Goal: Task Accomplishment & Management: Manage account settings

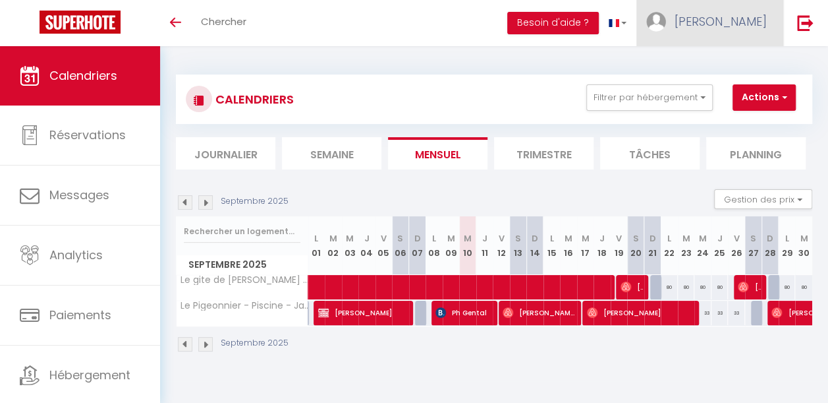
click at [740, 35] on link "[PERSON_NAME]" at bounding box center [709, 23] width 147 height 46
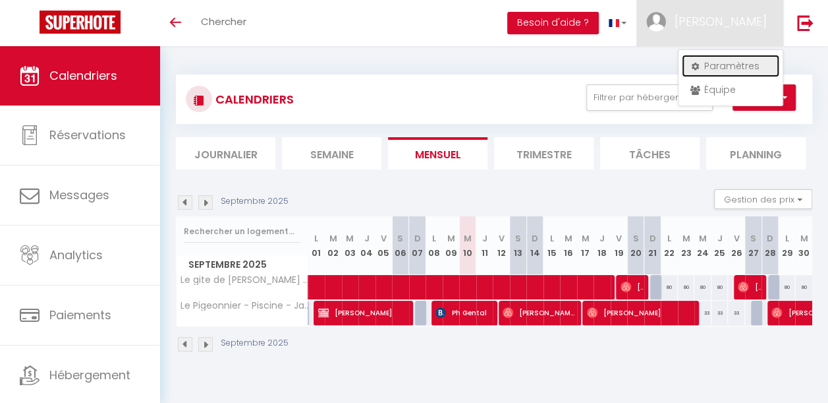
click at [718, 69] on link "Paramètres" at bounding box center [731, 66] width 98 height 22
select select "fr"
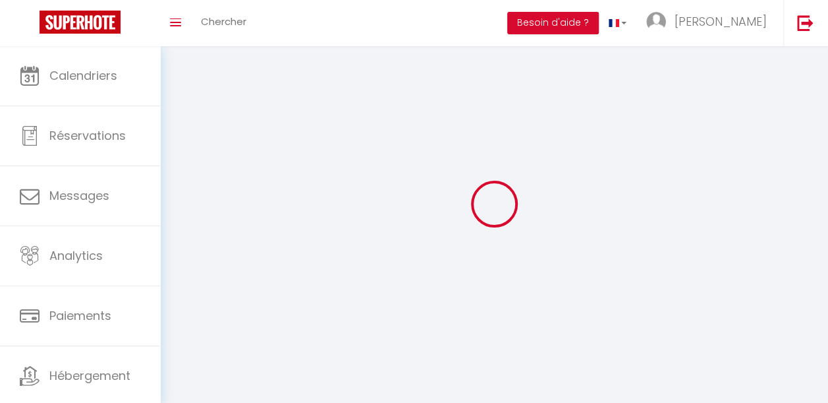
type input "[PERSON_NAME]"
type input "Muffatto"
type input "[PHONE_NUMBER]"
type input "[STREET_ADDRESS]"
type input "81600"
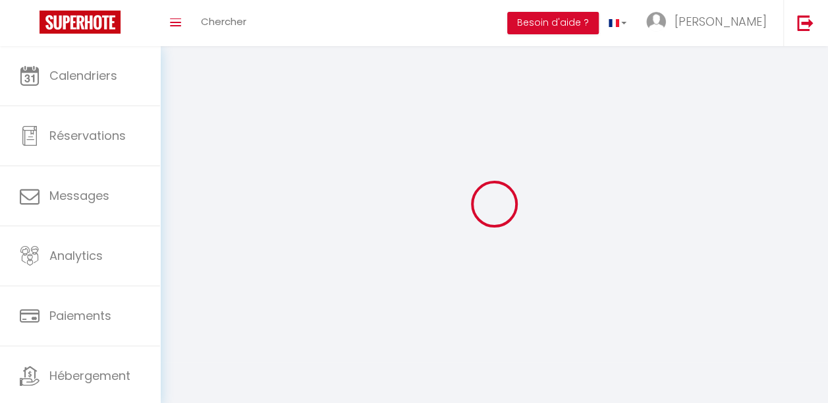
type input "GAILLAC"
select select "28"
type input "aXLsQUBaia8O8SuaHy16bOXEi"
type input "7gxhRQZoqBsFZEETSCOUd3a99"
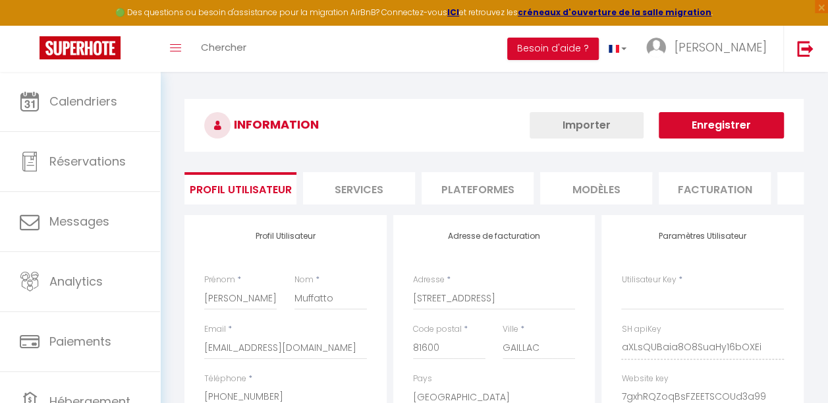
type input "aXLsQUBaia8O8SuaHy16bOXEi"
type input "7gxhRQZoqBsFZEETSCOUd3a99"
type input "[URL][DOMAIN_NAME]"
select select "fr"
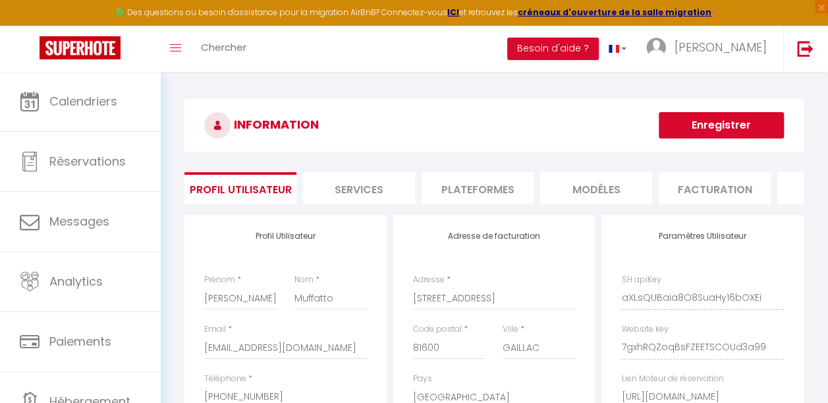
click at [489, 192] on li "Plateformes" at bounding box center [478, 188] width 112 height 32
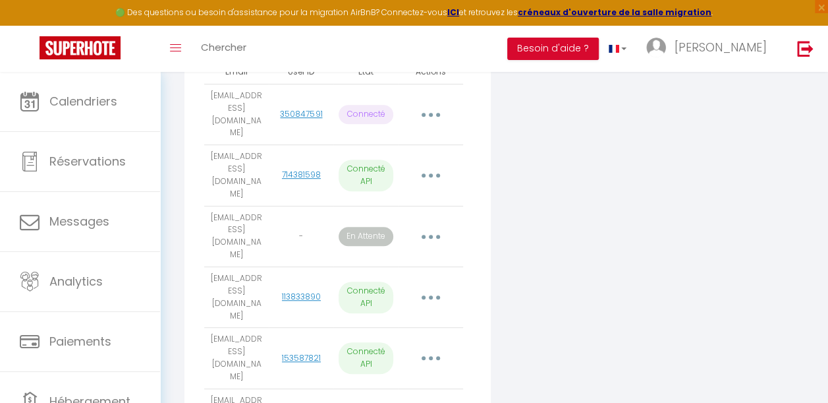
scroll to position [320, 0]
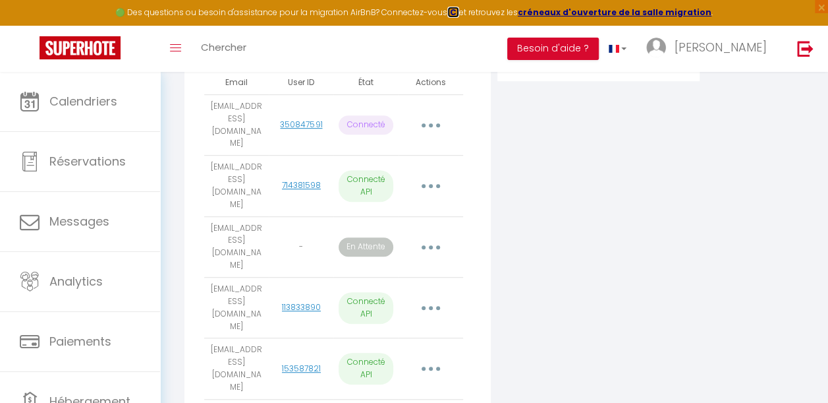
click at [459, 8] on strong "ICI" at bounding box center [453, 12] width 12 height 11
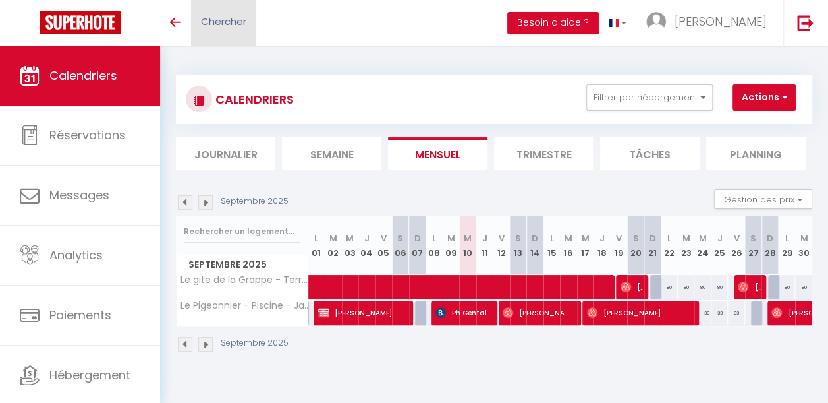
click at [216, 24] on span "Chercher" at bounding box center [223, 21] width 45 height 14
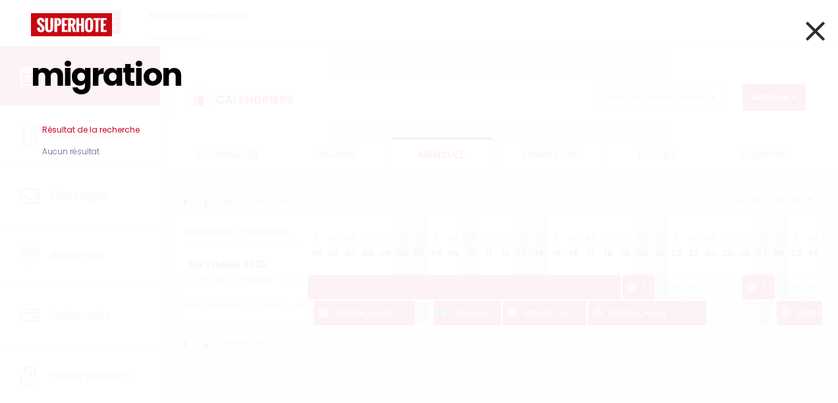
type input "migration"
click at [816, 29] on icon at bounding box center [815, 30] width 19 height 33
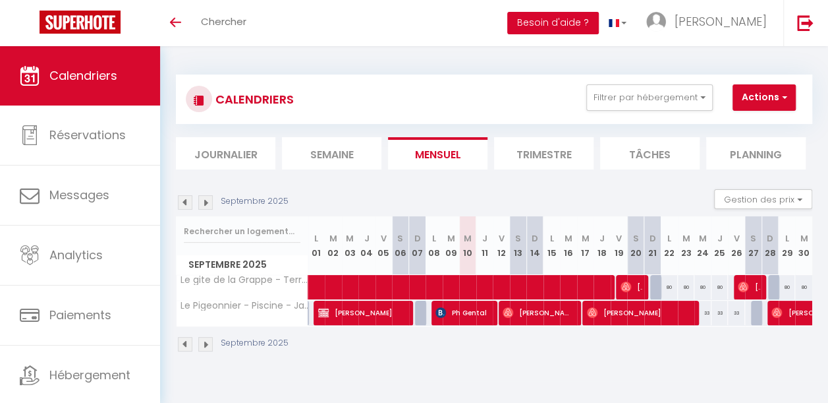
click at [599, 25] on button "Besoin d'aide ?" at bounding box center [553, 23] width 92 height 22
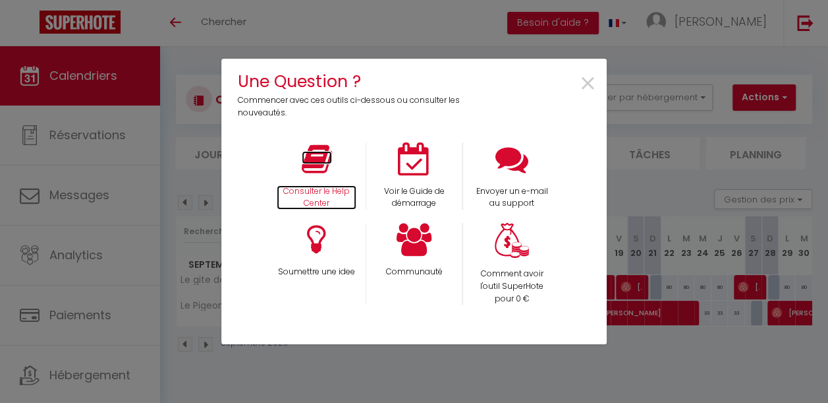
click at [312, 169] on icon at bounding box center [317, 158] width 30 height 33
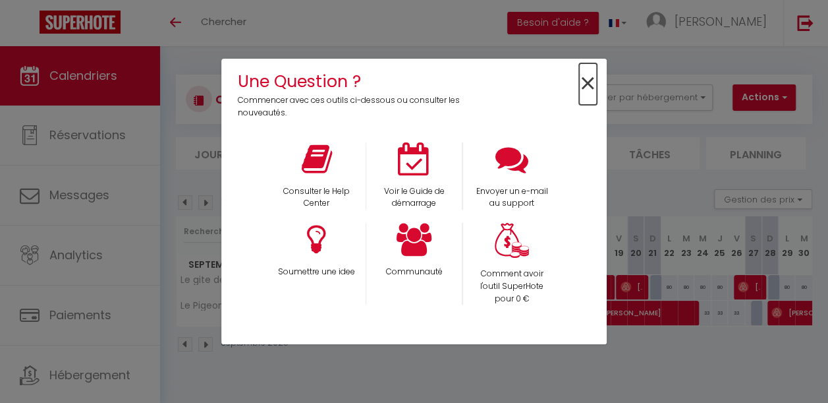
click at [592, 80] on span "×" at bounding box center [588, 84] width 18 height 42
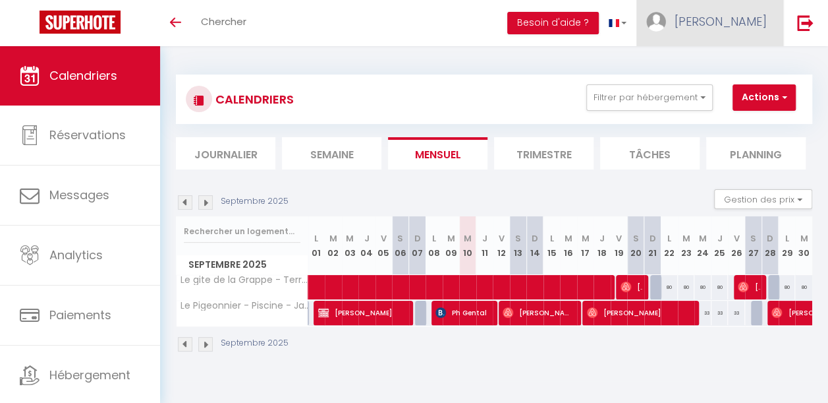
click at [740, 21] on span "[PERSON_NAME]" at bounding box center [721, 21] width 92 height 16
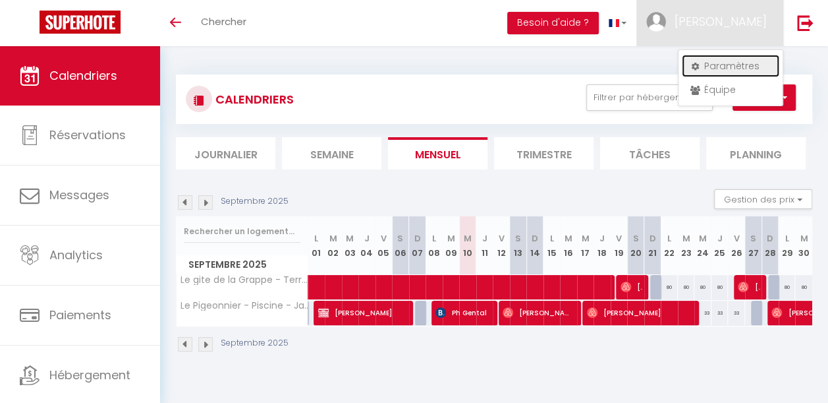
click at [715, 67] on link "Paramètres" at bounding box center [731, 66] width 98 height 22
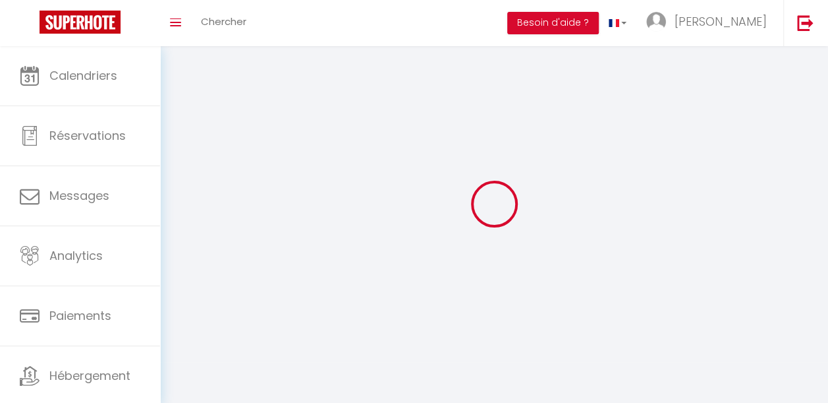
type input "[PERSON_NAME]"
type input "Muffatto"
type input "[PHONE_NUMBER]"
type input "[STREET_ADDRESS]"
type input "81600"
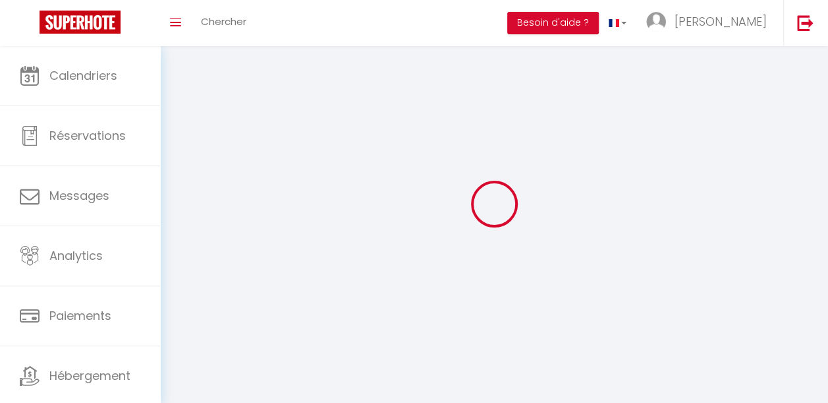
type input "GAILLAC"
type input "aXLsQUBaia8O8SuaHy16bOXEi"
type input "7gxhRQZoqBsFZEETSCOUd3a99"
select select "28"
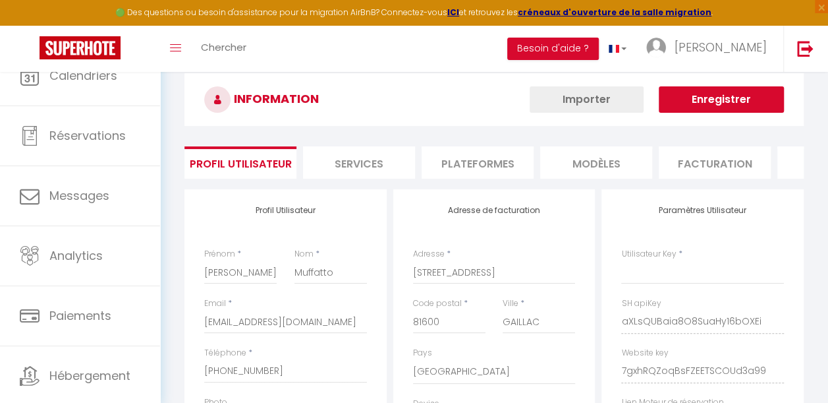
type input "aXLsQUBaia8O8SuaHy16bOXEi"
type input "7gxhRQZoqBsFZEETSCOUd3a99"
type input "[URL][DOMAIN_NAME]"
select select "fr"
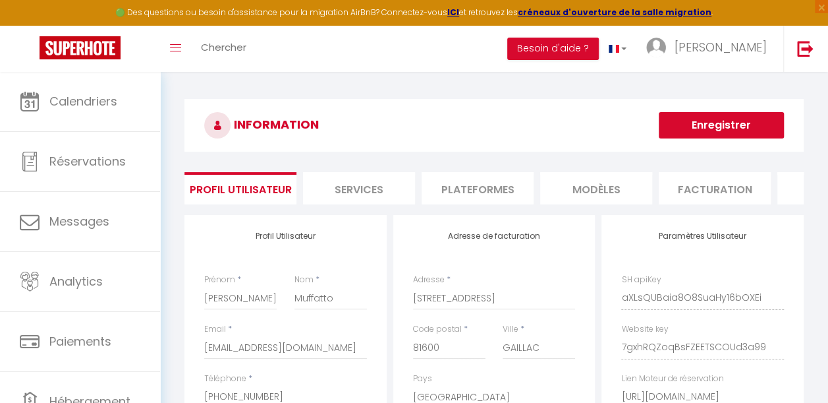
click at [472, 194] on li "Plateformes" at bounding box center [478, 188] width 112 height 32
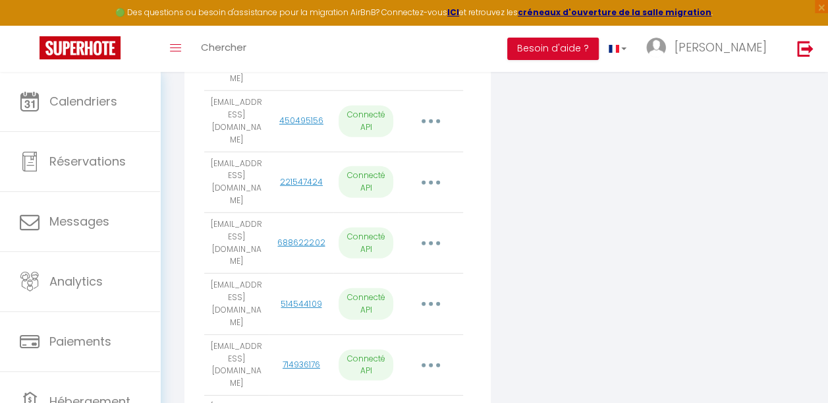
scroll to position [1854, 0]
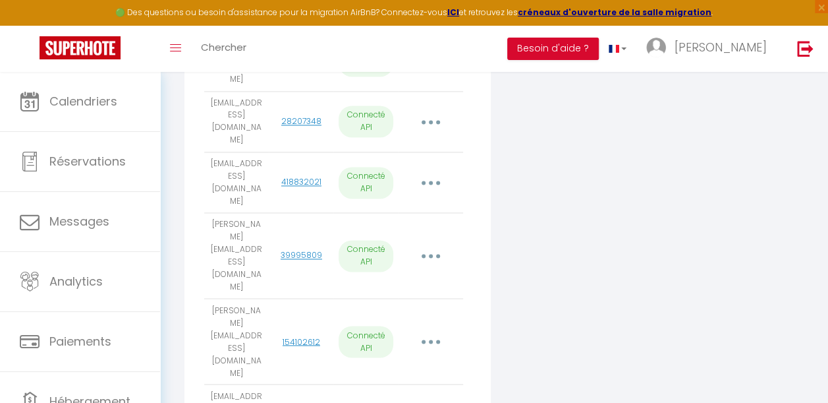
scroll to position [905, 0]
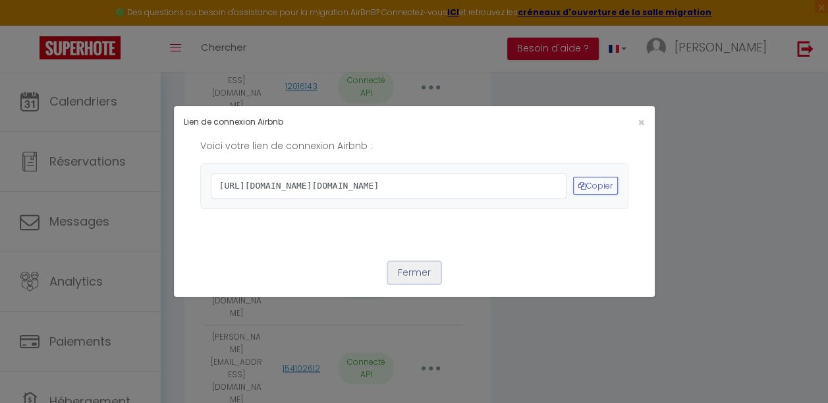
click at [406, 284] on button "Fermer" at bounding box center [414, 273] width 53 height 22
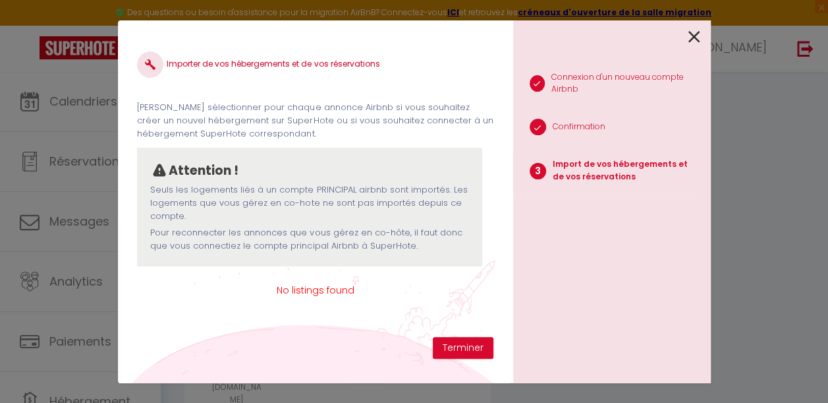
click at [319, 292] on span "No listings found" at bounding box center [315, 290] width 356 height 14
click at [452, 345] on button "Terminer" at bounding box center [463, 348] width 61 height 22
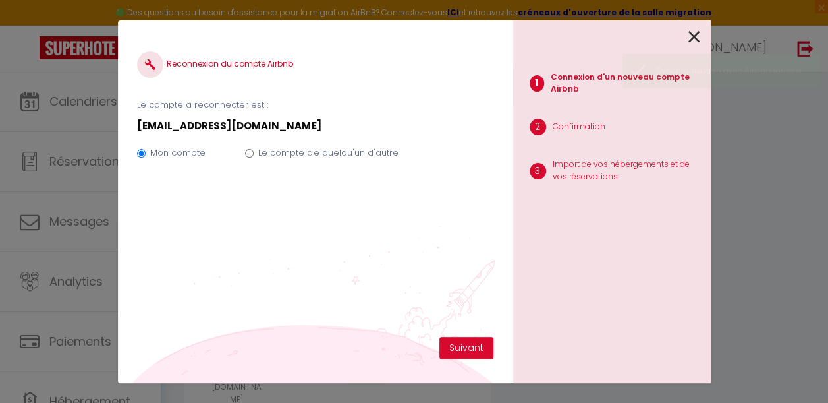
click at [293, 153] on label "Le compte de quelqu'un d'autre" at bounding box center [328, 152] width 140 height 13
click at [254, 153] on input "Le compte de quelqu'un d'autre" at bounding box center [249, 153] width 9 height 9
radio input "true"
radio input "false"
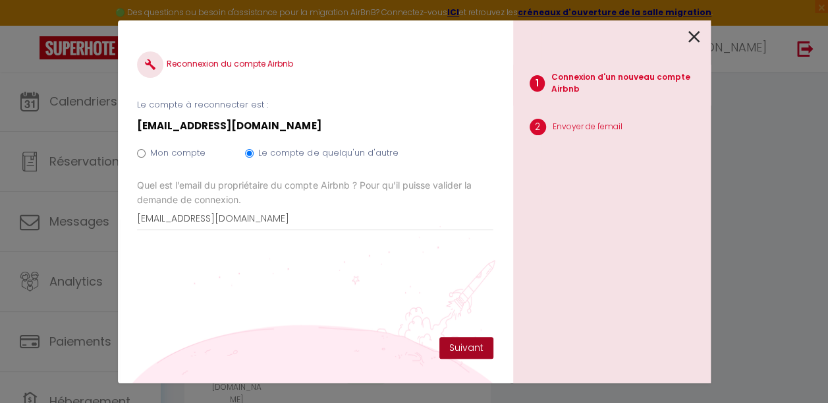
click at [462, 345] on button "Suivant" at bounding box center [466, 348] width 54 height 22
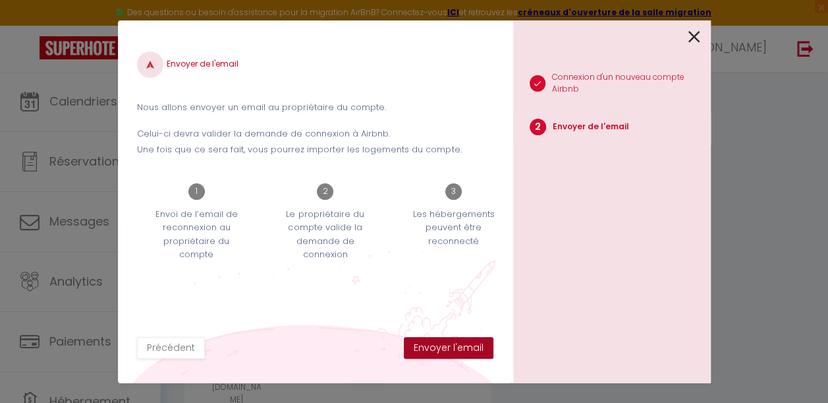
click at [452, 350] on button "Envoyer l'email" at bounding box center [449, 348] width 90 height 22
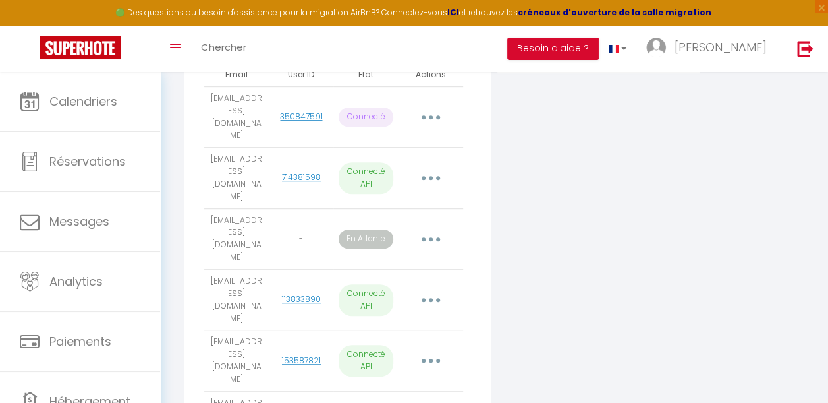
scroll to position [183, 0]
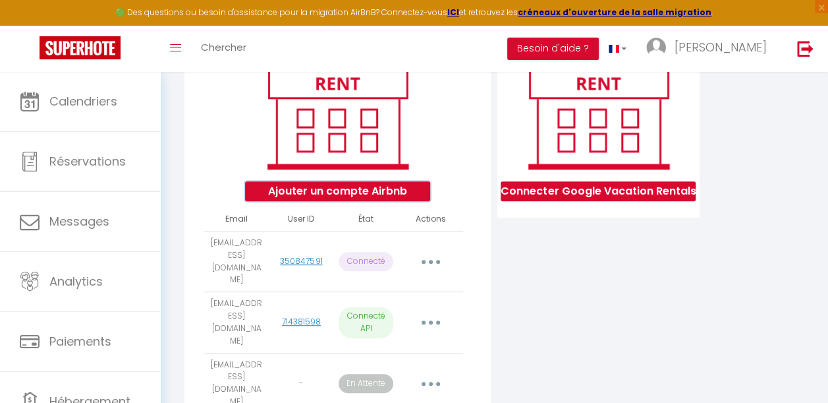
click at [366, 197] on button "Ajouter un compte Airbnb" at bounding box center [337, 191] width 185 height 20
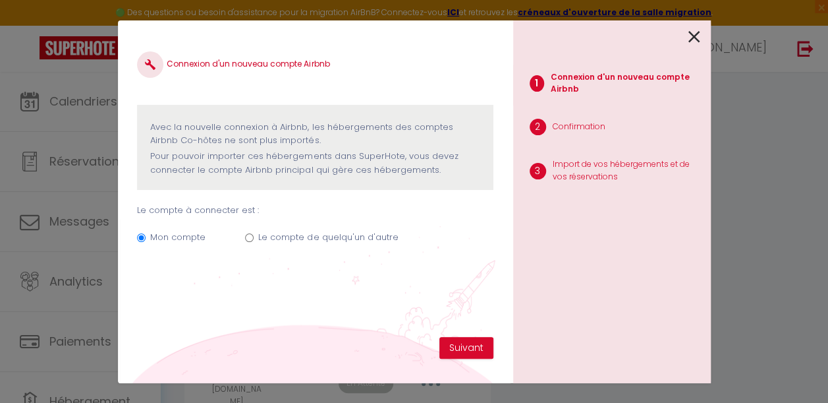
click at [265, 240] on label "Le compte de quelqu'un d'autre" at bounding box center [328, 237] width 140 height 13
click at [254, 240] on input "Le compte de quelqu'un d'autre" at bounding box center [249, 237] width 9 height 9
radio input "true"
radio input "false"
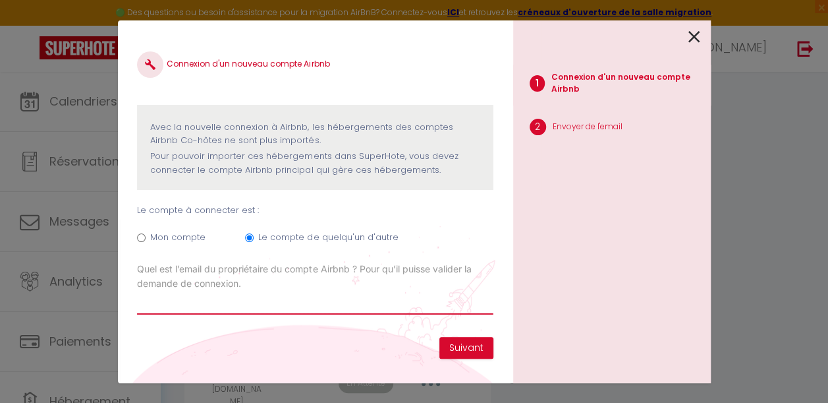
click at [235, 310] on input "Email connexion Airbnb" at bounding box center [315, 303] width 356 height 24
paste input "[PERSON_NAME][EMAIL_ADDRESS][DOMAIN_NAME]"
type input "[PERSON_NAME][EMAIL_ADDRESS][DOMAIN_NAME]"
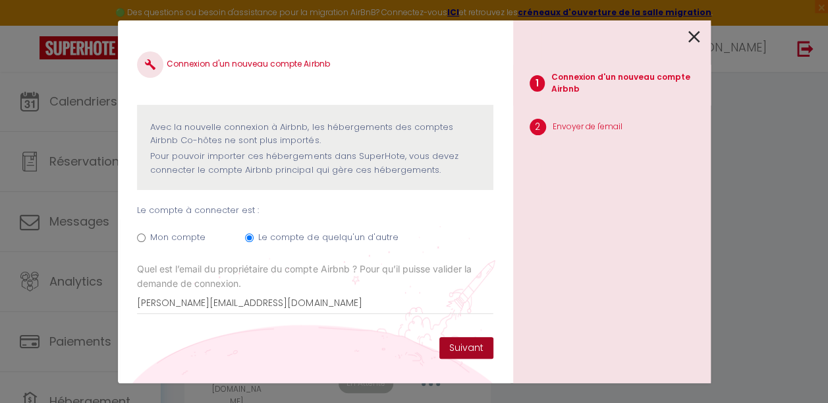
click at [457, 341] on button "Suivant" at bounding box center [466, 348] width 54 height 22
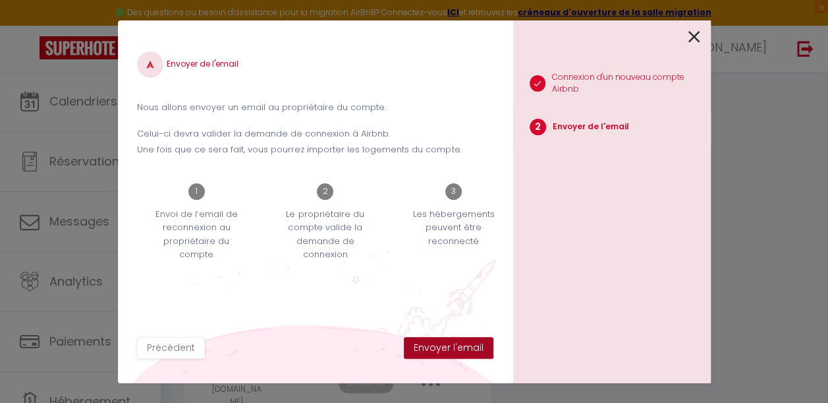
click at [462, 345] on button "Envoyer l'email" at bounding box center [449, 348] width 90 height 22
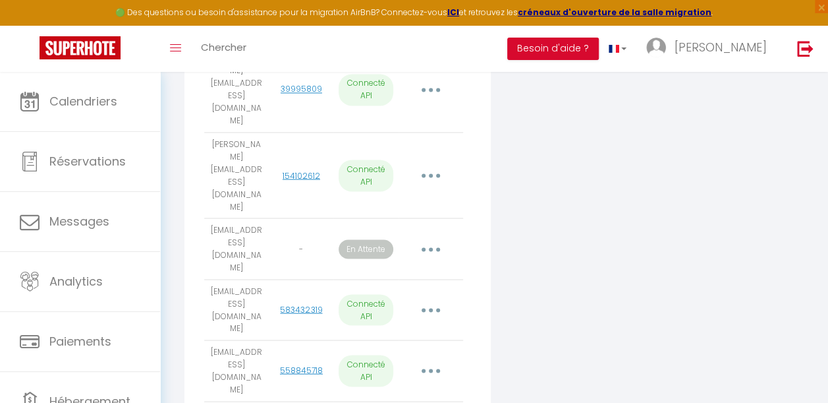
scroll to position [1109, 0]
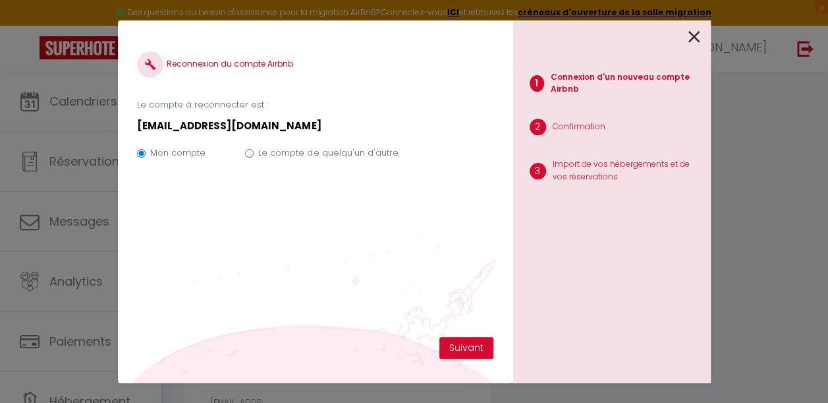
drag, startPoint x: 332, startPoint y: 144, endPoint x: 330, endPoint y: 155, distance: 12.0
click at [330, 155] on div "Mon compte Le compte de quelqu'un d'autre" at bounding box center [315, 155] width 356 height 44
click at [330, 158] on label "Le compte de quelqu'un d'autre" at bounding box center [328, 152] width 140 height 13
click at [254, 157] on input "Le compte de quelqu'un d'autre" at bounding box center [249, 153] width 9 height 9
radio input "true"
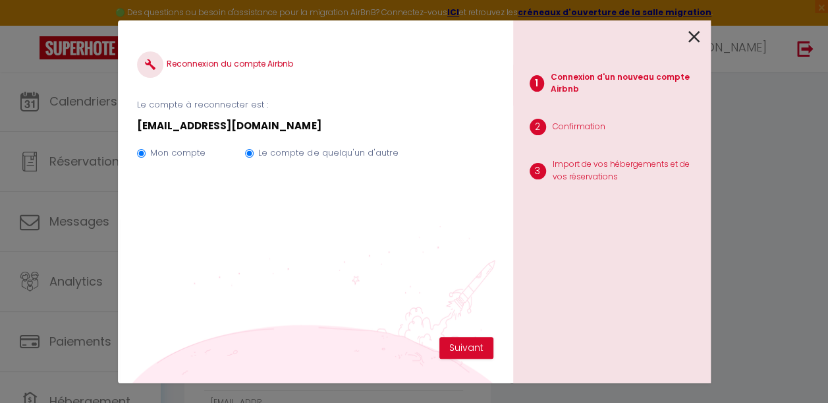
radio input "false"
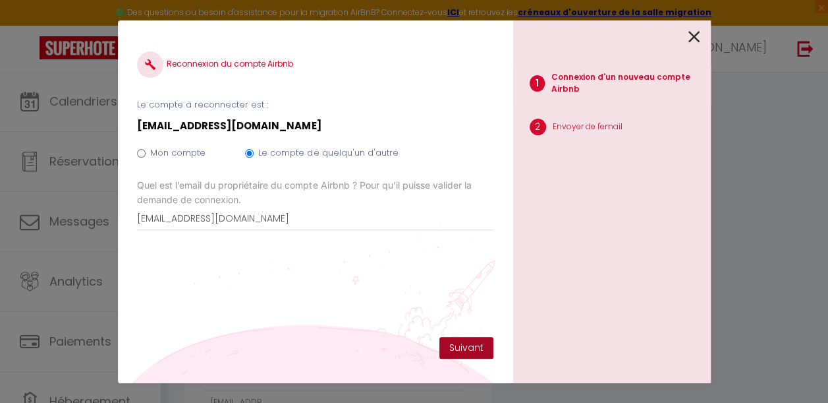
click at [465, 347] on button "Suivant" at bounding box center [466, 348] width 54 height 22
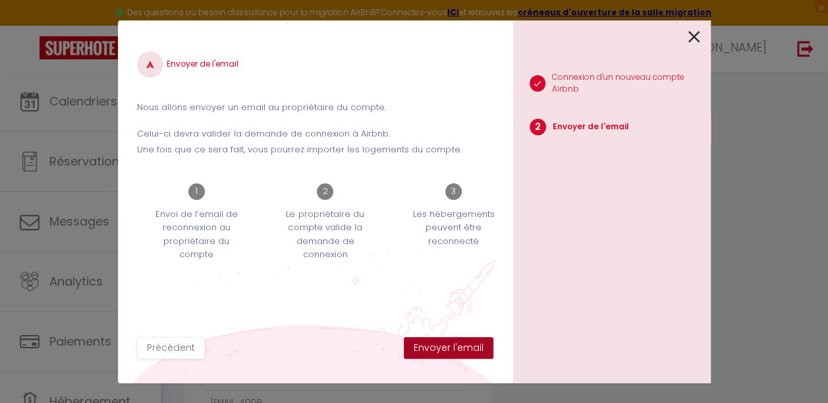
click at [465, 347] on button "Envoyer l'email" at bounding box center [449, 348] width 90 height 22
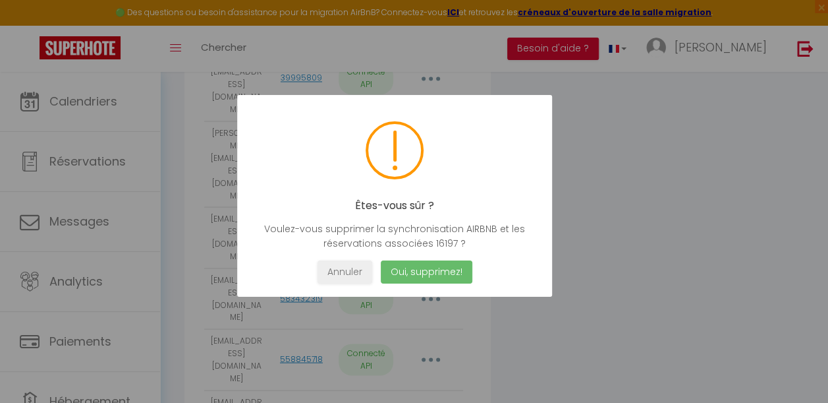
click at [416, 273] on button "Oui, supprimez!" at bounding box center [426, 271] width 92 height 23
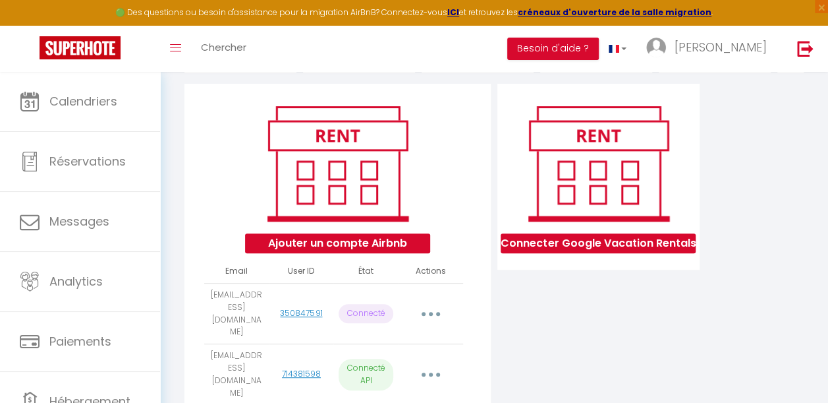
scroll to position [278, 0]
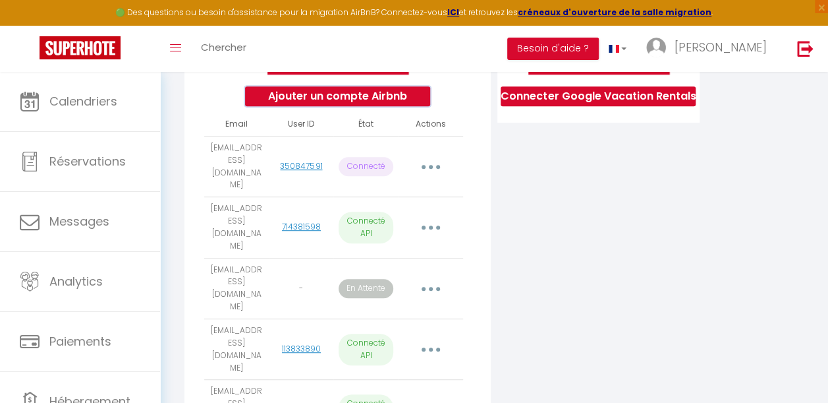
click at [320, 106] on button "Ajouter un compte Airbnb" at bounding box center [337, 96] width 185 height 20
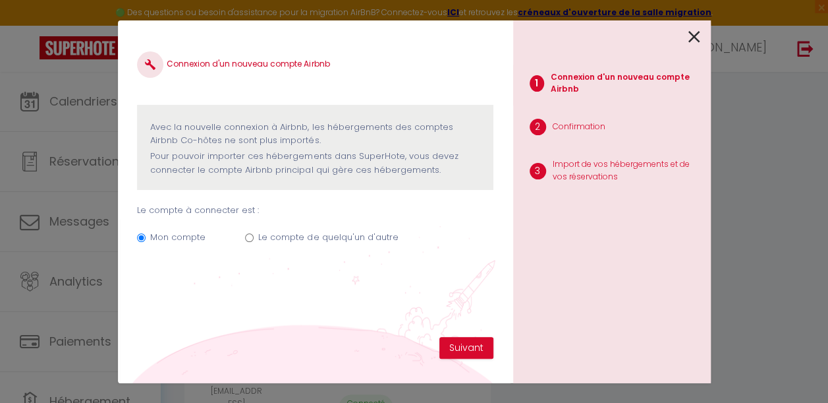
click at [275, 235] on label "Le compte de quelqu'un d'autre" at bounding box center [328, 237] width 140 height 13
click at [254, 235] on input "Le compte de quelqu'un d'autre" at bounding box center [249, 237] width 9 height 9
radio input "true"
radio input "false"
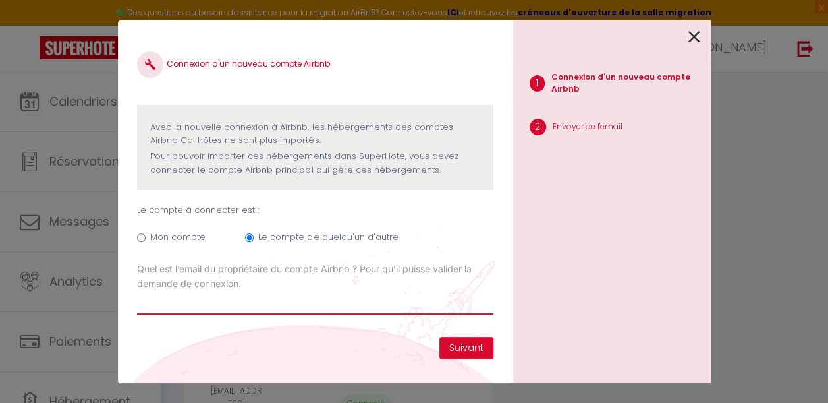
click at [188, 296] on input "Email connexion Airbnb" at bounding box center [315, 303] width 356 height 24
type input "[PERSON_NAME][EMAIL_ADDRESS][DOMAIN_NAME]"
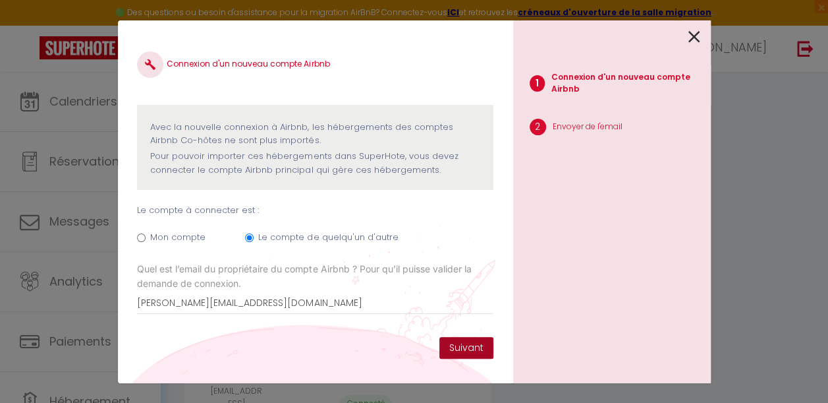
click at [466, 343] on button "Suivant" at bounding box center [466, 348] width 54 height 22
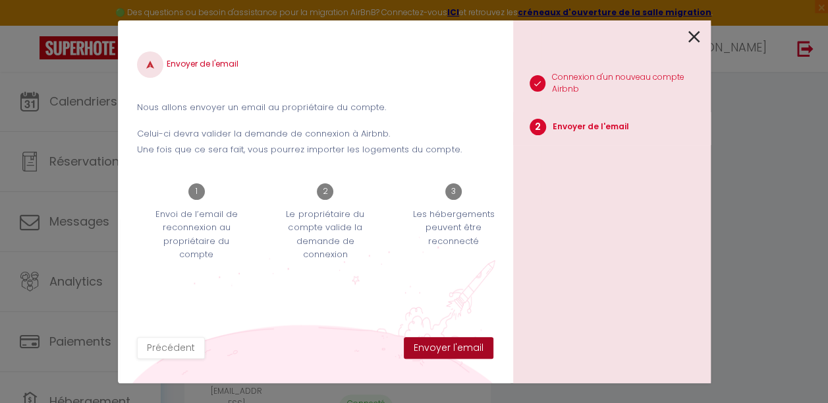
click at [465, 344] on button "Envoyer l'email" at bounding box center [449, 348] width 90 height 22
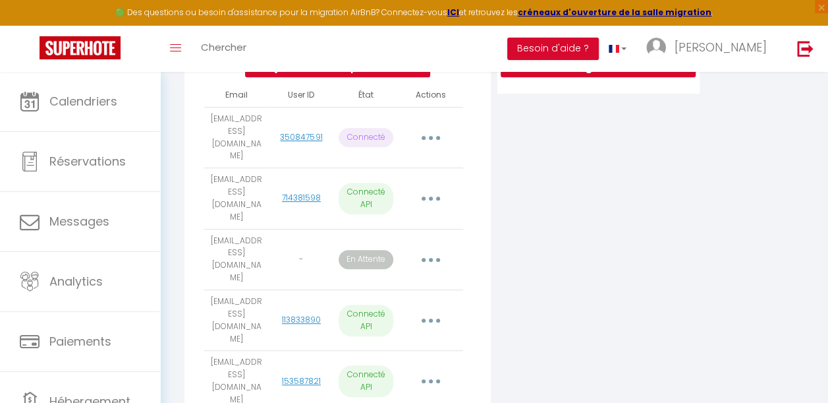
scroll to position [302, 0]
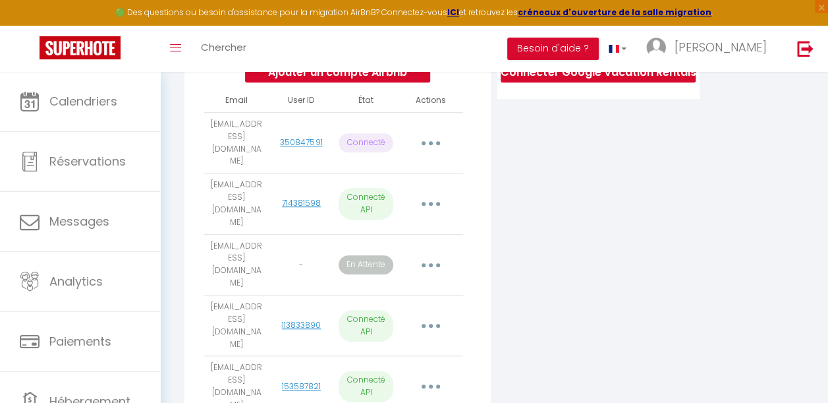
click at [432, 146] on button "button" at bounding box center [430, 142] width 35 height 25
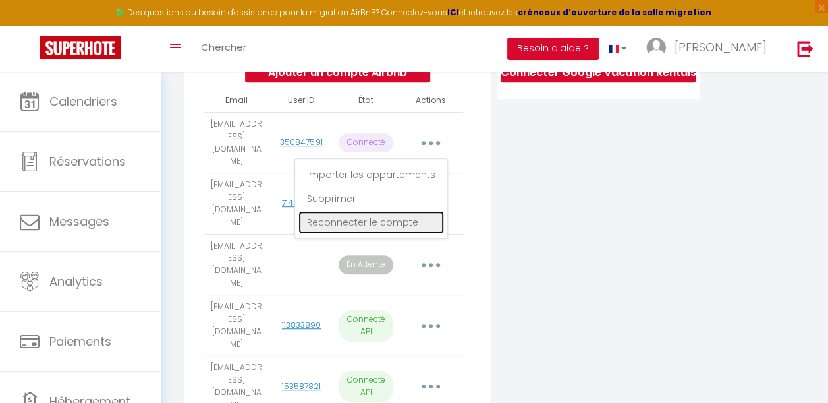
click at [381, 222] on link "Reconnecter le compte" at bounding box center [371, 222] width 146 height 22
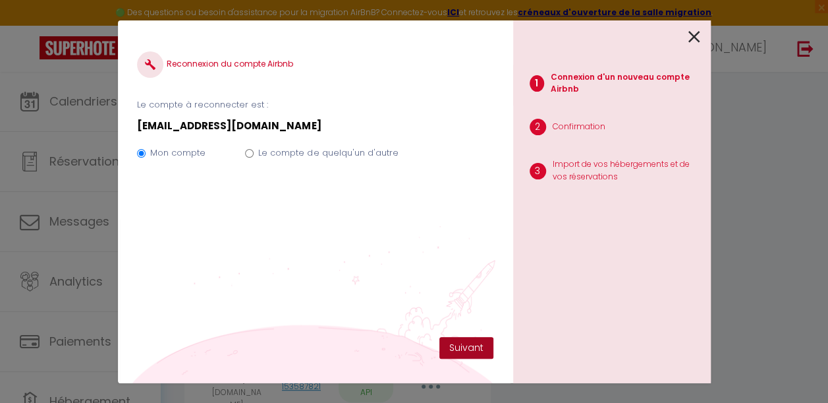
click at [456, 339] on button "Suivant" at bounding box center [466, 348] width 54 height 22
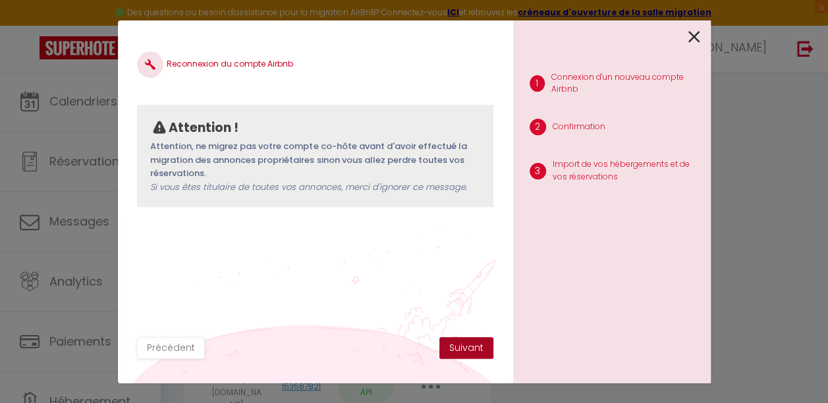
click at [465, 348] on button "Suivant" at bounding box center [466, 348] width 54 height 22
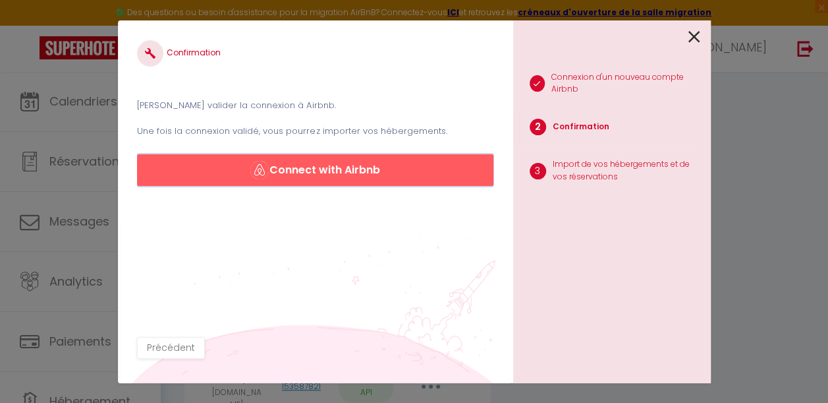
click at [364, 169] on button "Connect with Airbnb" at bounding box center [315, 170] width 356 height 32
click at [349, 167] on button "Connect with Airbnb" at bounding box center [315, 170] width 356 height 32
click at [697, 40] on icon at bounding box center [694, 37] width 12 height 20
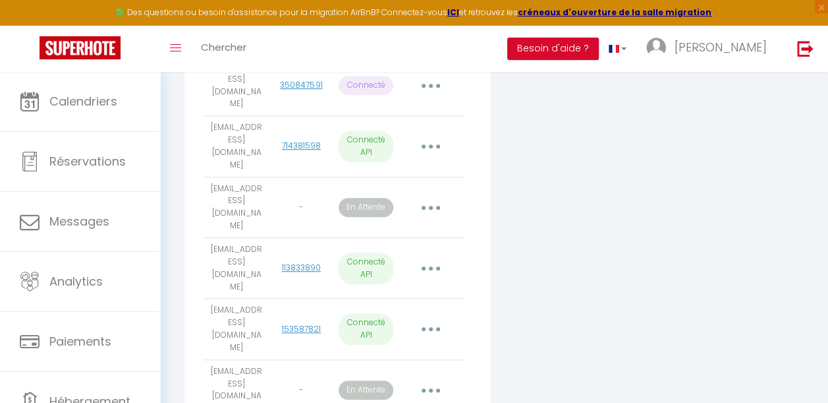
scroll to position [362, 0]
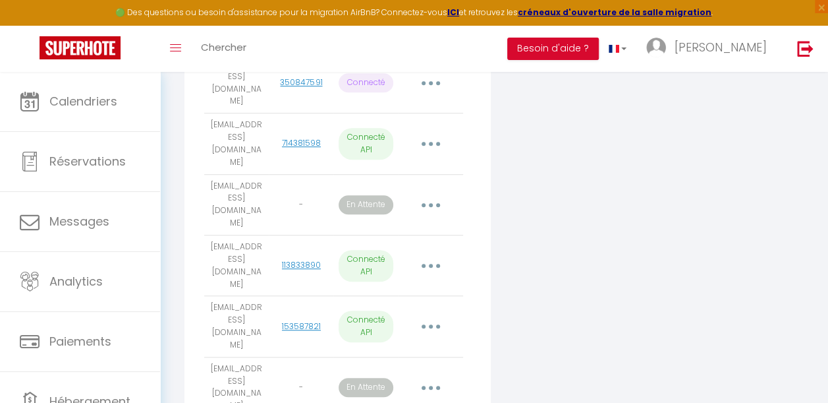
click at [433, 375] on button "button" at bounding box center [430, 387] width 35 height 25
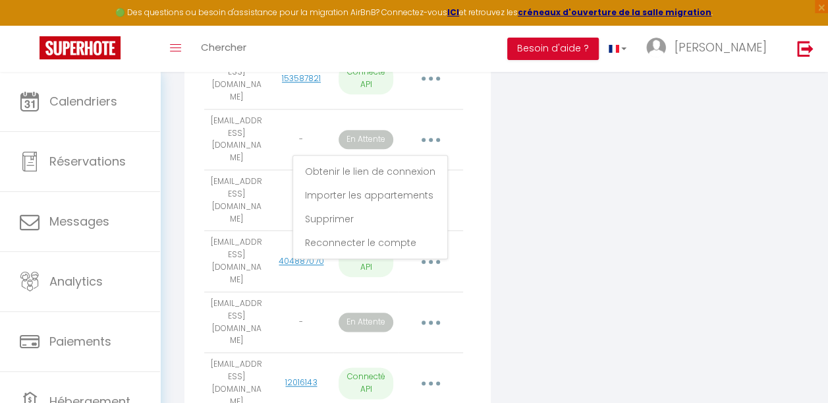
scroll to position [669, 0]
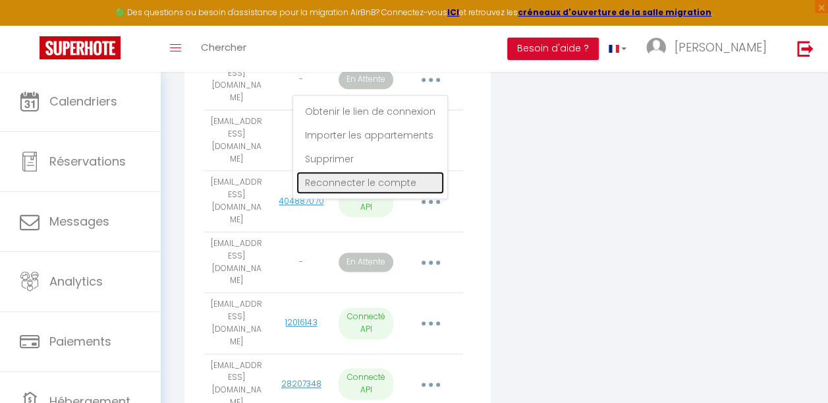
click at [368, 171] on link "Reconnecter le compte" at bounding box center [370, 182] width 148 height 22
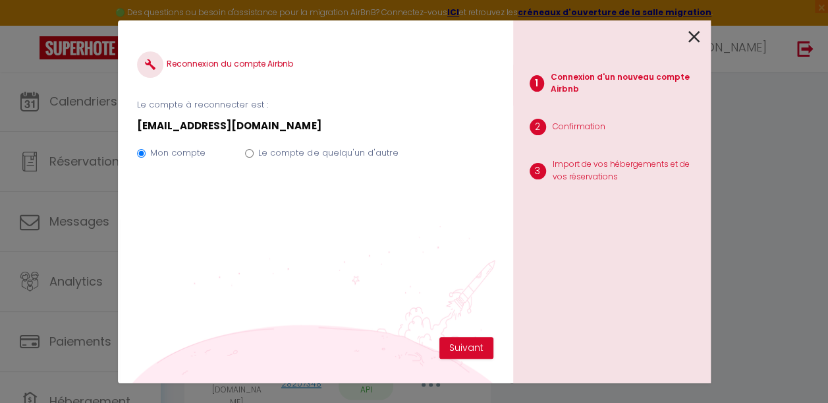
click at [306, 153] on label "Le compte de quelqu'un d'autre" at bounding box center [328, 152] width 140 height 13
click at [254, 153] on input "Le compte de quelqu'un d'autre" at bounding box center [249, 153] width 9 height 9
radio input "true"
radio input "false"
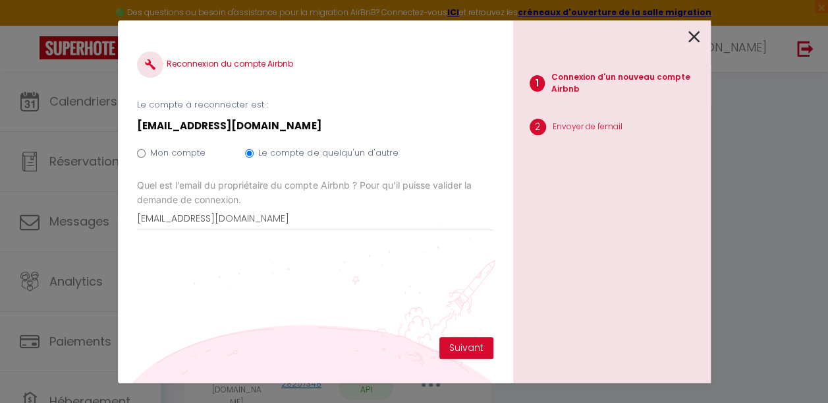
click at [453, 335] on div "Reconnexion du compte Airbnb Le compte à reconnecter est : [EMAIL_ADDRESS][DOMA…" at bounding box center [315, 188] width 356 height 296
click at [464, 343] on button "Suivant" at bounding box center [466, 348] width 54 height 22
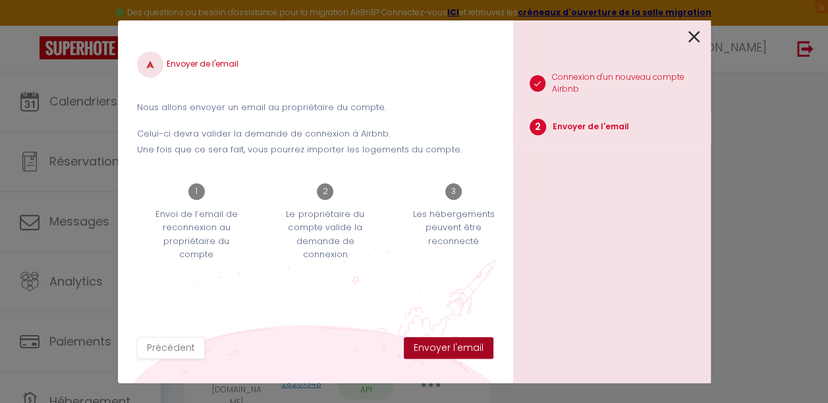
click at [452, 352] on button "Envoyer l'email" at bounding box center [449, 348] width 90 height 22
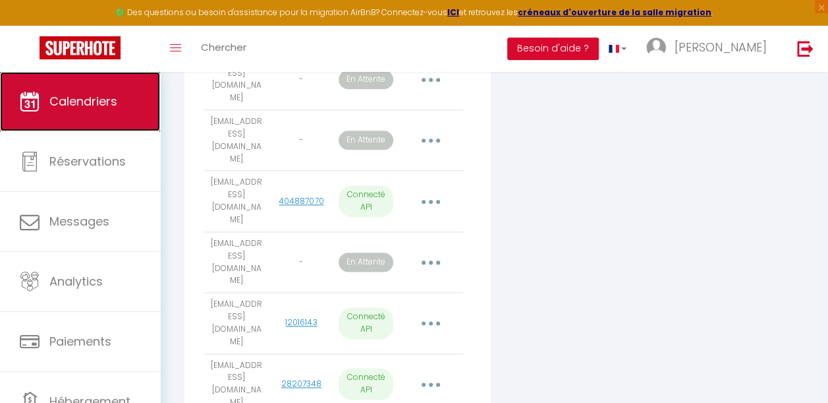
click at [78, 125] on link "Calendriers" at bounding box center [80, 101] width 160 height 59
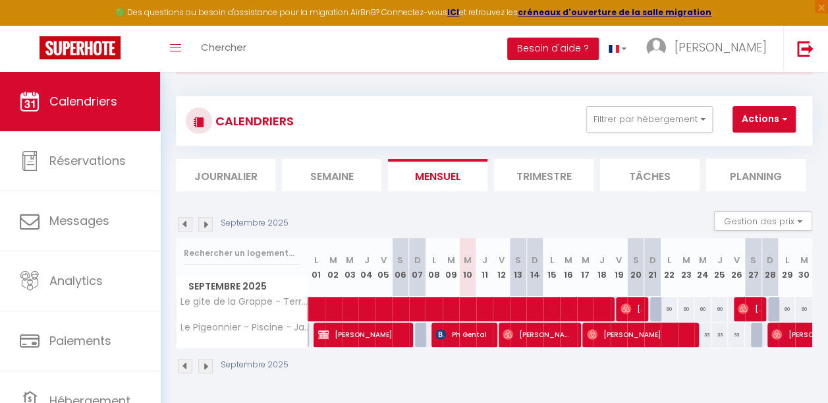
scroll to position [72, 0]
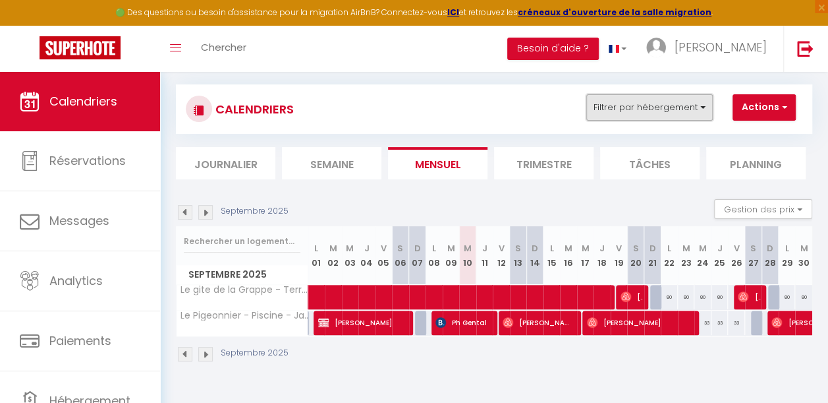
click at [680, 117] on button "Filtrer par hébergement" at bounding box center [649, 107] width 126 height 26
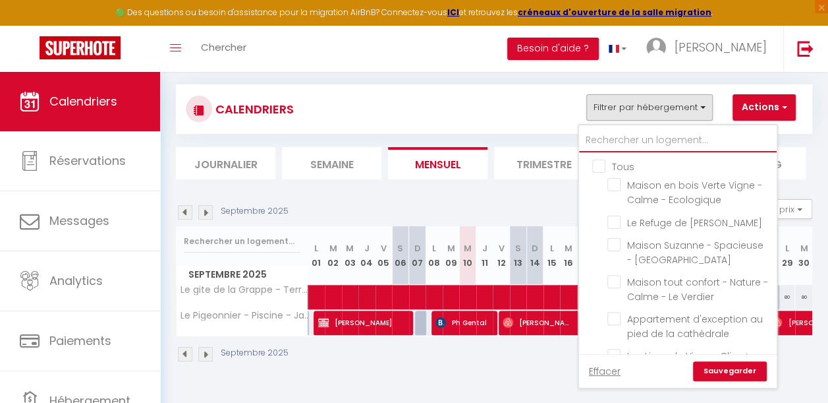
click at [628, 142] on input "text" at bounding box center [678, 140] width 198 height 24
type input "b"
checkbox input "false"
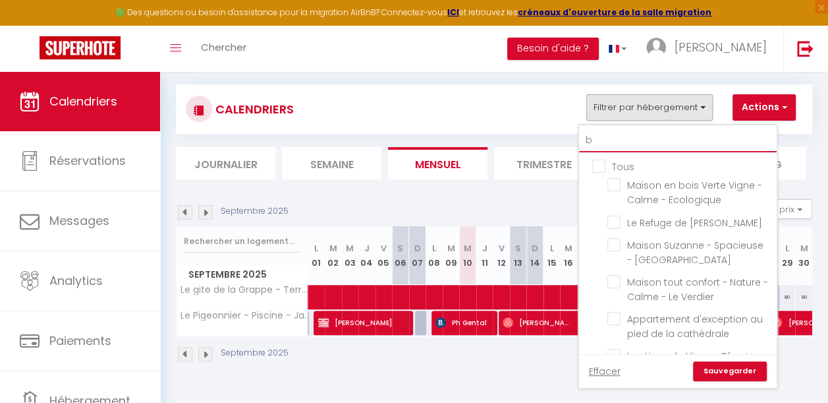
checkbox input "false"
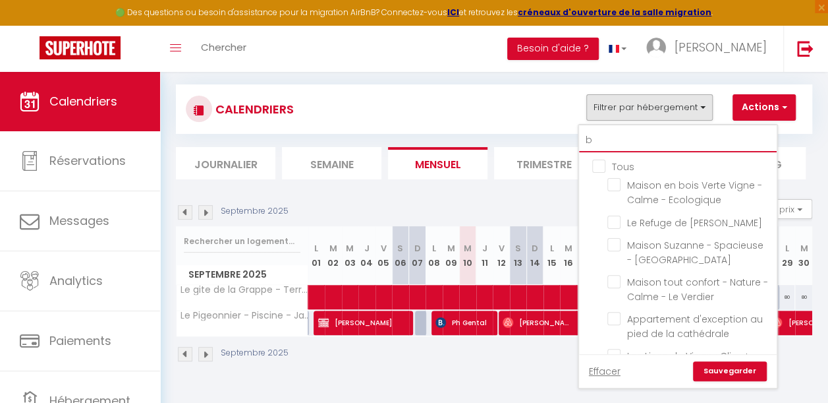
checkbox input "false"
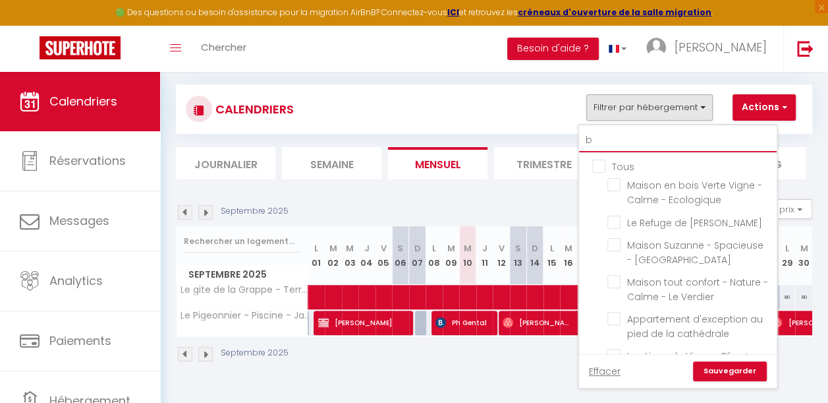
checkbox input "false"
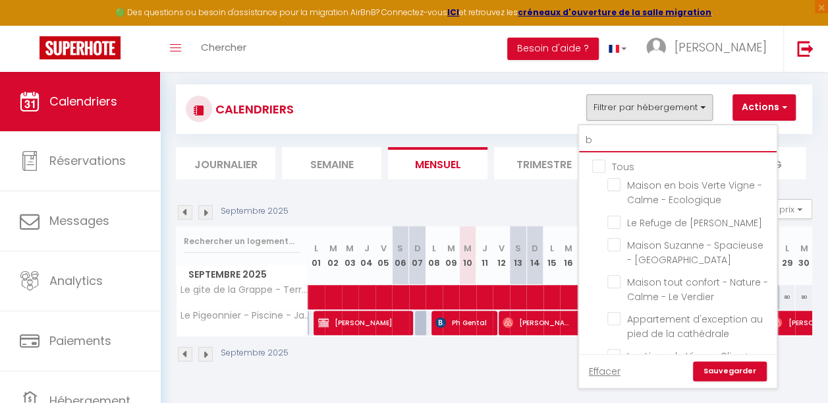
checkbox input "false"
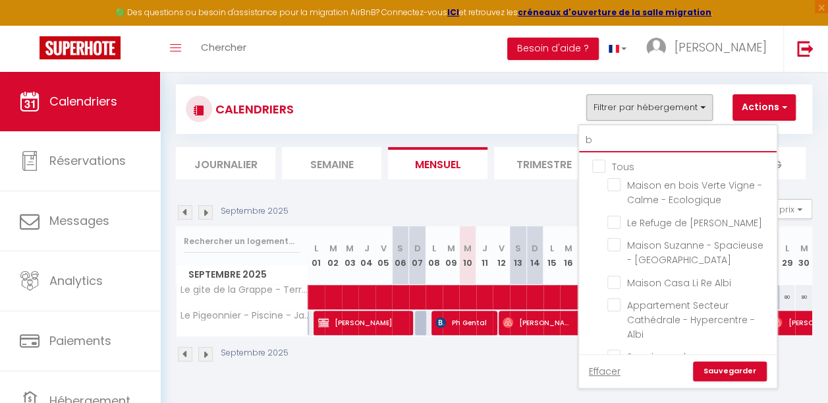
type input "bo"
checkbox input "false"
type input "bou"
checkbox input "false"
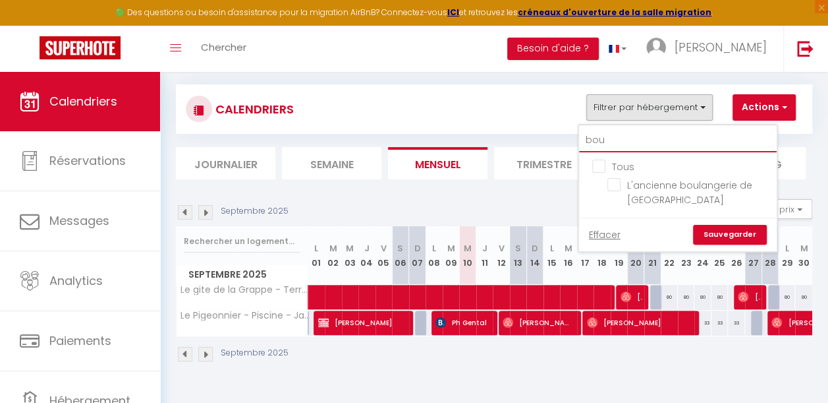
type input "boul"
checkbox input "false"
type input "boula"
checkbox input "false"
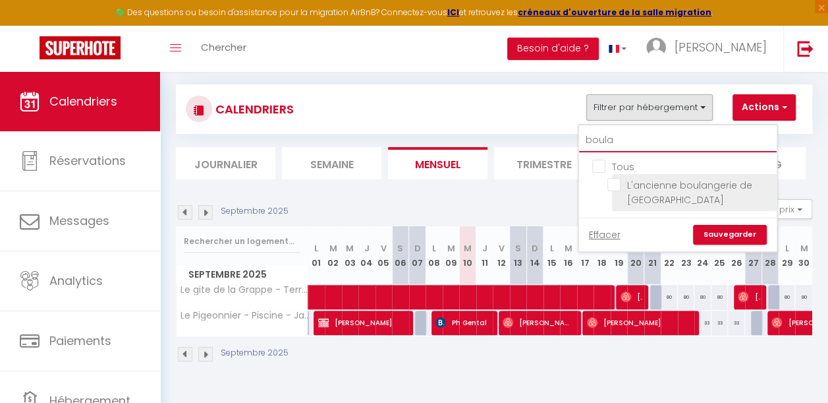
type input "boula"
click at [612, 187] on input "L'ancienne boulangerie de [GEOGRAPHIC_DATA]" at bounding box center [689, 184] width 165 height 13
checkbox input "true"
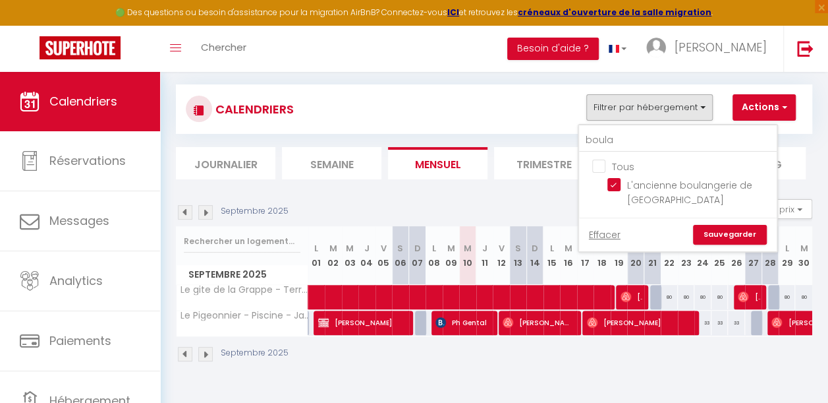
click at [723, 231] on link "Sauvegarder" at bounding box center [730, 235] width 74 height 20
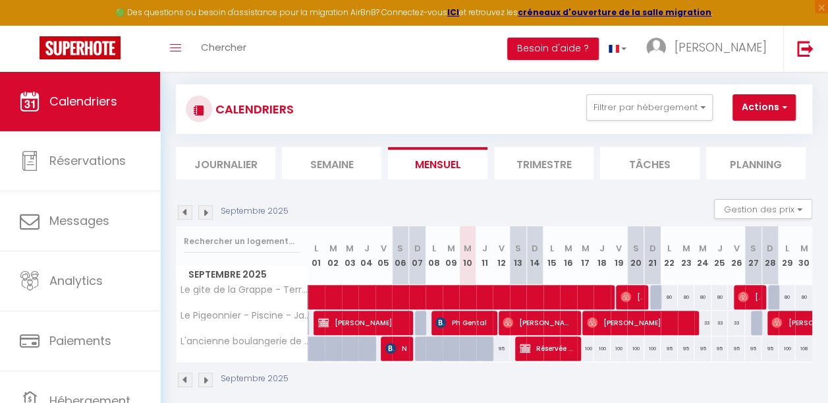
click at [207, 213] on img at bounding box center [205, 212] width 14 height 14
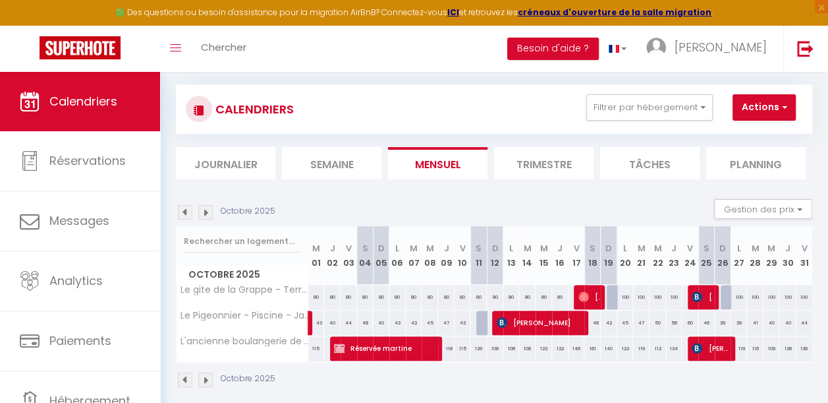
click at [207, 213] on img at bounding box center [205, 212] width 14 height 14
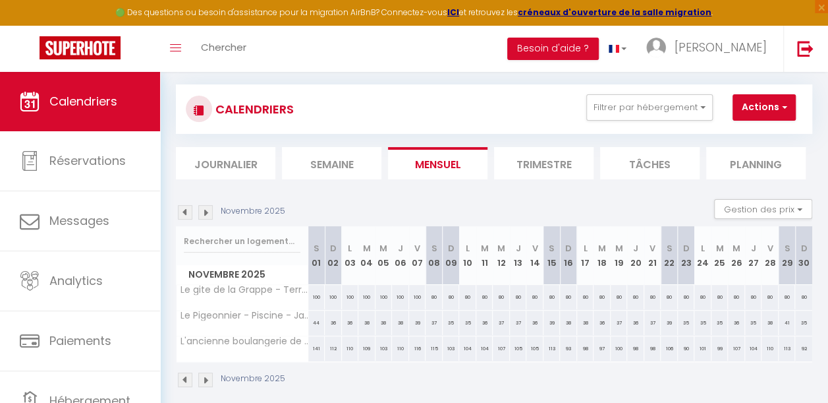
click at [184, 207] on img at bounding box center [185, 212] width 14 height 14
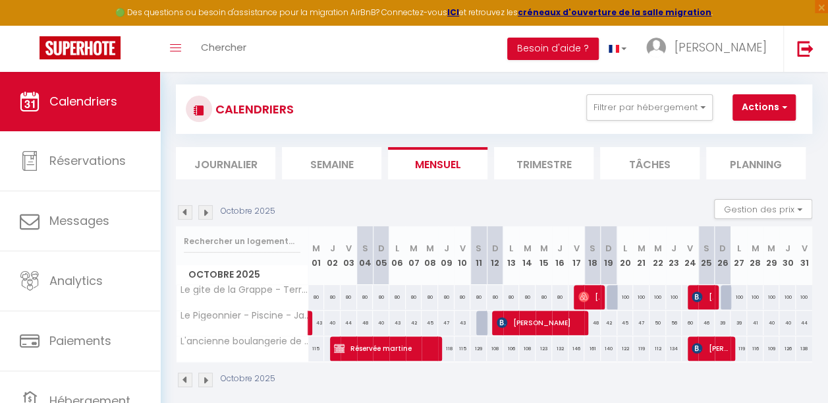
click at [731, 351] on div "119" at bounding box center [739, 348] width 16 height 24
type input "119"
type input "Lun 27 Octobre 2025"
type input "[DATE]"
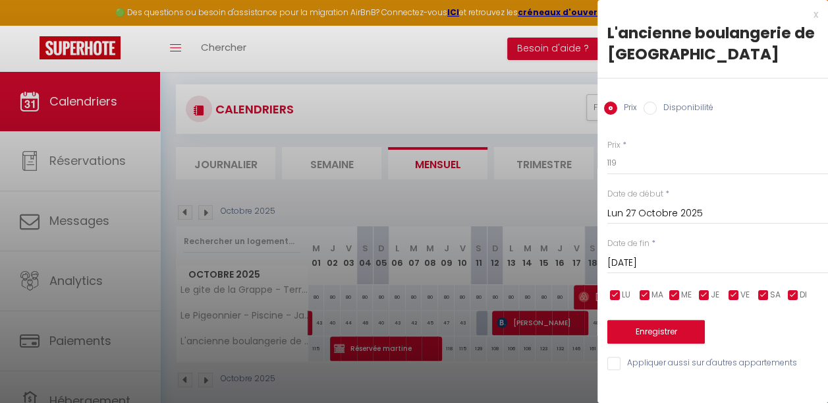
click at [646, 266] on input "[DATE]" at bounding box center [717, 262] width 221 height 17
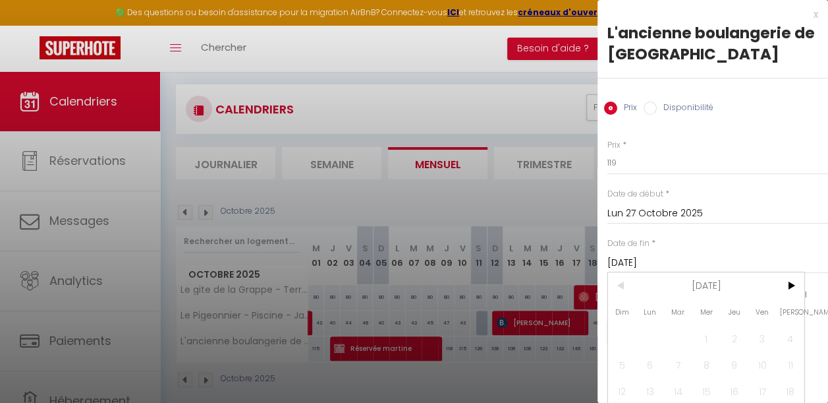
click at [671, 109] on label "Disponibilité" at bounding box center [685, 108] width 57 height 14
click at [657, 109] on input "Disponibilité" at bounding box center [650, 107] width 13 height 13
radio input "true"
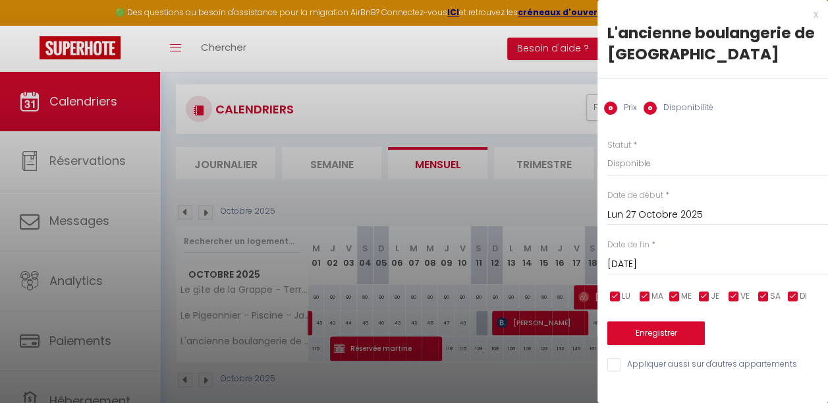
radio input "false"
click at [644, 262] on input "[DATE]" at bounding box center [717, 264] width 221 height 17
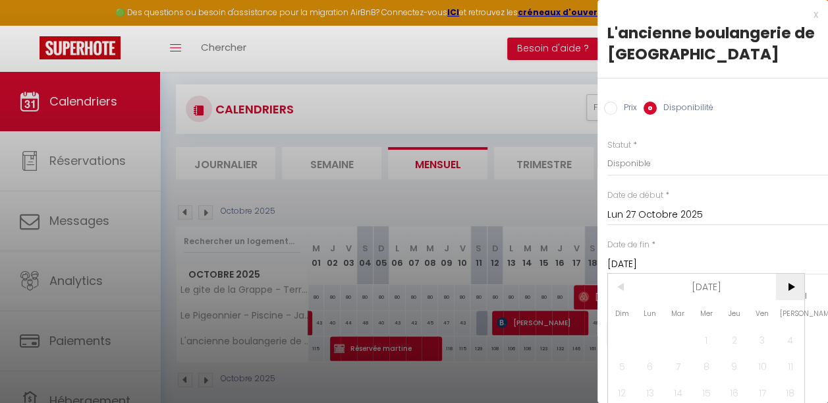
click at [792, 285] on span ">" at bounding box center [790, 286] width 28 height 26
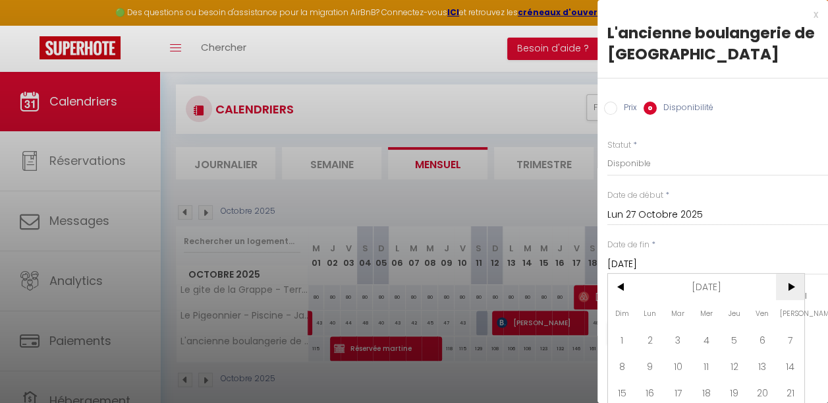
click at [792, 285] on span ">" at bounding box center [790, 286] width 28 height 26
click at [794, 291] on span ">" at bounding box center [790, 286] width 28 height 26
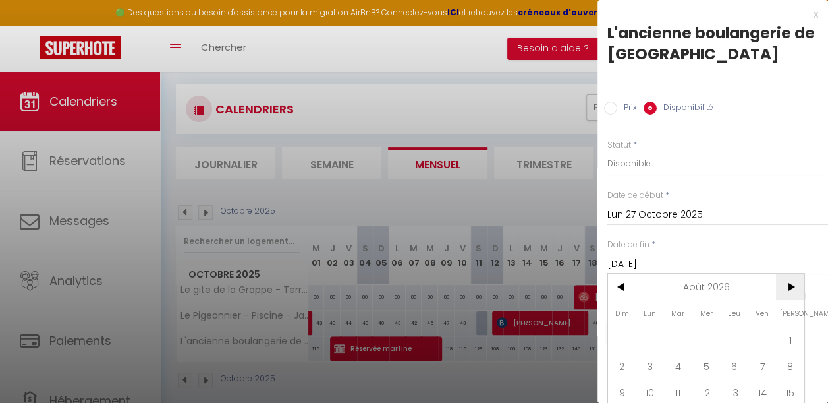
click at [794, 291] on span ">" at bounding box center [790, 286] width 28 height 26
click at [625, 284] on span "<" at bounding box center [622, 286] width 28 height 26
click at [679, 337] on span "1" at bounding box center [678, 339] width 28 height 26
type input "[DATE]"
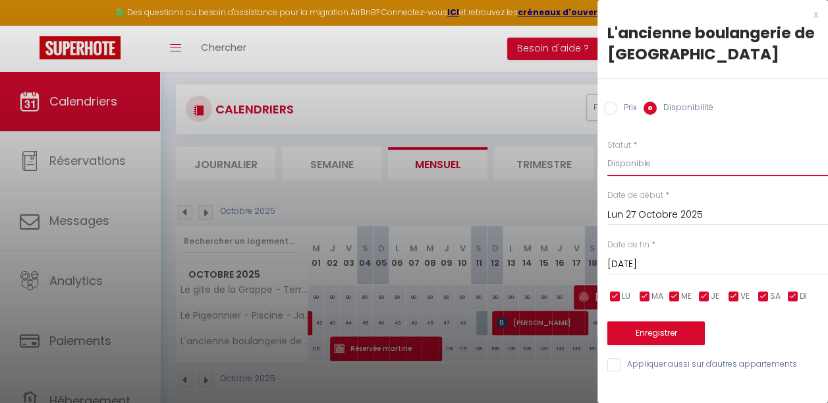
click at [642, 162] on select "Disponible Indisponible" at bounding box center [717, 163] width 221 height 25
select select "0"
click at [607, 151] on select "Disponible Indisponible" at bounding box center [717, 163] width 221 height 25
click at [649, 333] on button "Enregistrer" at bounding box center [656, 333] width 98 height 24
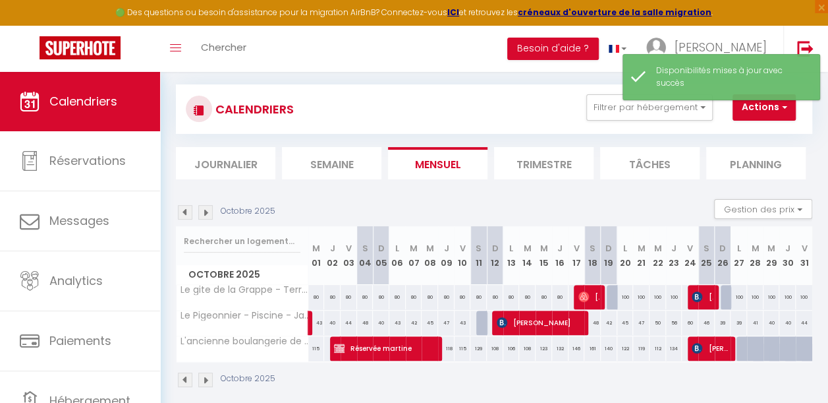
click at [206, 209] on img at bounding box center [205, 212] width 14 height 14
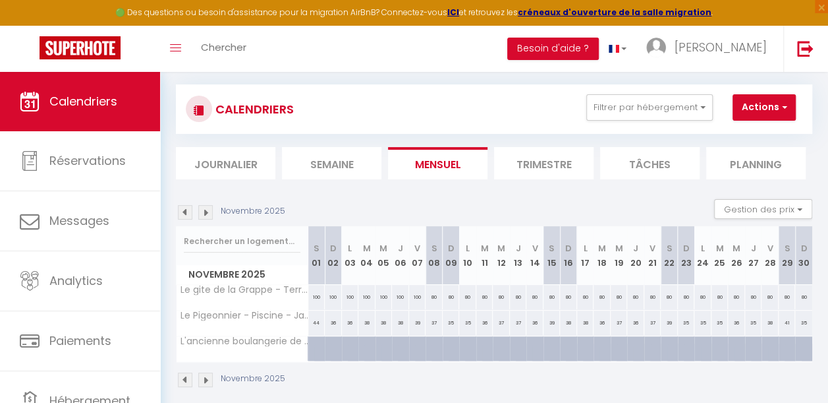
click at [206, 209] on img at bounding box center [205, 212] width 14 height 14
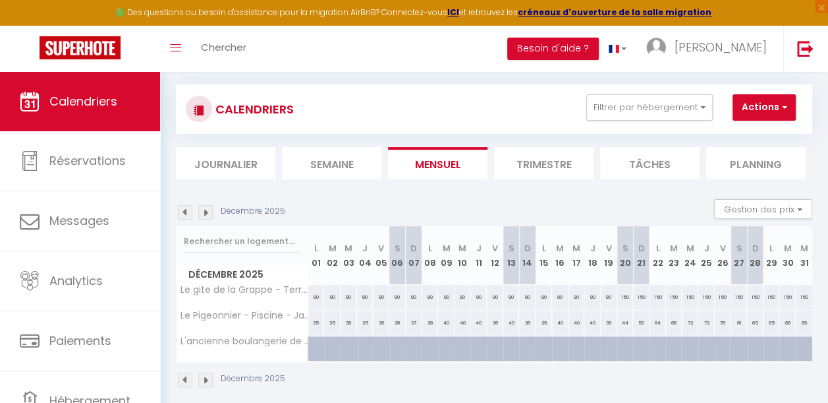
click at [206, 209] on img at bounding box center [205, 212] width 14 height 14
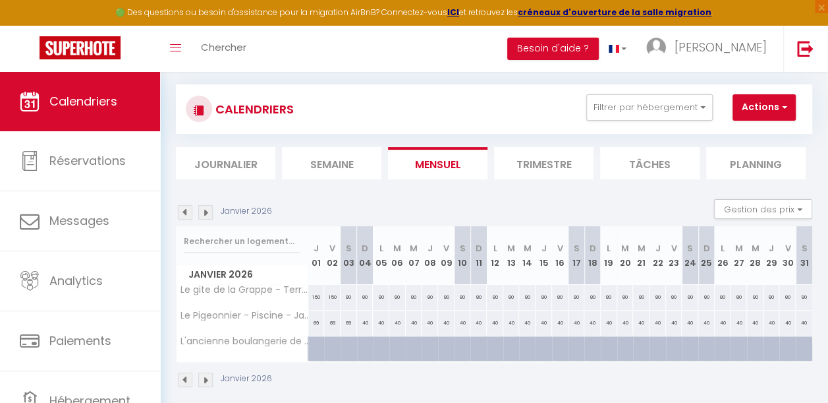
click at [206, 209] on img at bounding box center [205, 212] width 14 height 14
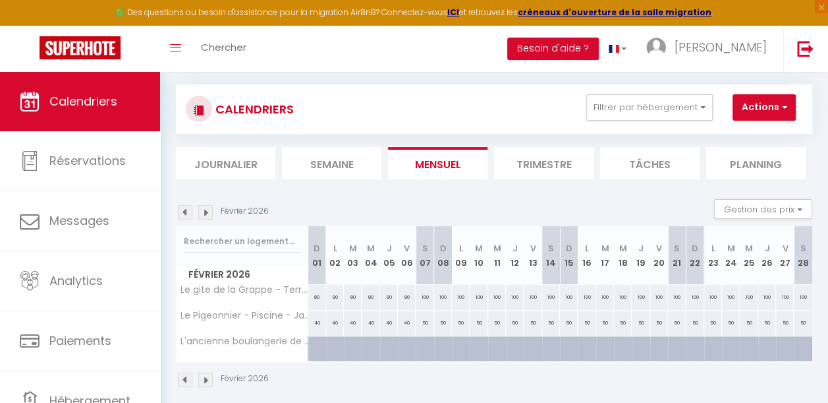
click at [206, 209] on img at bounding box center [205, 212] width 14 height 14
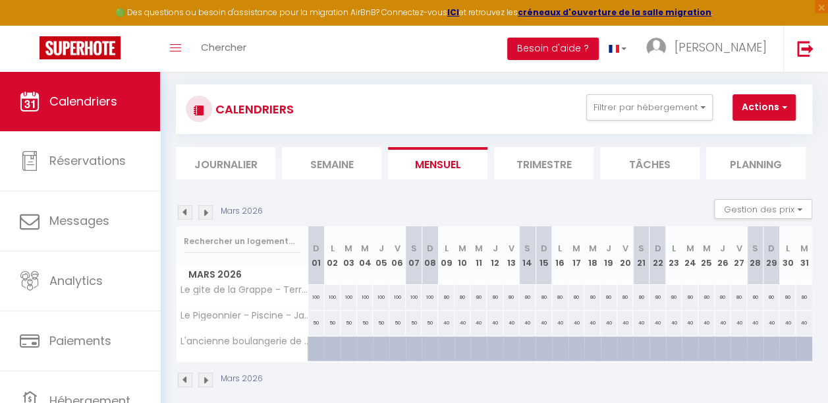
click at [206, 209] on img at bounding box center [205, 212] width 14 height 14
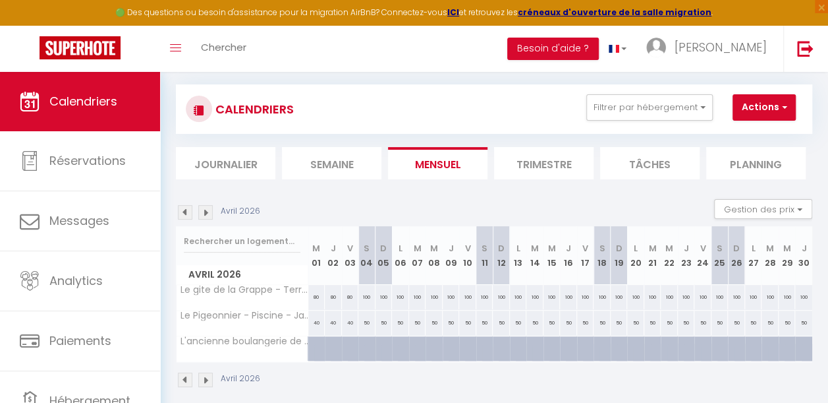
click at [206, 209] on img at bounding box center [205, 212] width 14 height 14
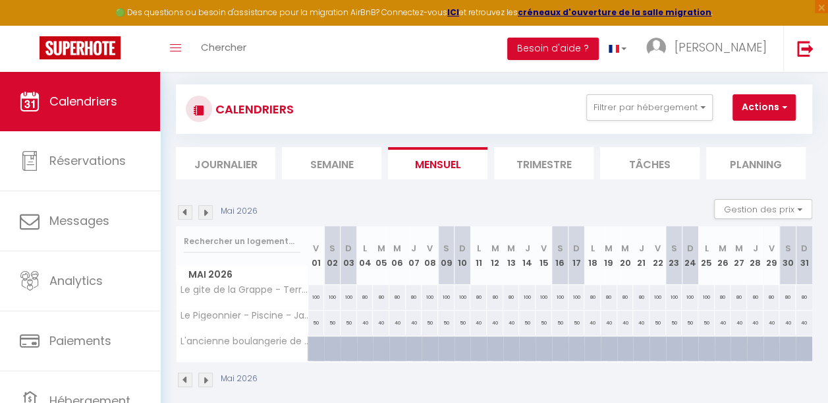
click at [206, 209] on img at bounding box center [205, 212] width 14 height 14
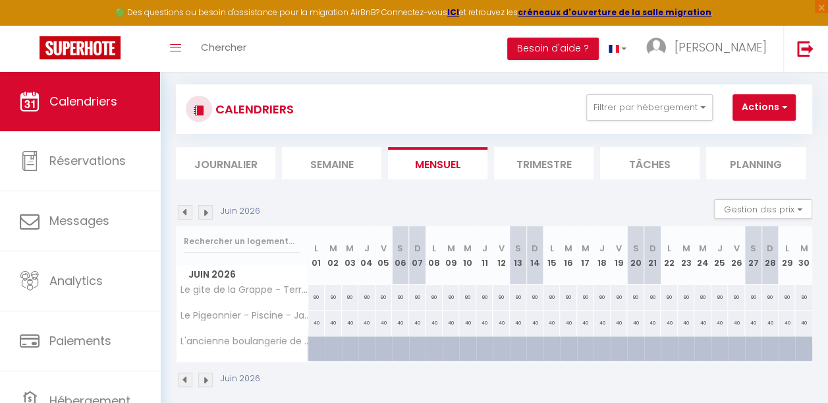
click at [206, 209] on img at bounding box center [205, 212] width 14 height 14
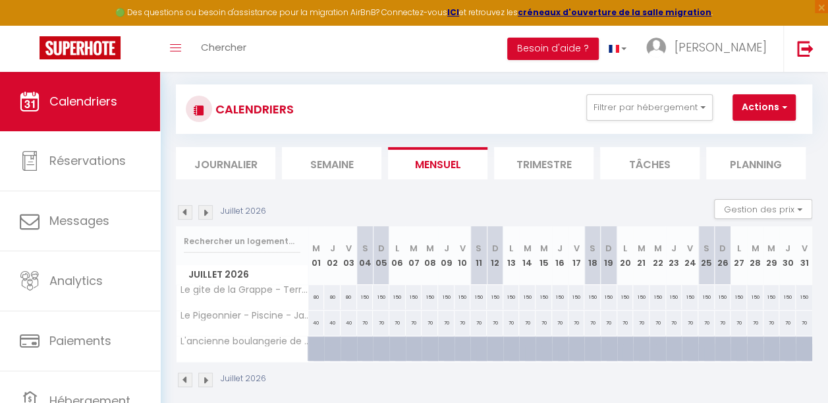
click at [206, 209] on img at bounding box center [205, 212] width 14 height 14
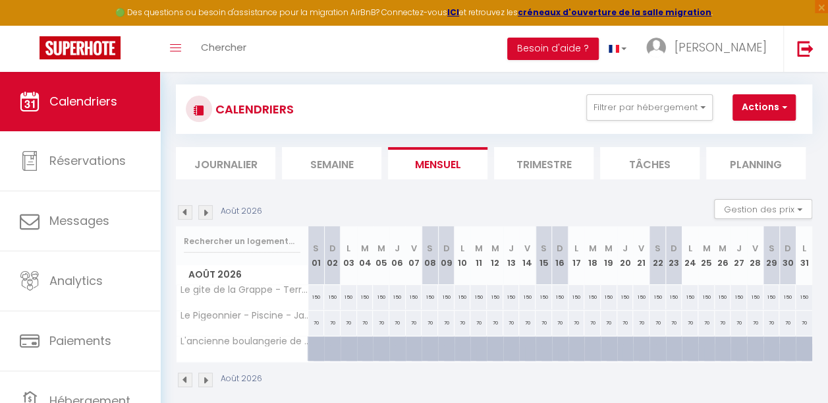
click at [206, 209] on img at bounding box center [205, 212] width 14 height 14
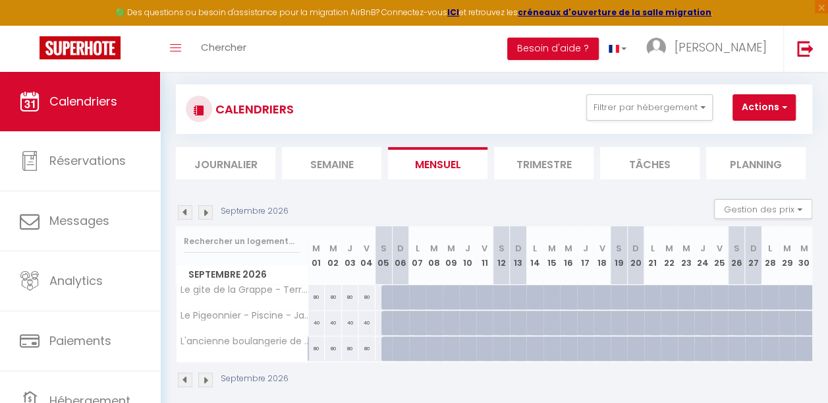
click at [314, 347] on div "80" at bounding box center [316, 348] width 17 height 24
select select "1"
type input "[DATE]"
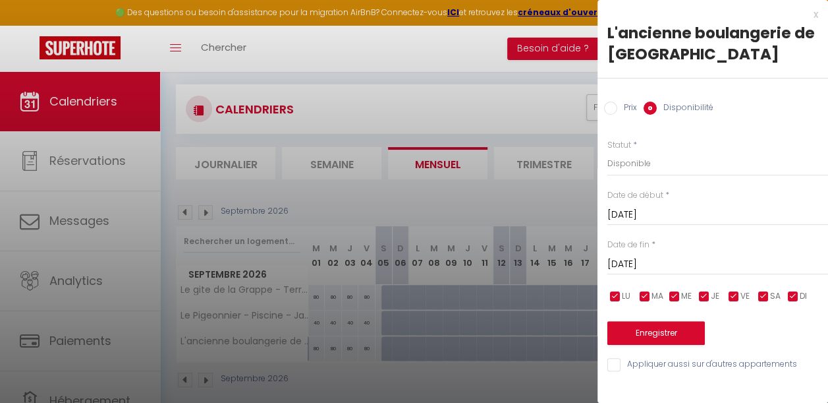
click at [634, 213] on input "[DATE]" at bounding box center [717, 214] width 221 height 17
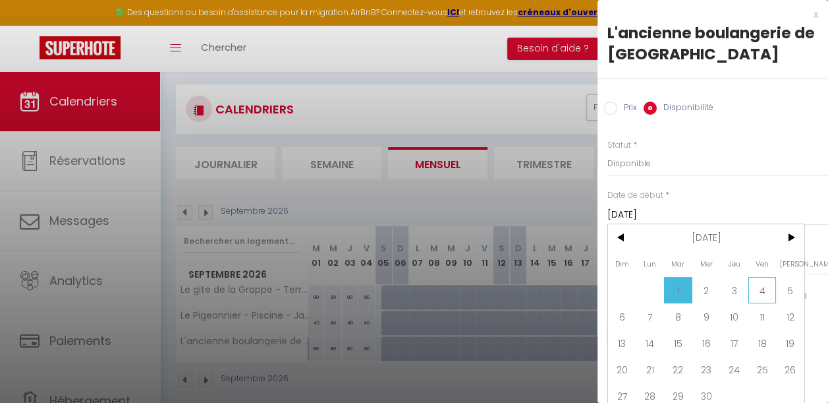
click at [767, 285] on span "4" at bounding box center [762, 290] width 28 height 26
type input "[DATE]"
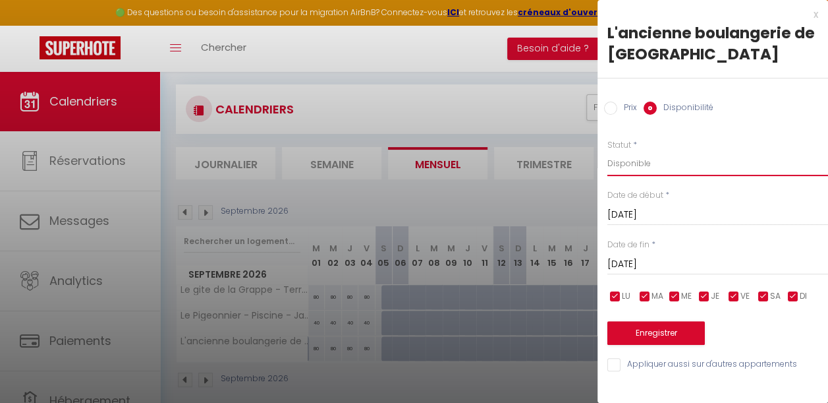
click at [634, 167] on select "Disponible Indisponible" at bounding box center [717, 163] width 221 height 25
click at [607, 151] on select "Disponible Indisponible" at bounding box center [717, 163] width 221 height 25
click at [646, 325] on button "Enregistrer" at bounding box center [656, 333] width 98 height 24
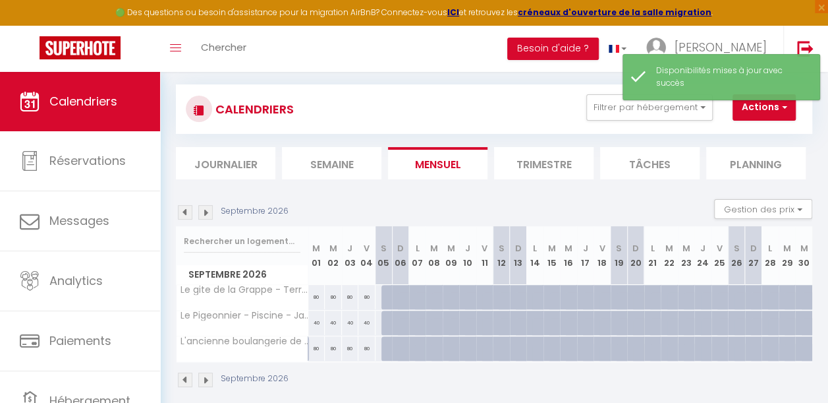
click at [312, 347] on div "80" at bounding box center [316, 348] width 17 height 24
select select "1"
type input "[DATE]"
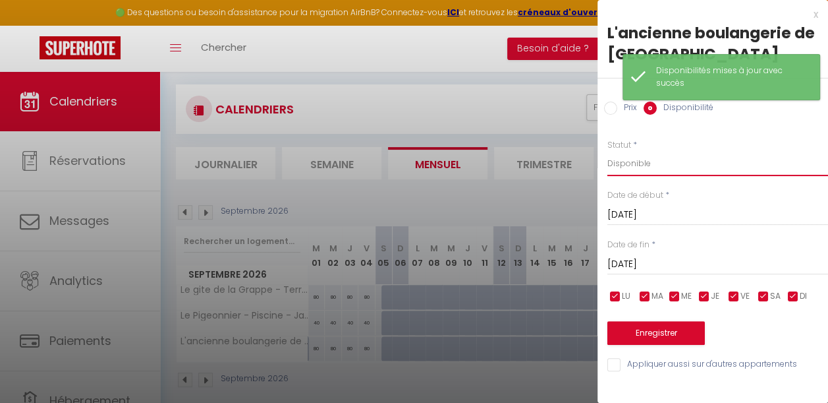
click at [638, 159] on select "Disponible Indisponible" at bounding box center [717, 163] width 221 height 25
select select "0"
click at [607, 151] on select "Disponible Indisponible" at bounding box center [717, 163] width 221 height 25
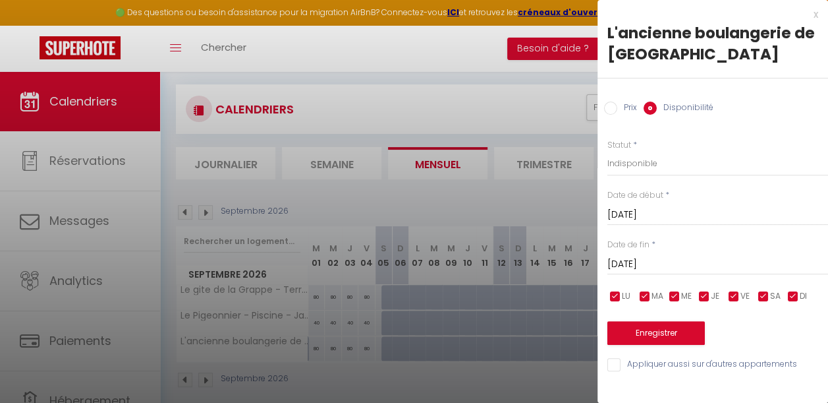
click at [629, 260] on input "[DATE]" at bounding box center [717, 264] width 221 height 17
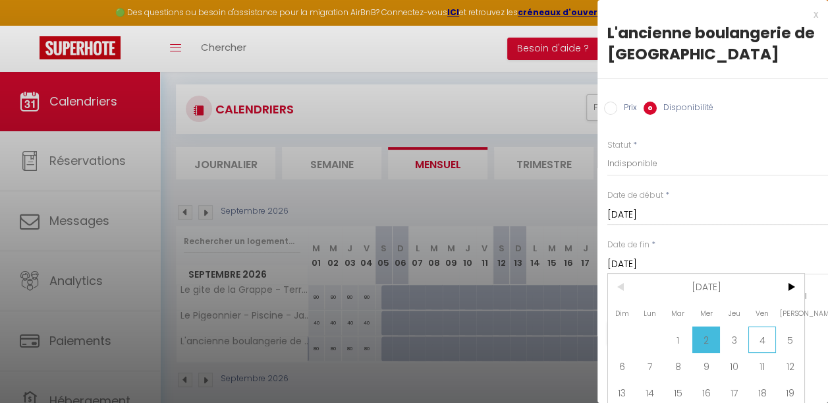
click at [764, 335] on span "4" at bounding box center [762, 339] width 28 height 26
type input "[DATE]"
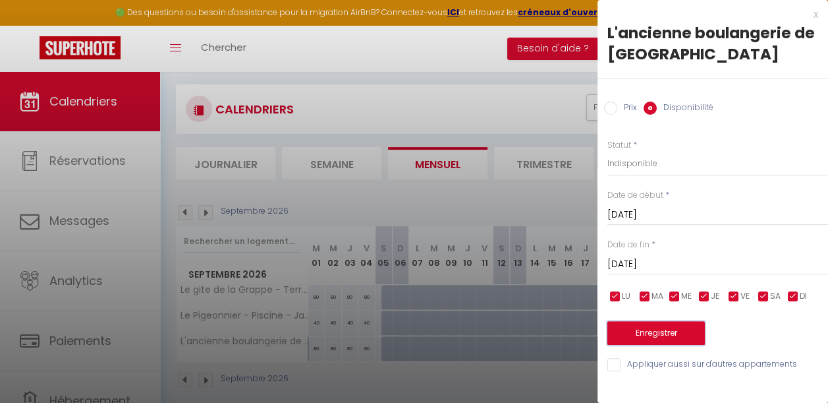
click at [665, 327] on button "Enregistrer" at bounding box center [656, 333] width 98 height 24
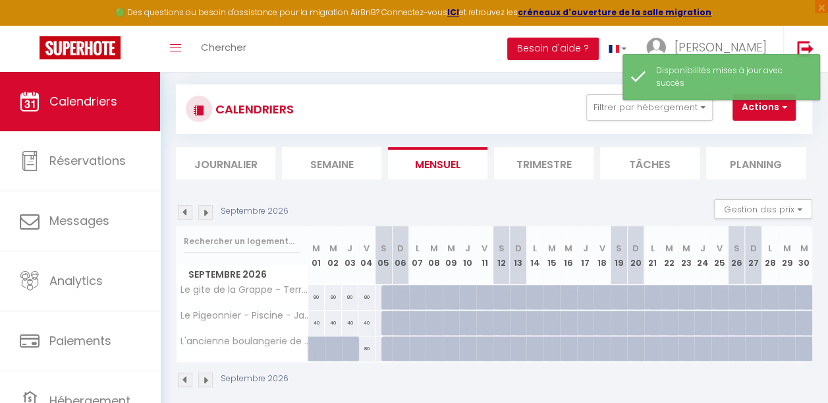
click at [365, 345] on div "80" at bounding box center [366, 348] width 17 height 24
select select "1"
type input "[DATE]"
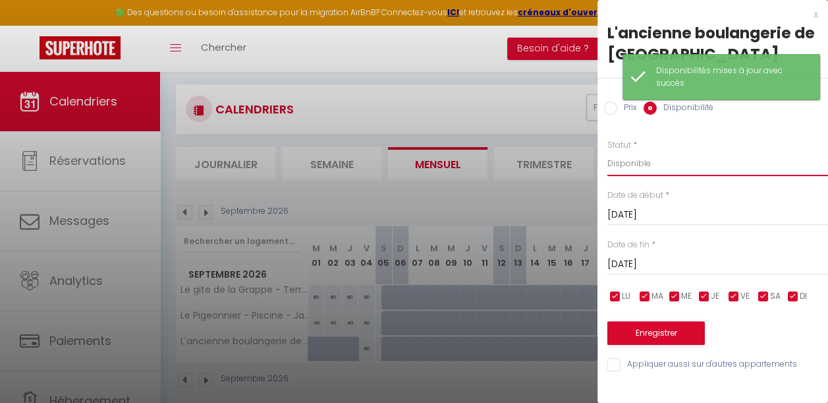
click at [632, 166] on select "Disponible Indisponible" at bounding box center [717, 163] width 221 height 25
select select "0"
click at [607, 151] on select "Disponible Indisponible" at bounding box center [717, 163] width 221 height 25
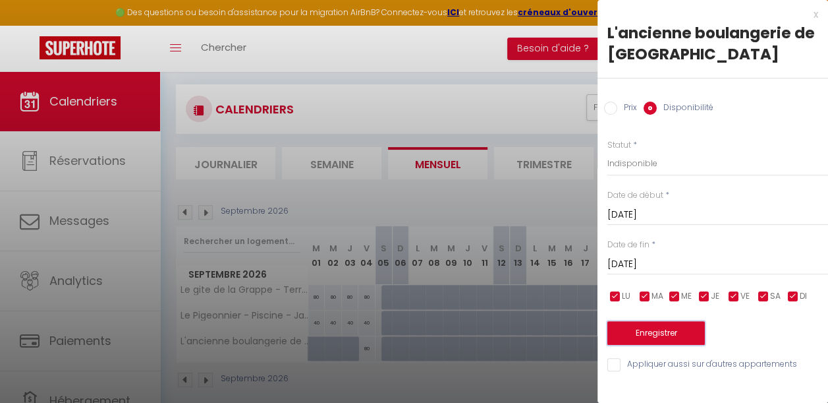
click at [646, 332] on button "Enregistrer" at bounding box center [656, 333] width 98 height 24
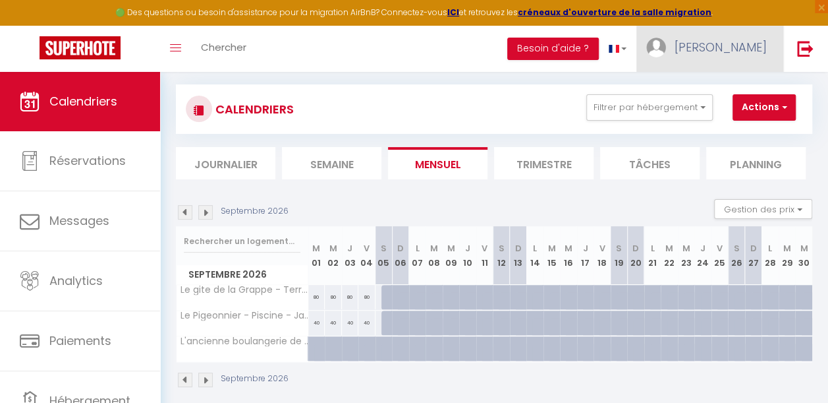
click at [752, 38] on link "[PERSON_NAME]" at bounding box center [709, 49] width 147 height 46
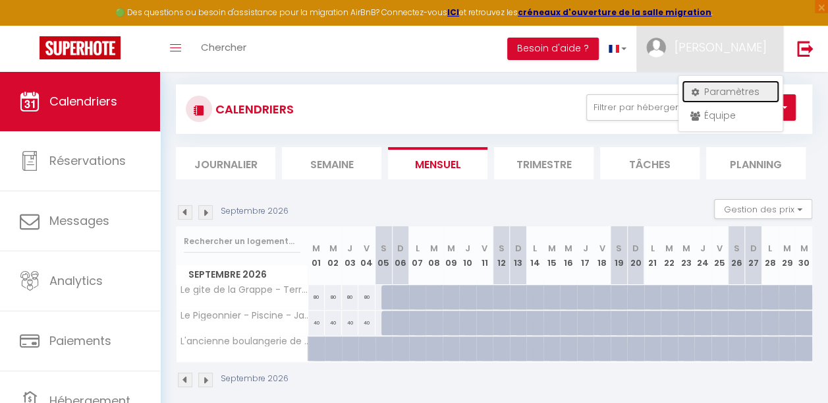
click at [715, 96] on link "Paramètres" at bounding box center [731, 91] width 98 height 22
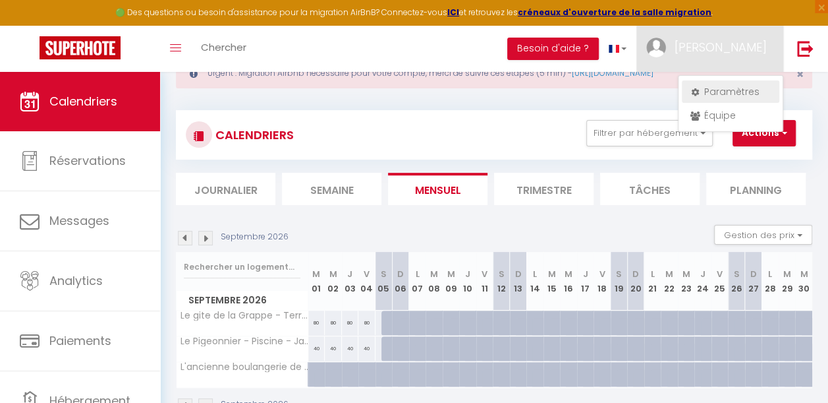
select select "28"
select select "fr"
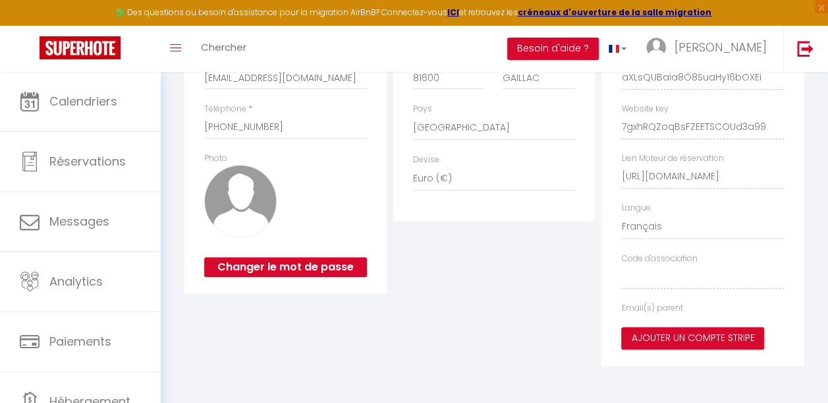
type input "aXLsQUBaia8O8SuaHy16bOXEi"
type input "7gxhRQZoqBsFZEETSCOUd3a99"
type input "[URL][DOMAIN_NAME]"
select select "fr"
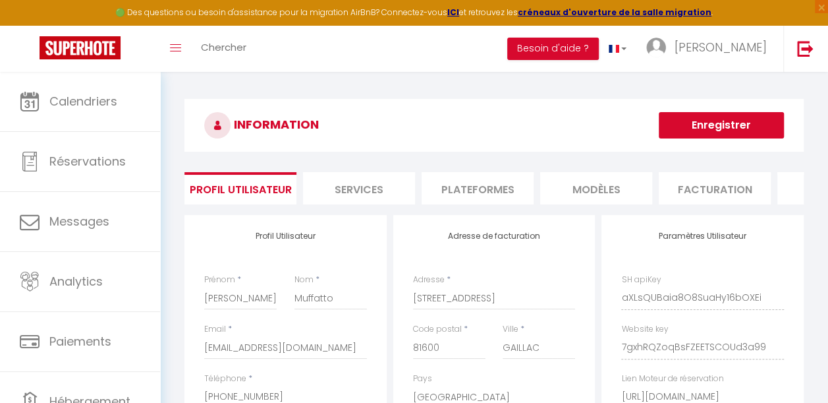
click at [478, 183] on li "Plateformes" at bounding box center [478, 188] width 112 height 32
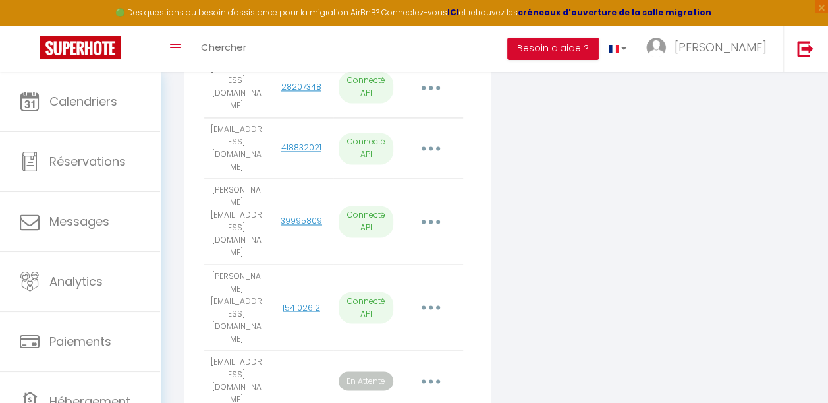
scroll to position [961, 0]
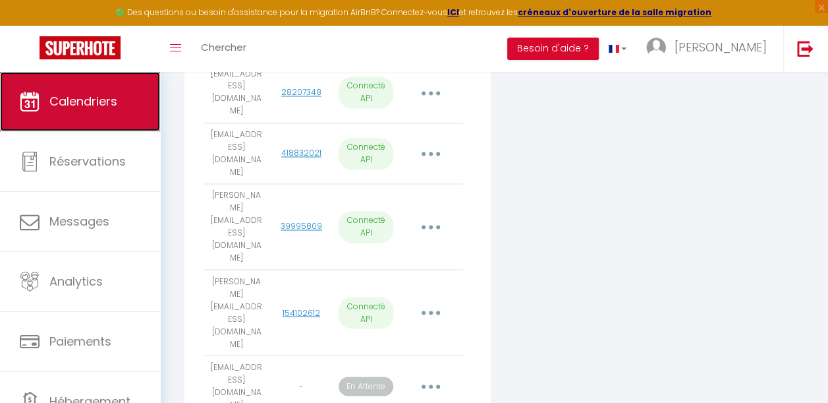
click at [98, 101] on span "Calendriers" at bounding box center [83, 101] width 68 height 16
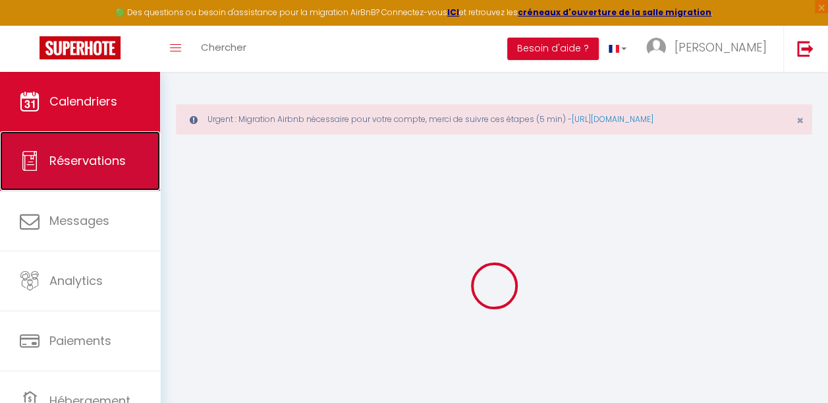
click at [79, 172] on link "Réservations" at bounding box center [80, 160] width 160 height 59
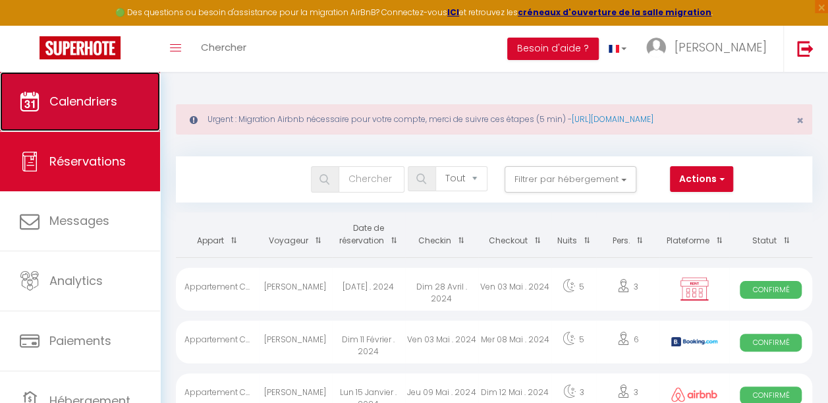
click at [100, 99] on span "Calendriers" at bounding box center [83, 101] width 68 height 16
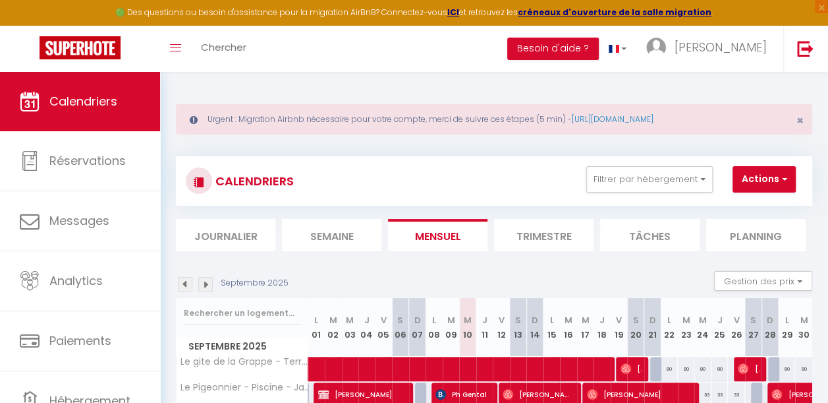
scroll to position [94, 0]
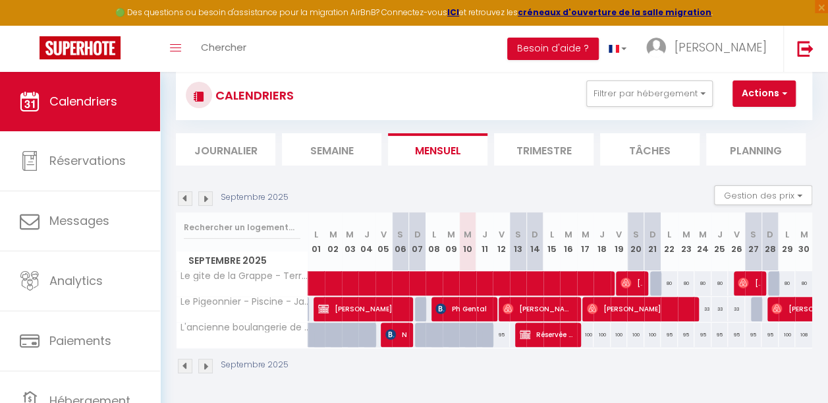
click at [206, 194] on img at bounding box center [205, 198] width 14 height 14
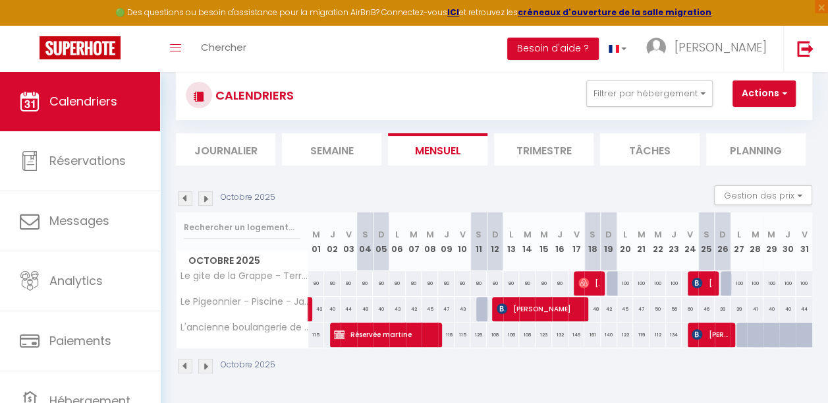
click at [206, 194] on img at bounding box center [205, 198] width 14 height 14
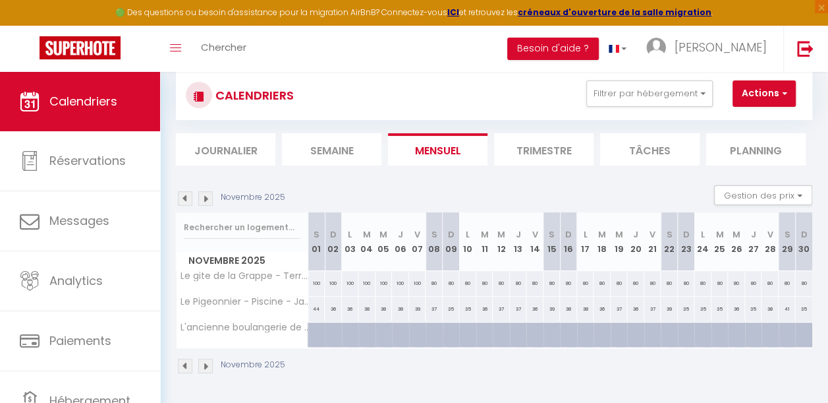
click at [206, 194] on img at bounding box center [205, 198] width 14 height 14
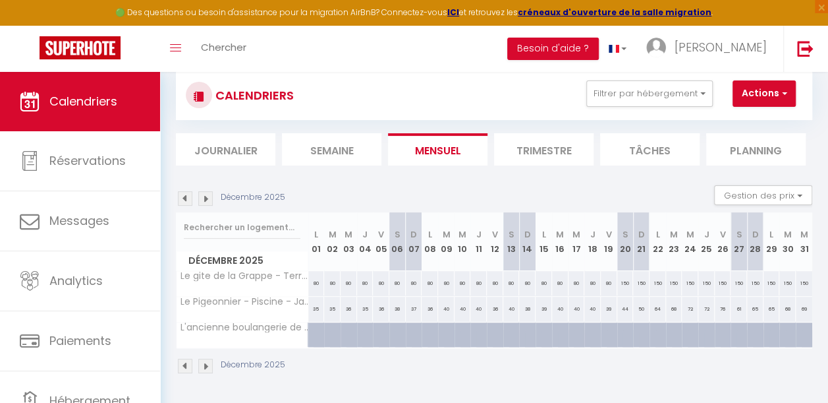
click at [206, 194] on img at bounding box center [205, 198] width 14 height 14
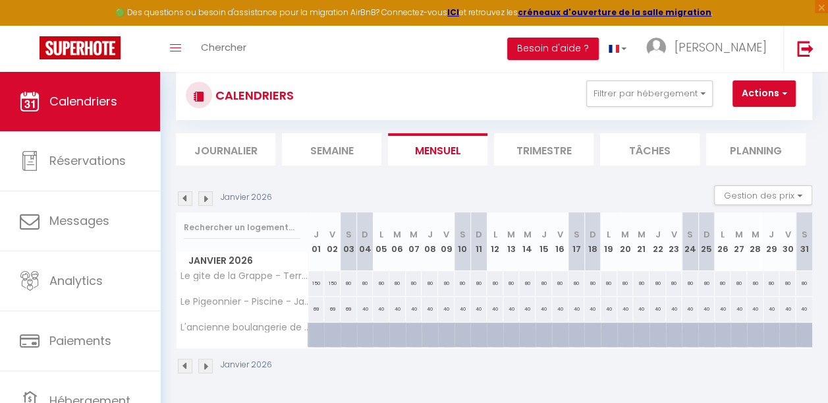
click at [206, 194] on img at bounding box center [205, 198] width 14 height 14
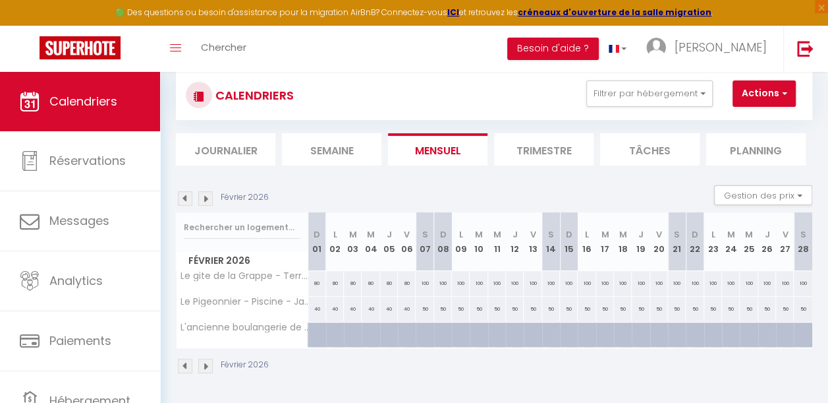
click at [206, 194] on img at bounding box center [205, 198] width 14 height 14
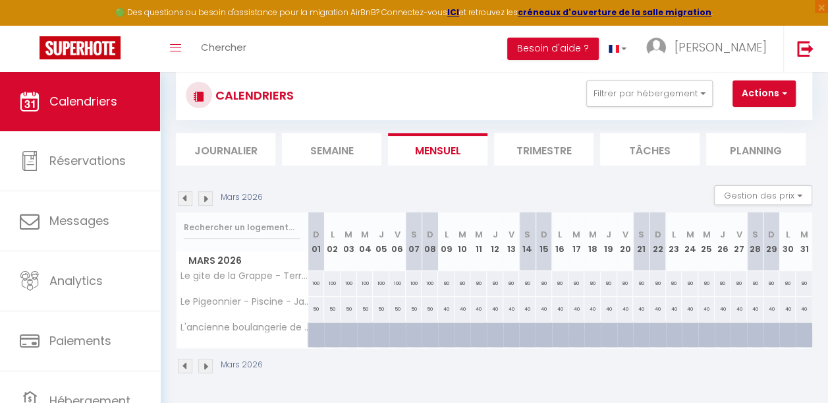
click at [206, 194] on img at bounding box center [205, 198] width 14 height 14
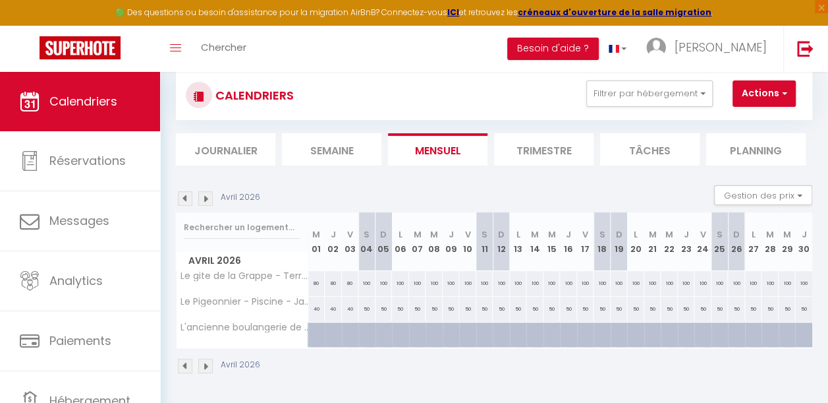
click at [206, 194] on img at bounding box center [205, 198] width 14 height 14
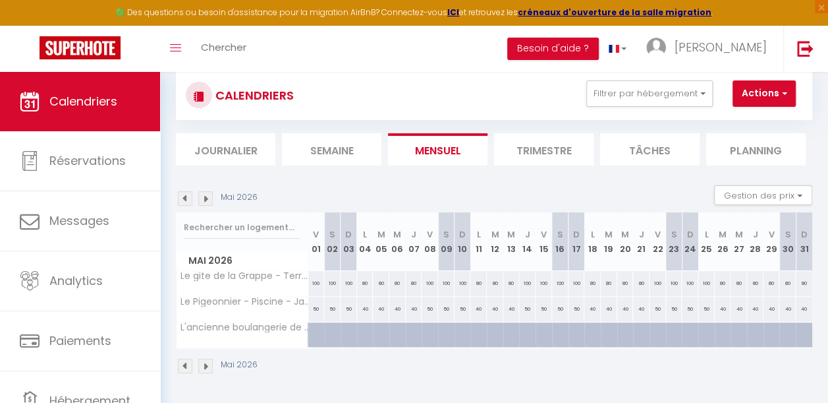
click at [206, 194] on img at bounding box center [205, 198] width 14 height 14
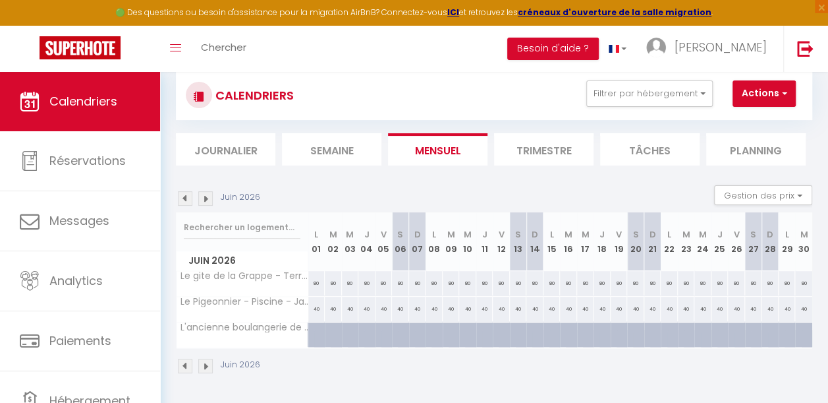
click at [206, 194] on img at bounding box center [205, 198] width 14 height 14
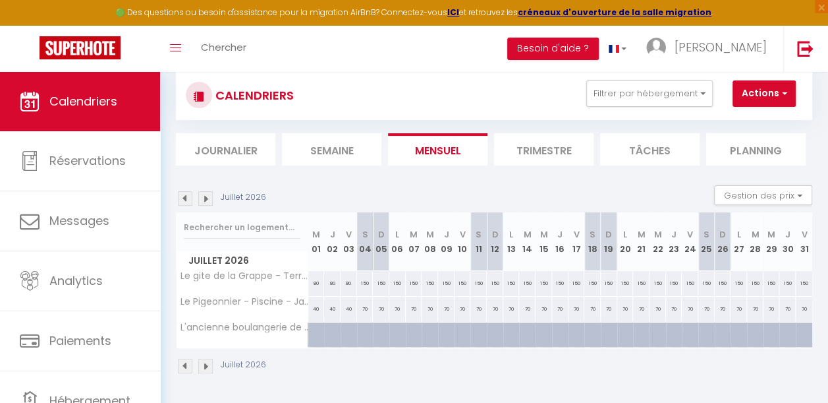
click at [206, 194] on img at bounding box center [205, 198] width 14 height 14
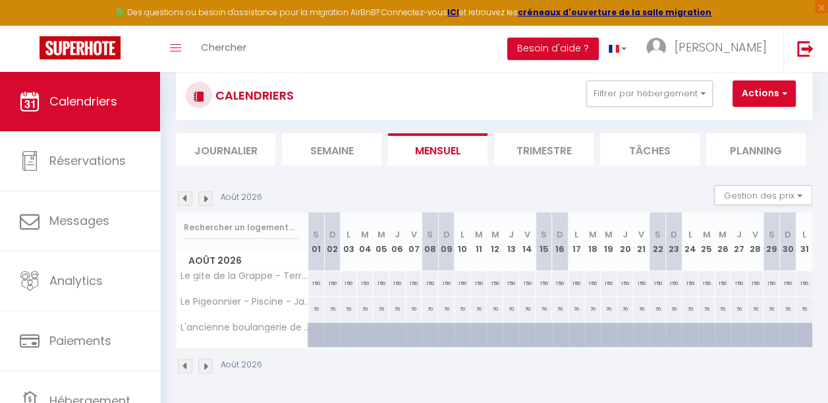
click at [206, 194] on img at bounding box center [205, 198] width 14 height 14
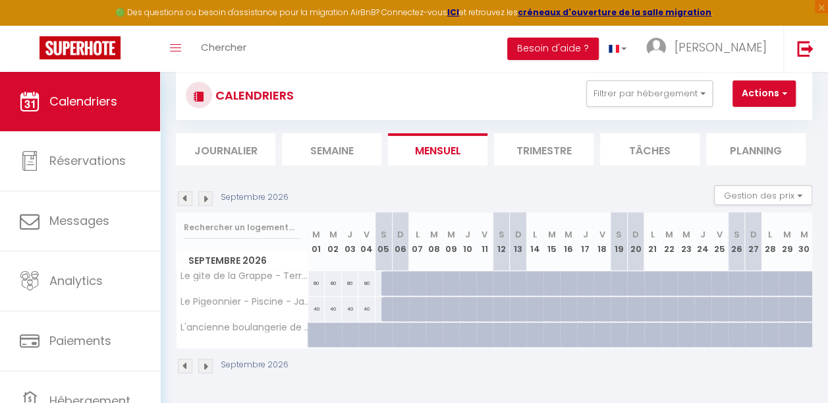
click at [206, 194] on img at bounding box center [205, 198] width 14 height 14
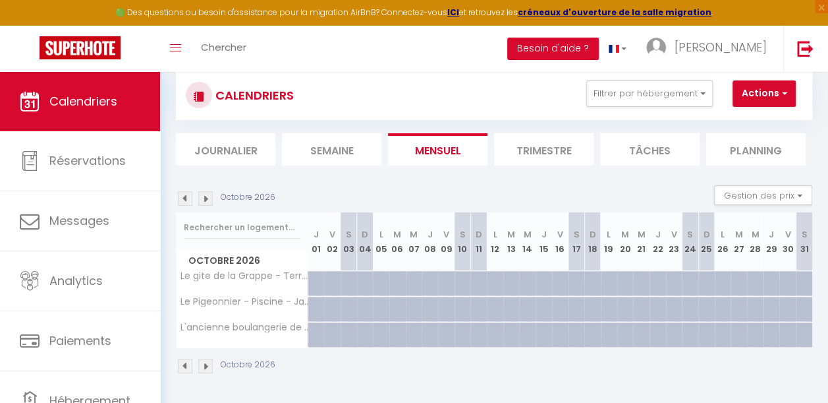
click at [206, 194] on img at bounding box center [205, 198] width 14 height 14
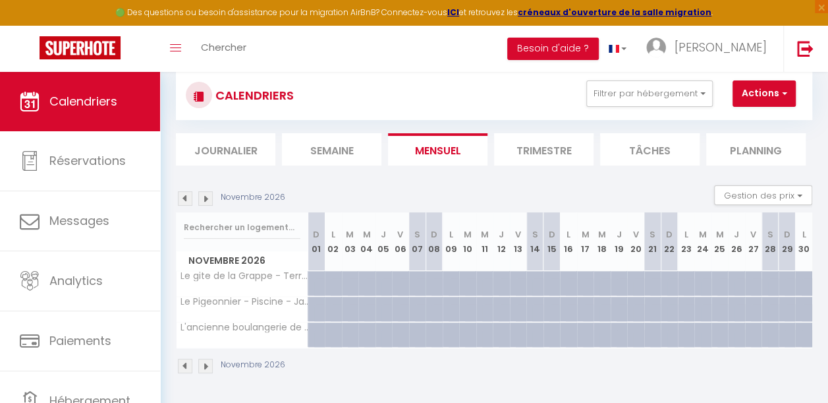
click at [206, 194] on img at bounding box center [205, 198] width 14 height 14
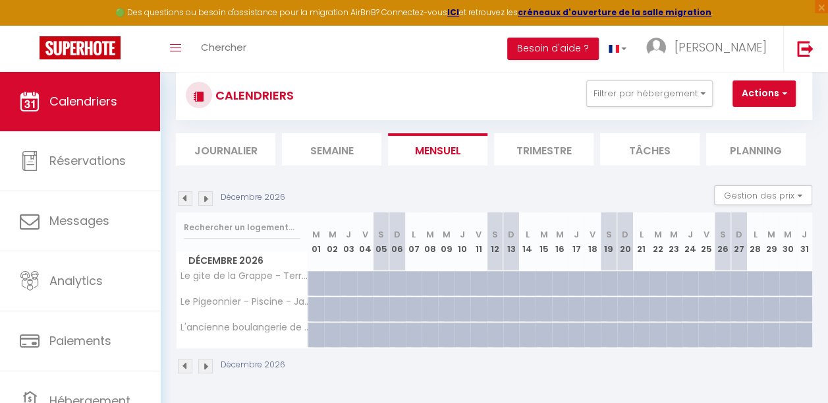
click at [206, 194] on img at bounding box center [205, 198] width 14 height 14
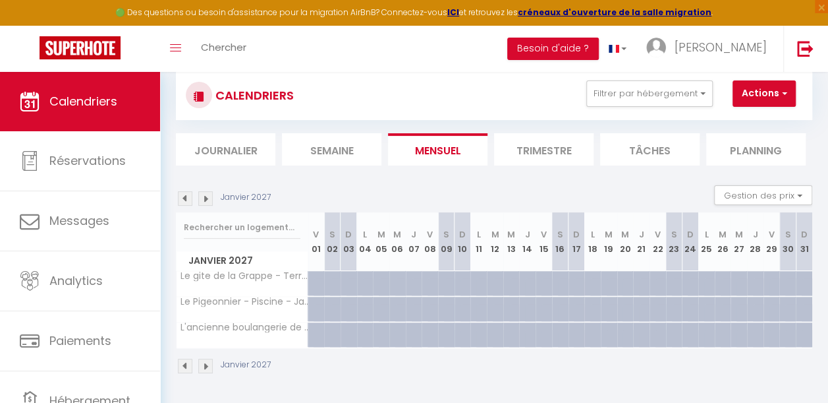
click at [206, 194] on img at bounding box center [205, 198] width 14 height 14
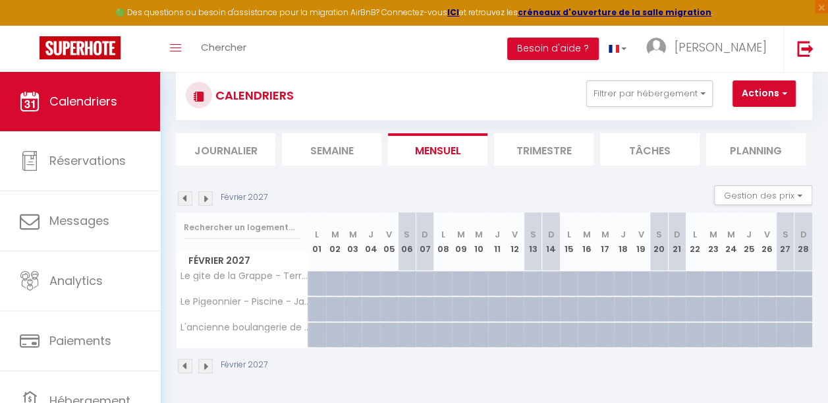
click at [206, 194] on img at bounding box center [205, 198] width 14 height 14
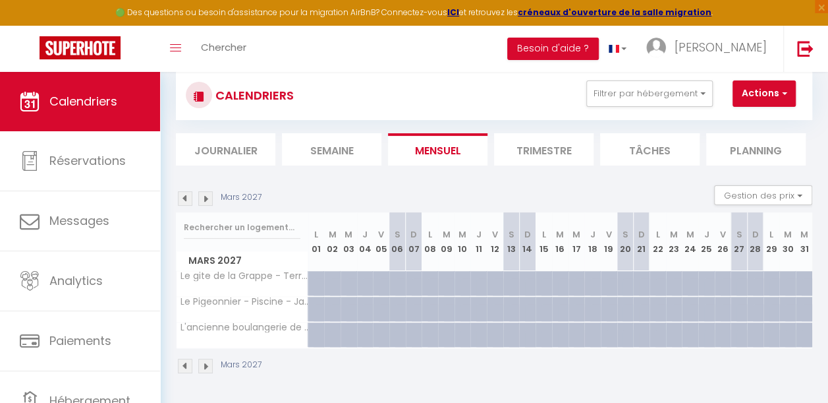
click at [184, 194] on img at bounding box center [185, 198] width 14 height 14
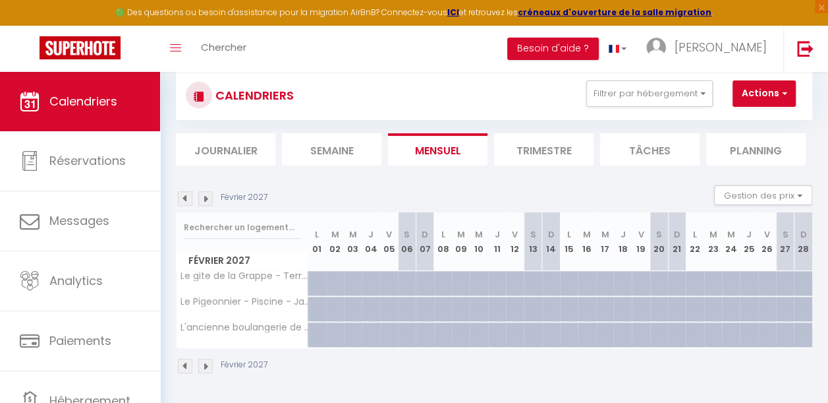
click at [184, 194] on img at bounding box center [185, 198] width 14 height 14
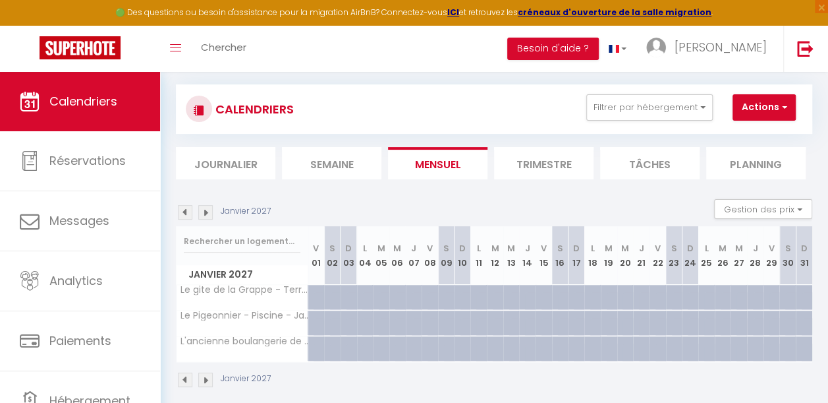
click at [184, 205] on img at bounding box center [185, 212] width 14 height 14
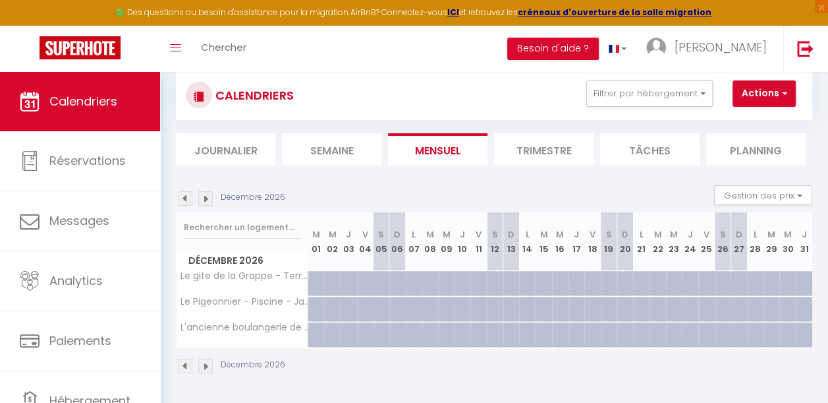
click at [184, 194] on img at bounding box center [185, 198] width 14 height 14
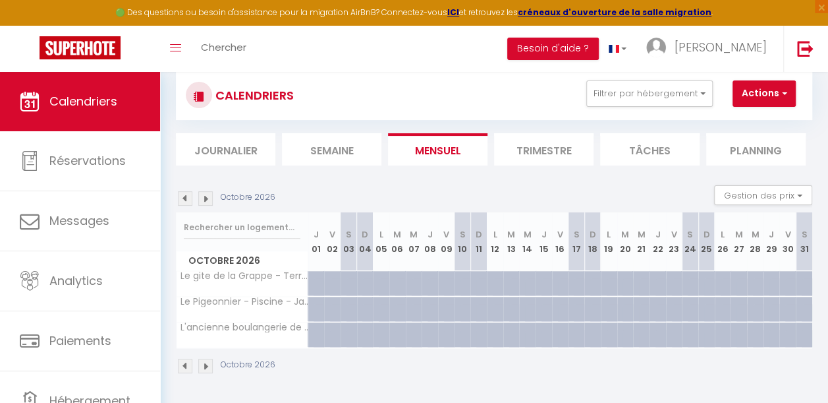
click at [184, 194] on img at bounding box center [185, 198] width 14 height 14
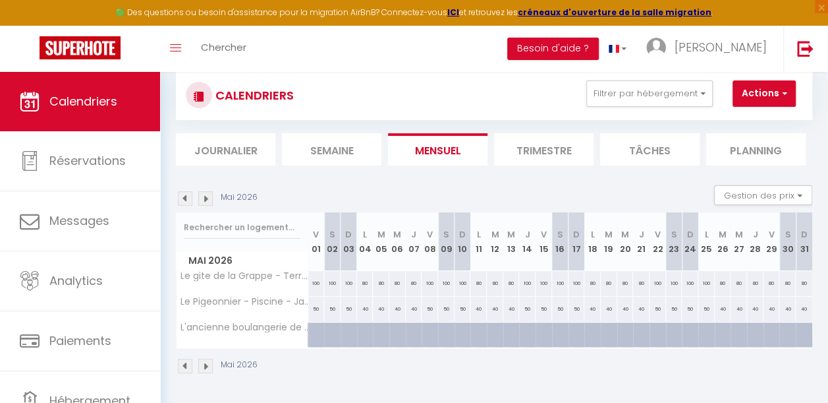
click at [184, 194] on img at bounding box center [185, 198] width 14 height 14
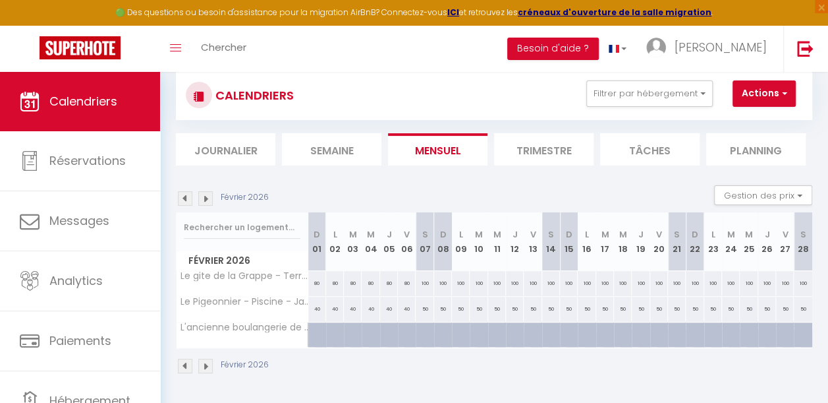
click at [184, 194] on img at bounding box center [185, 198] width 14 height 14
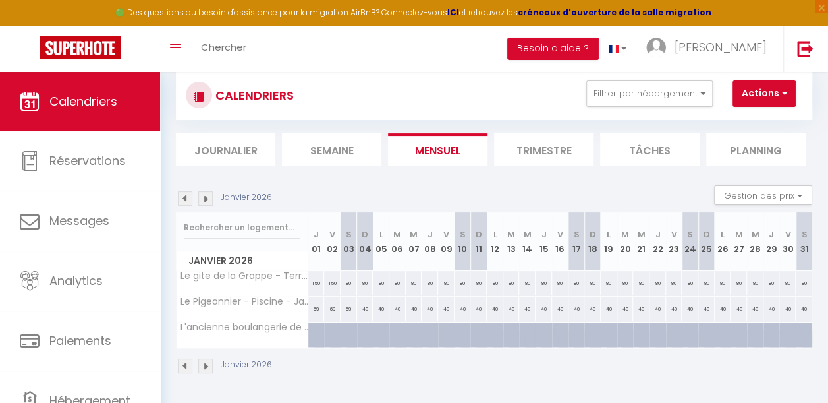
click at [184, 194] on img at bounding box center [185, 198] width 14 height 14
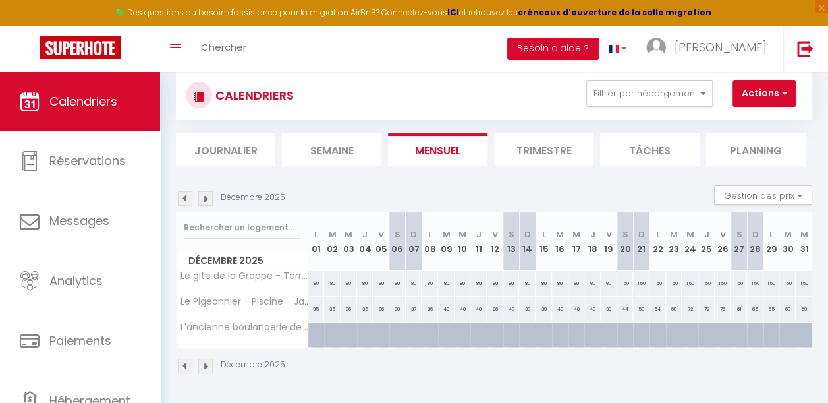
click at [184, 194] on img at bounding box center [185, 198] width 14 height 14
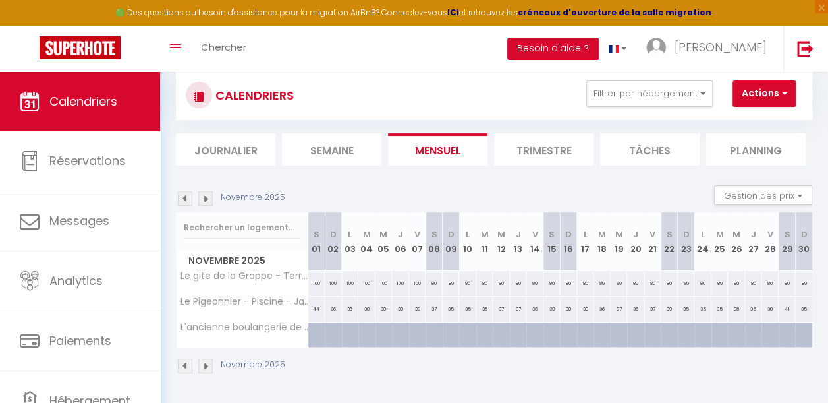
click at [184, 194] on img at bounding box center [185, 198] width 14 height 14
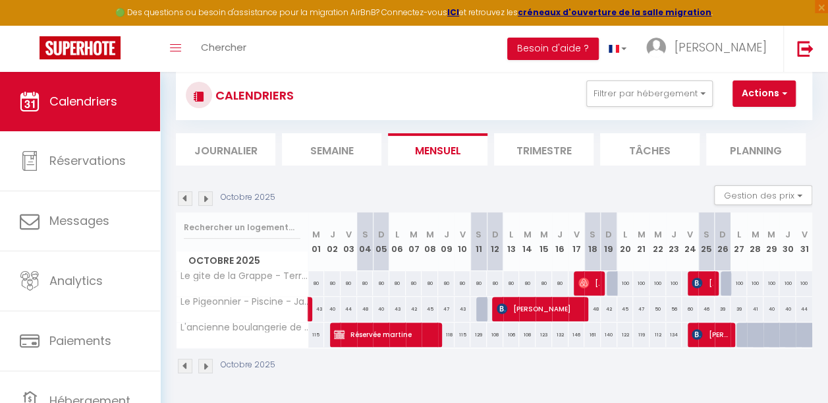
click at [184, 194] on img at bounding box center [185, 198] width 14 height 14
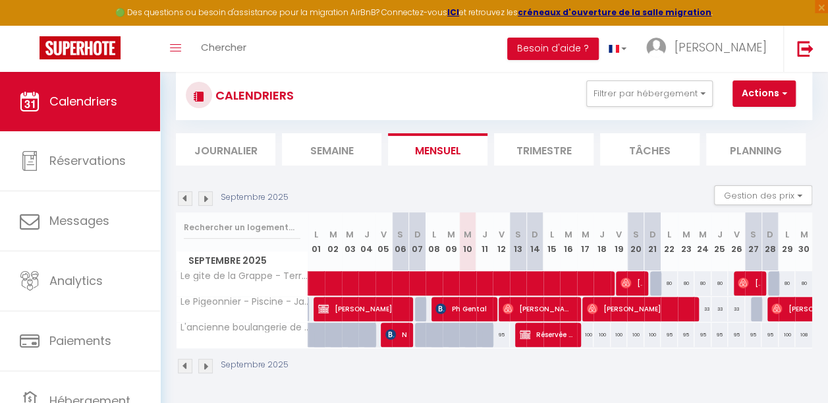
click at [204, 194] on img at bounding box center [205, 198] width 14 height 14
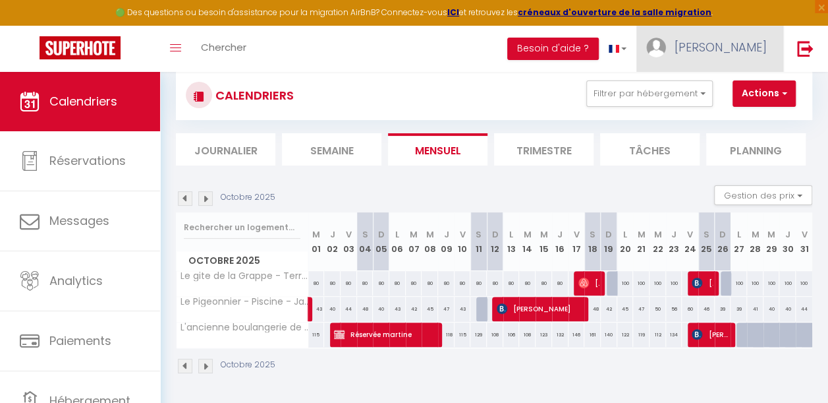
click at [735, 46] on span "[PERSON_NAME]" at bounding box center [721, 47] width 92 height 16
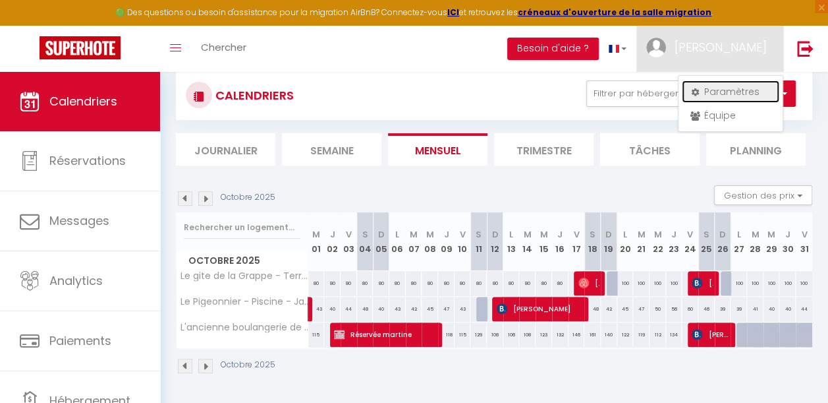
click at [731, 90] on link "Paramètres" at bounding box center [731, 91] width 98 height 22
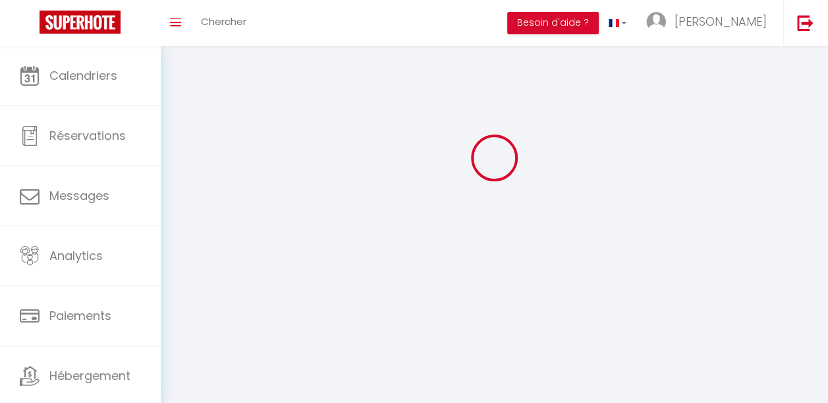
type input "[PERSON_NAME]"
type input "Muffatto"
type input "[PHONE_NUMBER]"
type input "[STREET_ADDRESS]"
type input "81600"
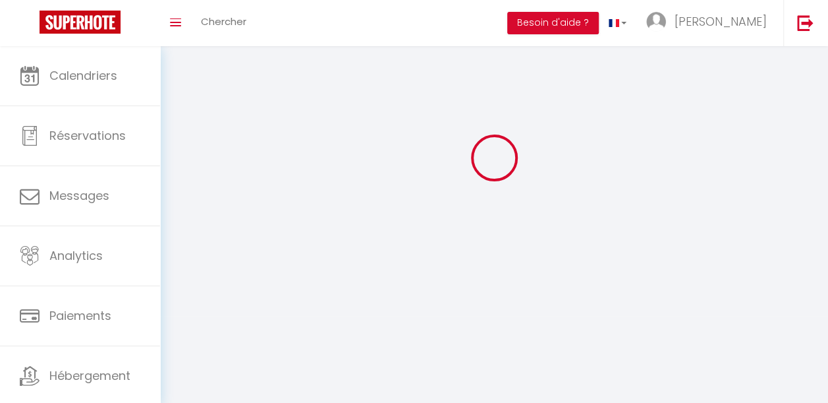
type input "GAILLAC"
select select "28"
type input "aXLsQUBaia8O8SuaHy16bOXEi"
type input "7gxhRQZoqBsFZEETSCOUd3a99"
type input "[URL][DOMAIN_NAME]"
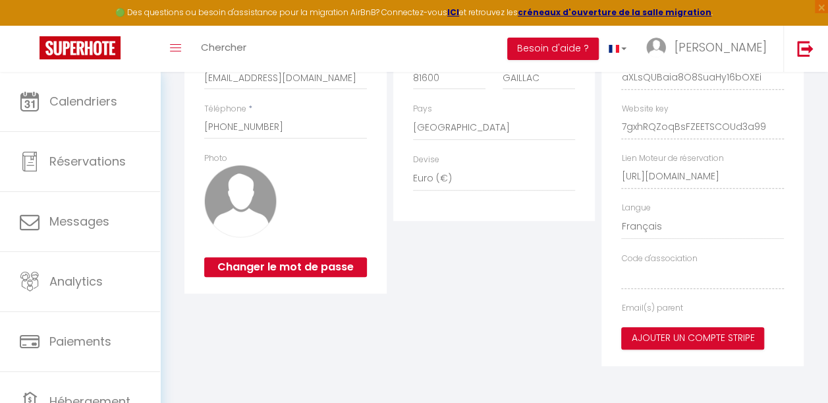
type input "aXLsQUBaia8O8SuaHy16bOXEi"
type input "7gxhRQZoqBsFZEETSCOUd3a99"
type input "[URL][DOMAIN_NAME]"
select select "fr"
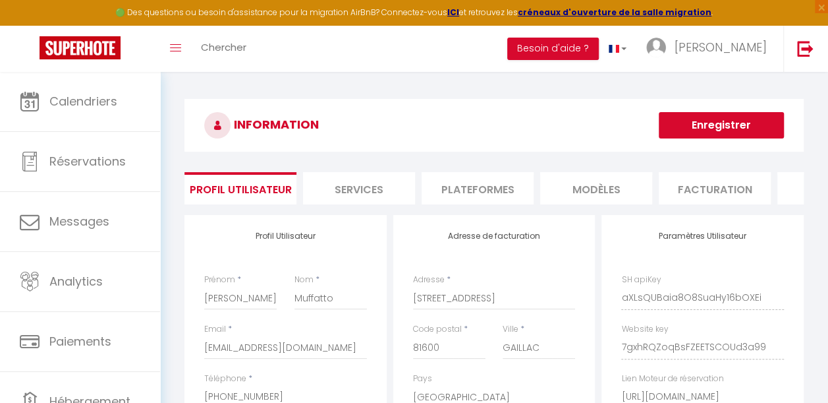
click at [447, 183] on li "Plateformes" at bounding box center [478, 188] width 112 height 32
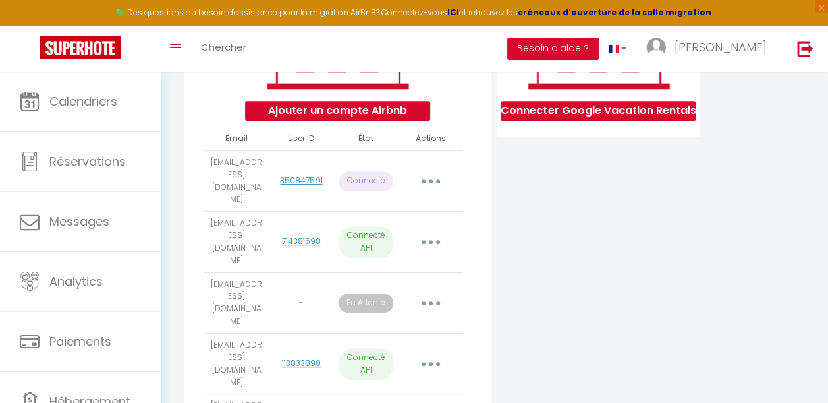
scroll to position [296, 0]
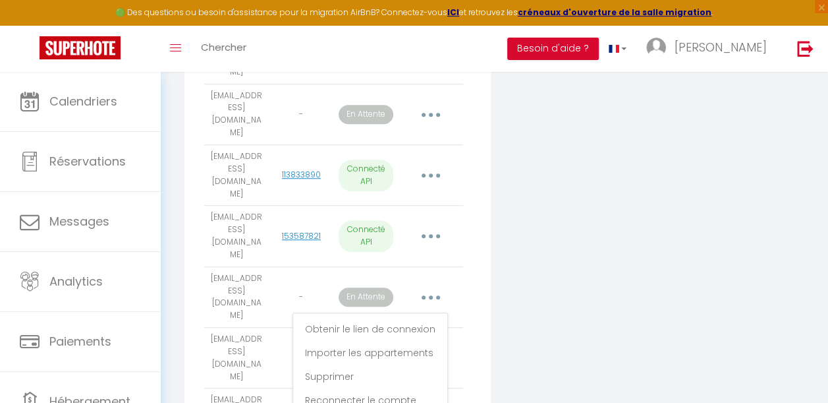
scroll to position [468, 0]
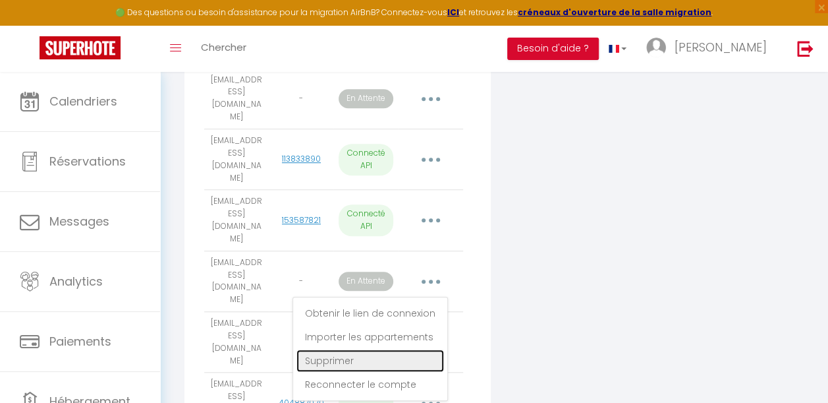
click at [333, 349] on link "Supprimer" at bounding box center [370, 360] width 148 height 22
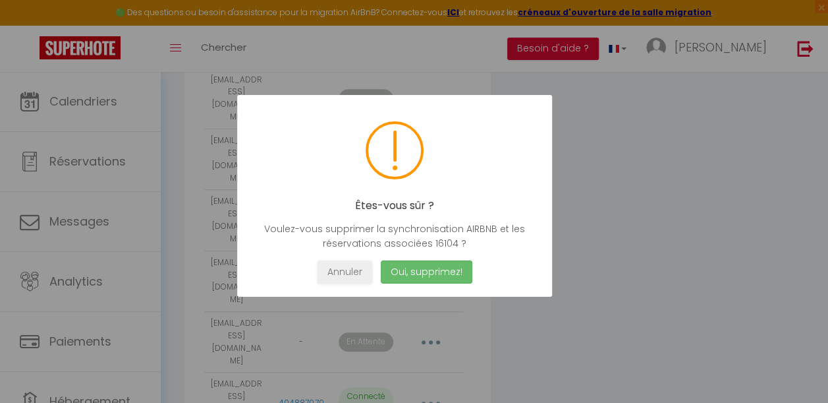
click at [426, 276] on button "Oui, supprimez!" at bounding box center [426, 271] width 92 height 23
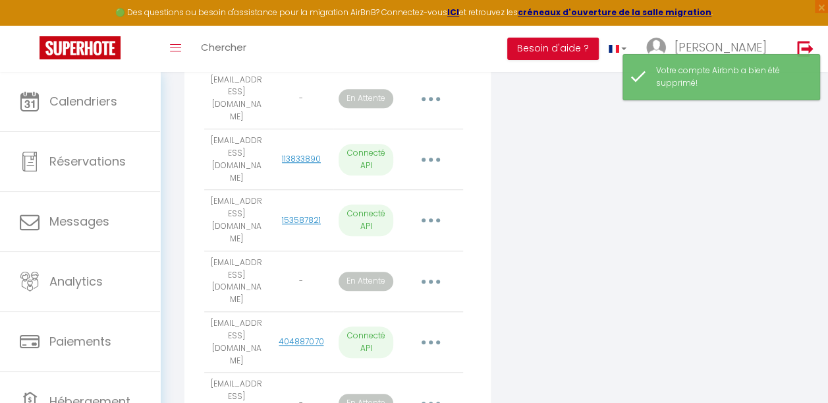
scroll to position [0, 0]
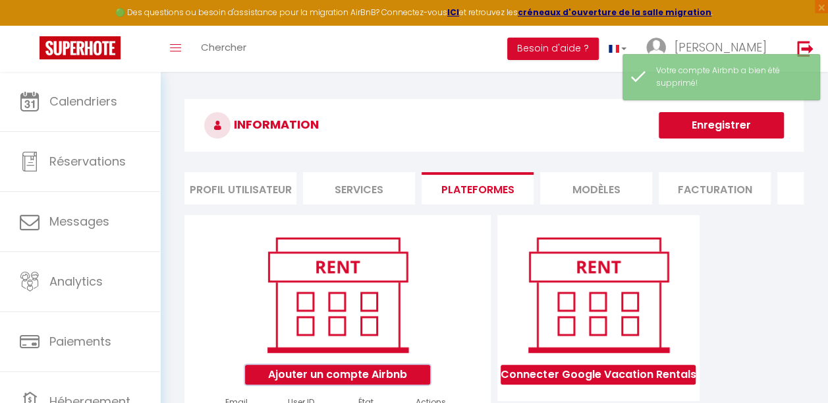
click at [333, 384] on button "Ajouter un compte Airbnb" at bounding box center [337, 374] width 185 height 20
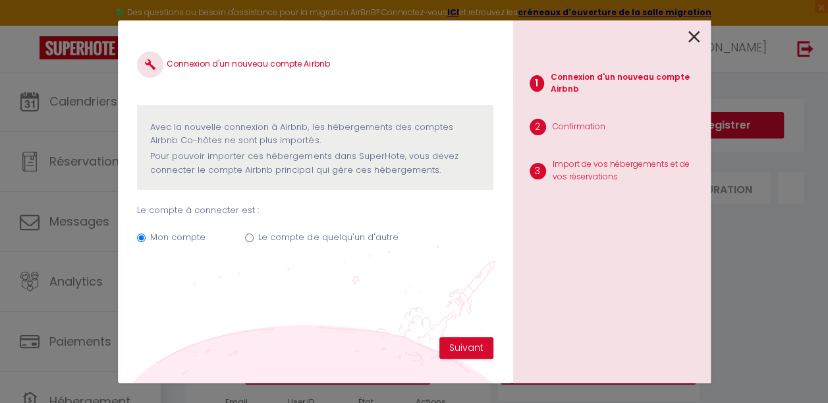
click at [304, 238] on label "Le compte de quelqu'un d'autre" at bounding box center [328, 237] width 140 height 13
click at [254, 238] on input "Le compte de quelqu'un d'autre" at bounding box center [249, 237] width 9 height 9
radio input "true"
radio input "false"
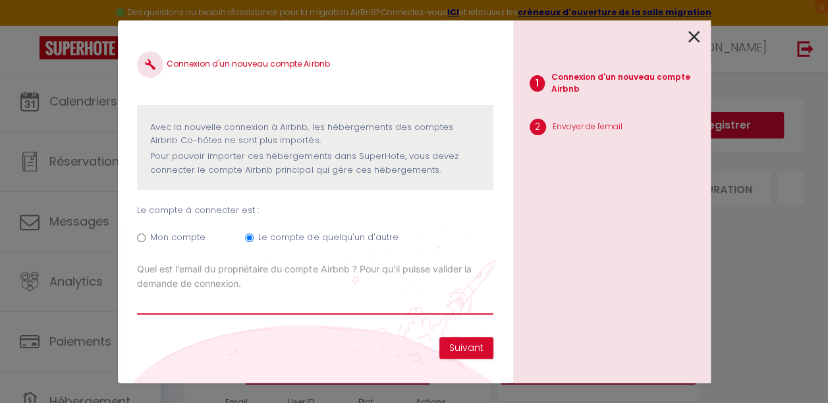
click at [200, 302] on input "Email connexion Airbnb" at bounding box center [315, 303] width 356 height 24
type input "[PERSON_NAME][EMAIL_ADDRESS][DOMAIN_NAME]"
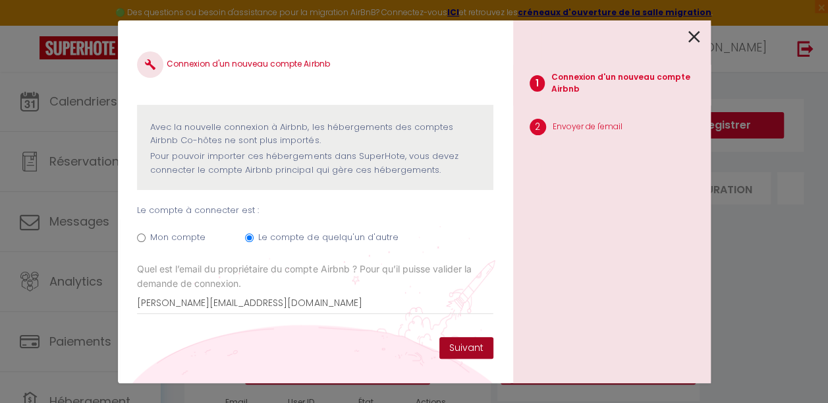
click at [476, 343] on button "Suivant" at bounding box center [466, 348] width 54 height 22
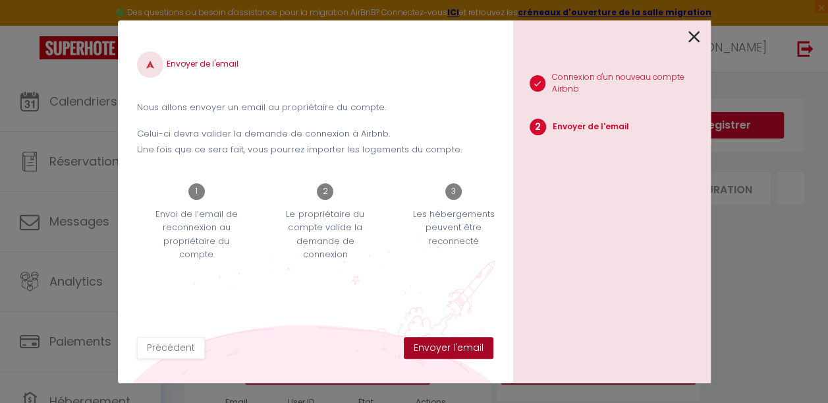
click at [476, 343] on button "Envoyer l'email" at bounding box center [449, 348] width 90 height 22
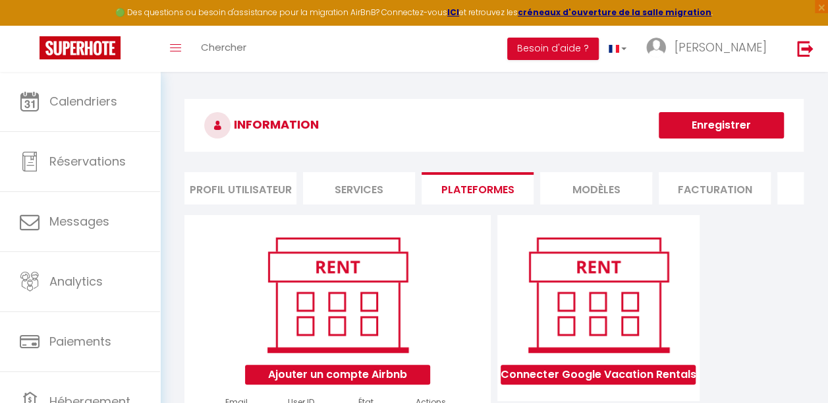
scroll to position [59, 0]
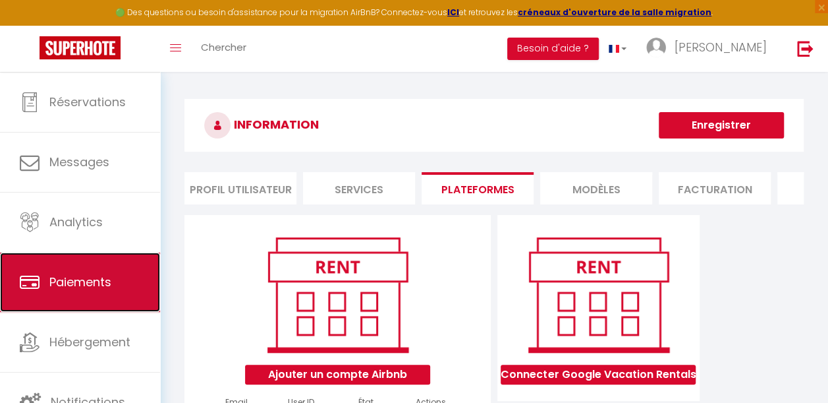
click at [92, 285] on span "Paiements" at bounding box center [80, 281] width 62 height 16
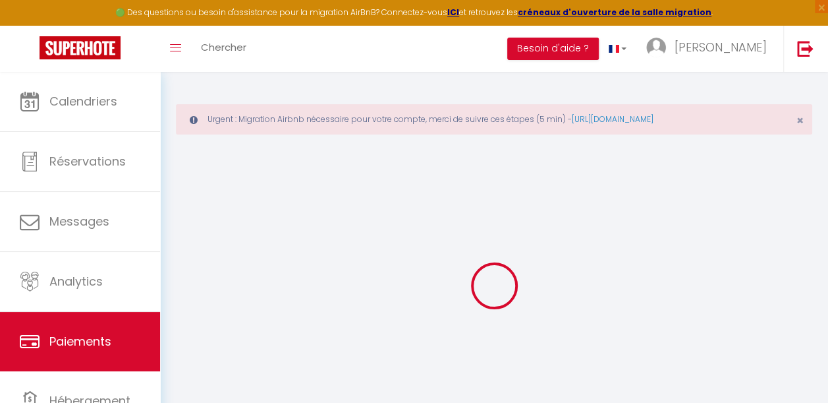
select select "2"
select select "0"
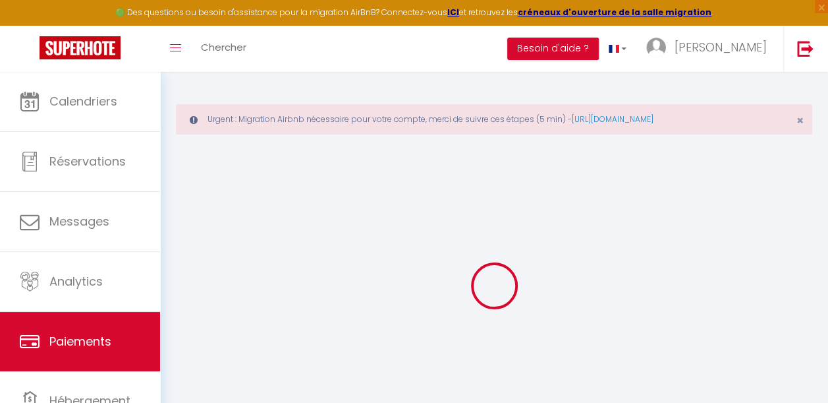
select select "0"
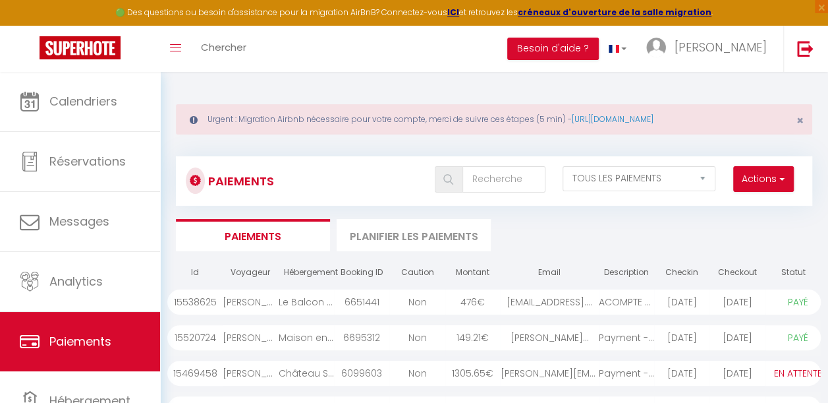
scroll to position [59, 0]
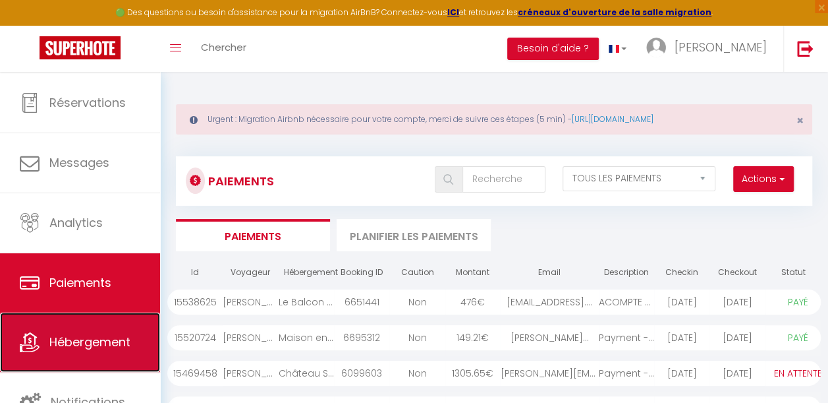
click at [96, 351] on link "Hébergement" at bounding box center [80, 341] width 160 height 59
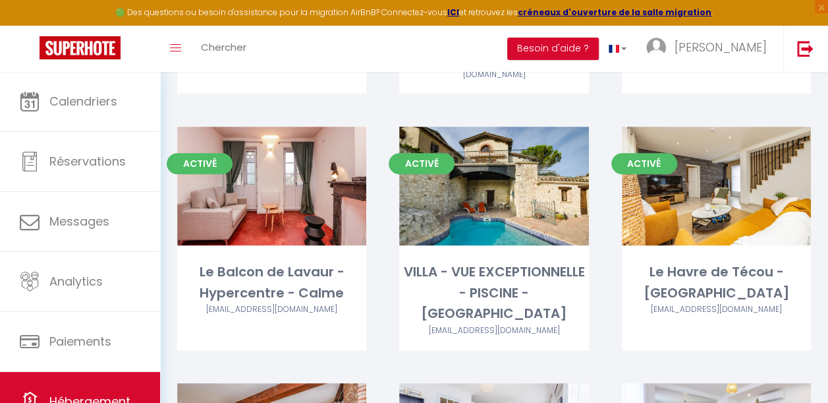
scroll to position [2879, 0]
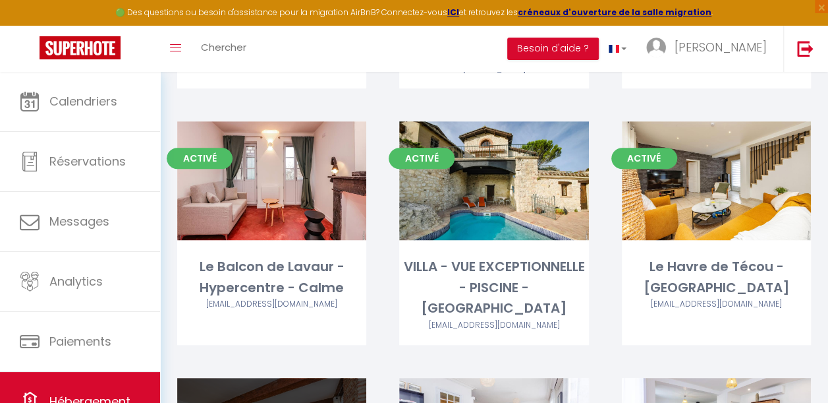
select select "3"
select select "2"
select select "1"
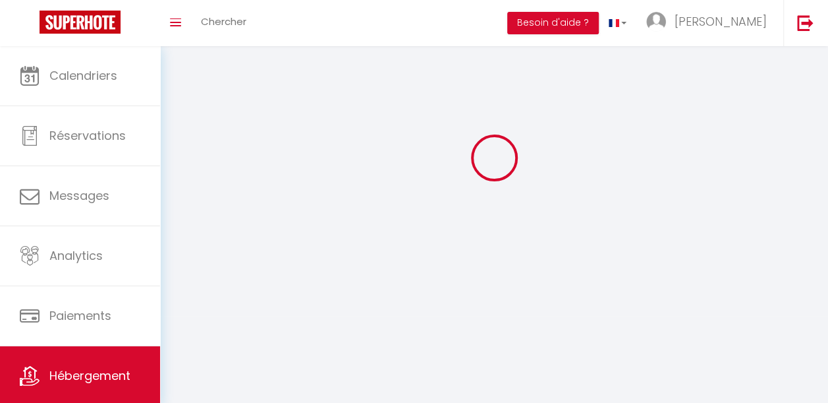
select select
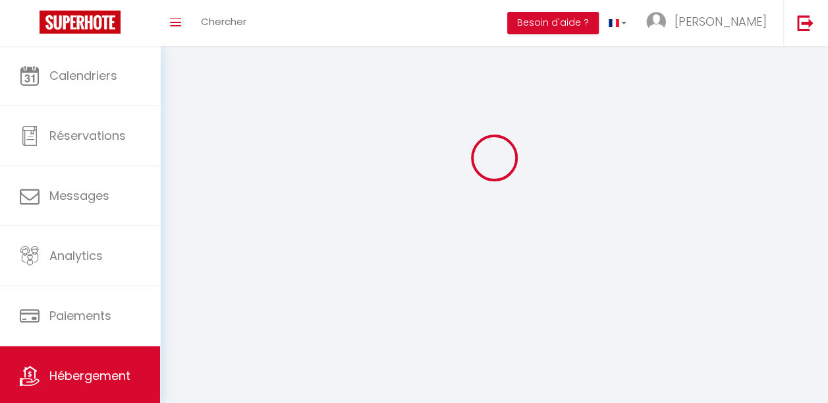
checkbox input "false"
select select
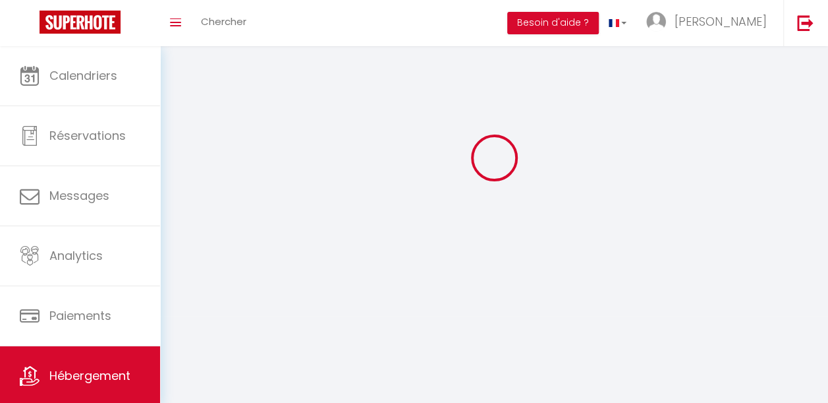
select select
select select "1"
select select
select select "28"
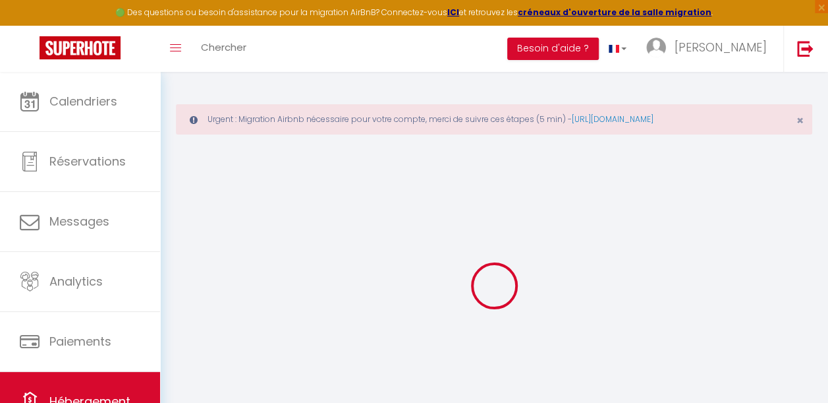
select select
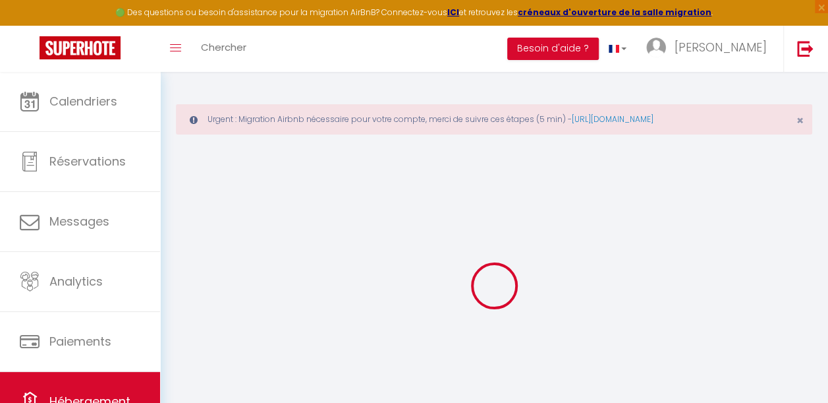
select select
checkbox input "false"
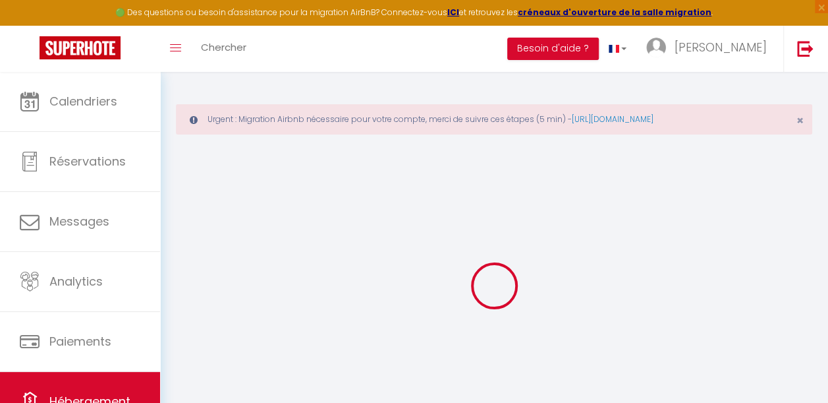
select select
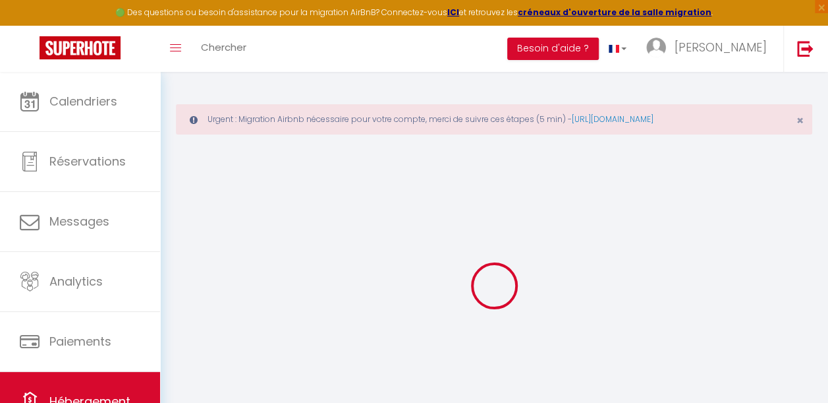
select select
checkbox input "false"
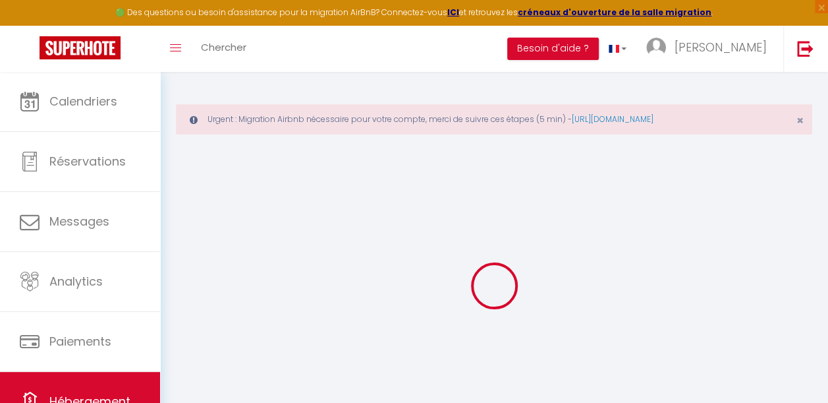
checkbox input "false"
select select
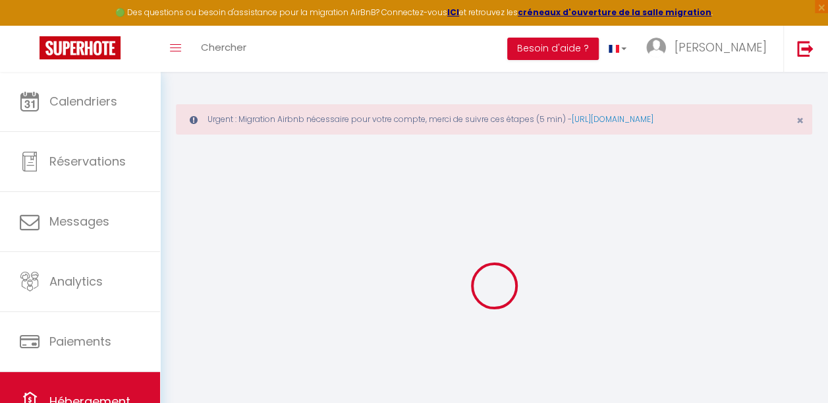
select select
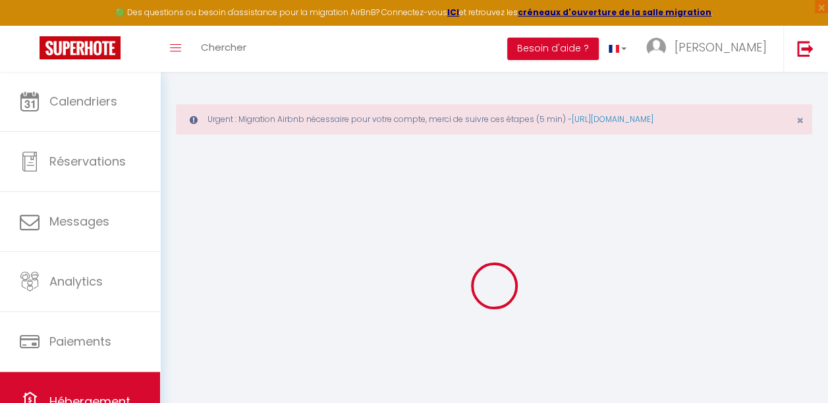
checkbox input "false"
select select
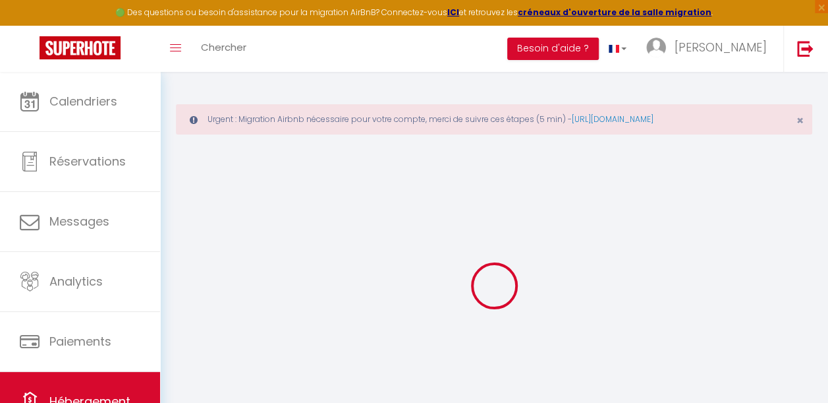
select select
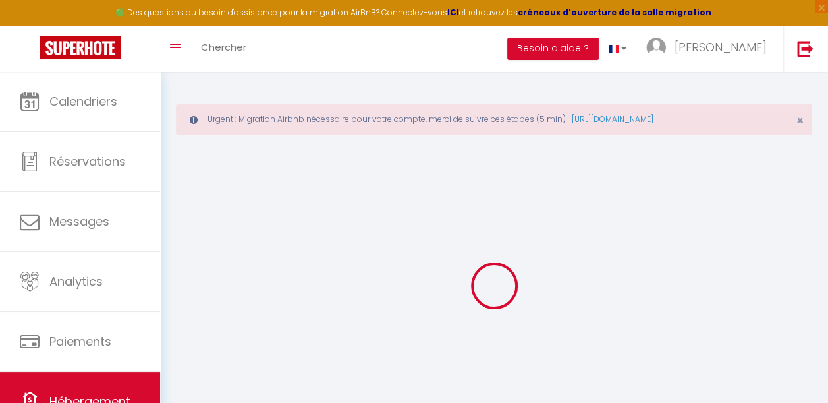
select select
checkbox input "false"
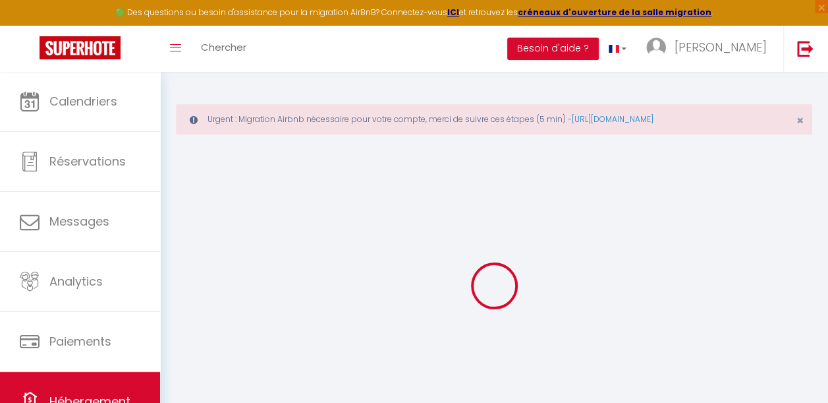
checkbox input "false"
select select
type input "Appartement Gambetta - Gaillac"
type input "[PERSON_NAME]"
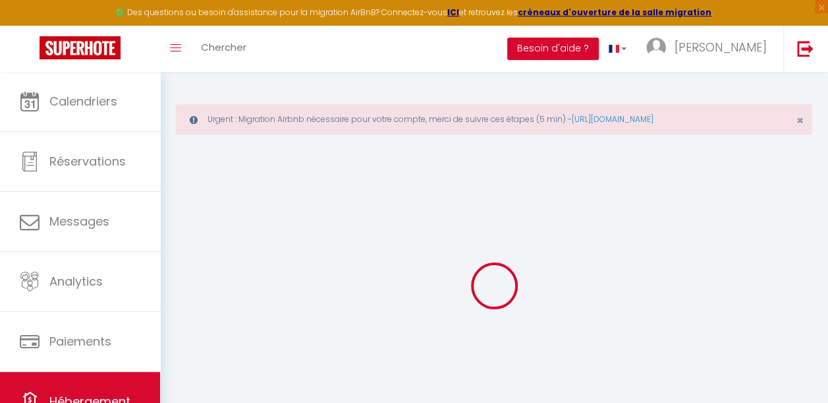
type input "Gerardin"
type input "[STREET_ADDRESS]"
type input "81300"
type input "Labessiere Candeil"
select select "2"
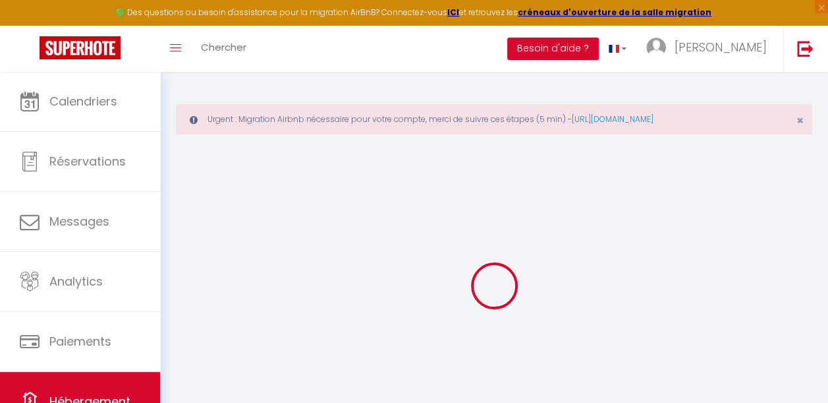
type input "45"
type input "85"
type input "5"
type input "2.3"
type input "250"
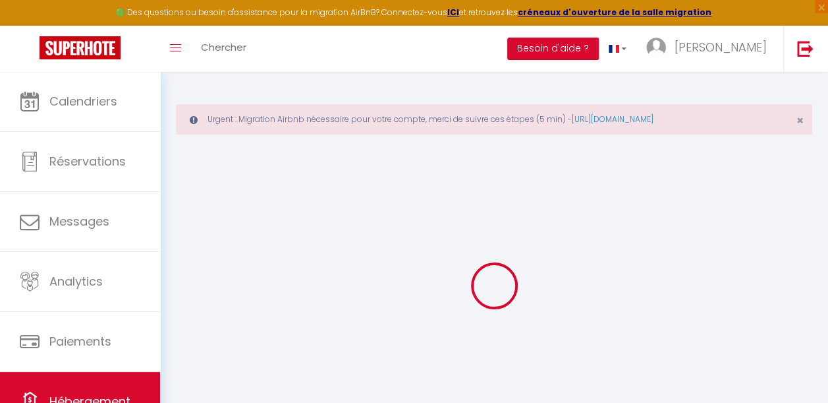
select select
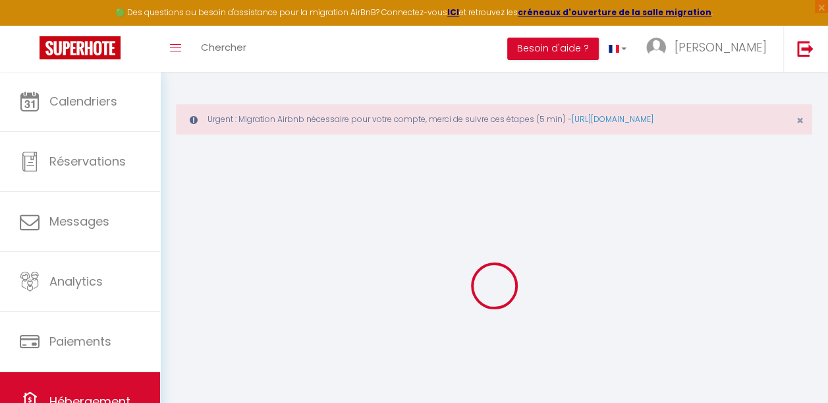
type input "[STREET_ADDRESS]"
type input "81600"
type input "Gaillac"
type input "[EMAIL_ADDRESS][DOMAIN_NAME]"
select select "15082"
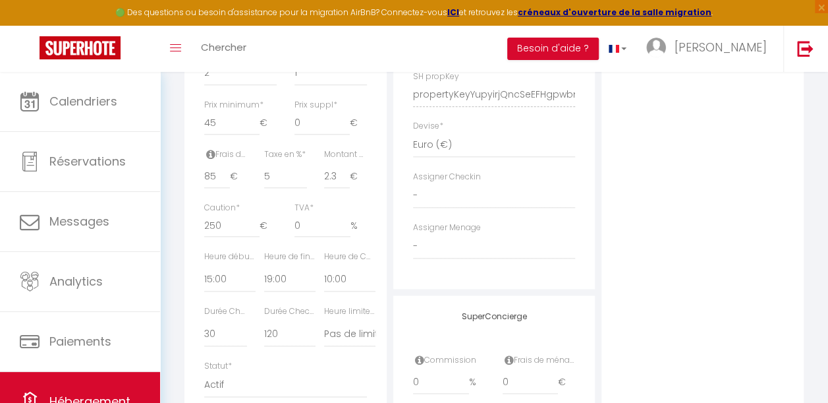
scroll to position [662, 0]
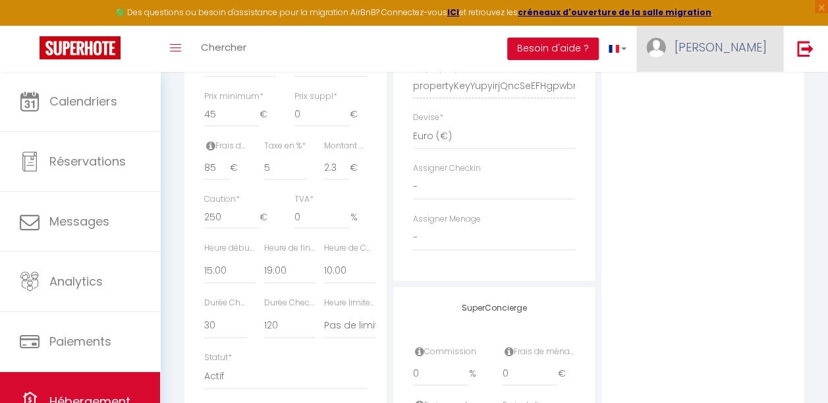
click at [752, 52] on span "[PERSON_NAME]" at bounding box center [721, 47] width 92 height 16
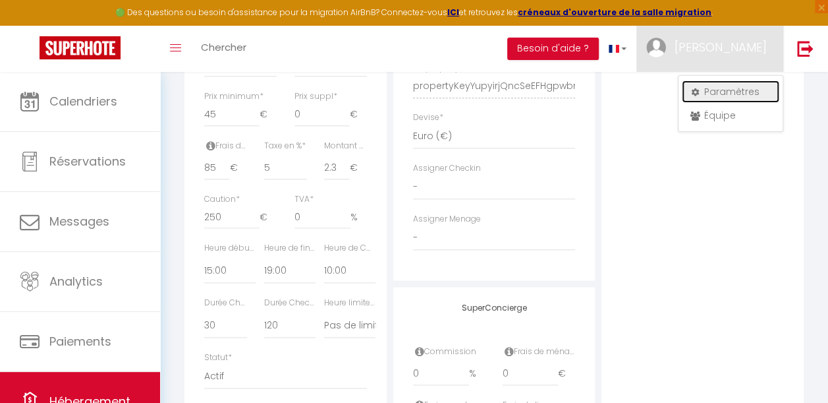
click at [735, 86] on link "Paramètres" at bounding box center [731, 91] width 98 height 22
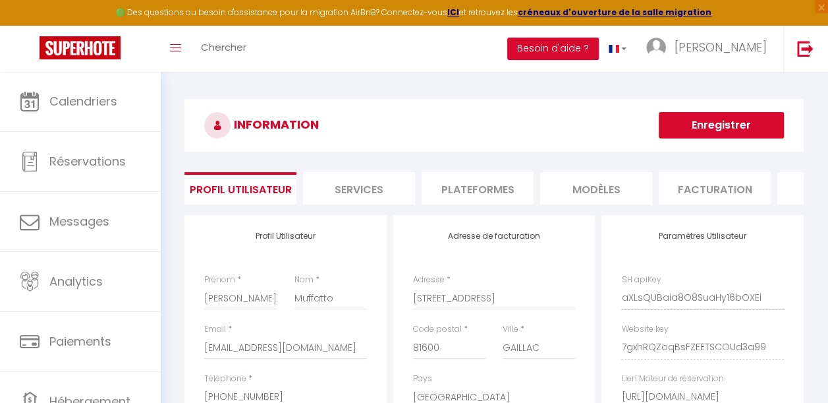
click at [478, 190] on li "Plateformes" at bounding box center [478, 188] width 112 height 32
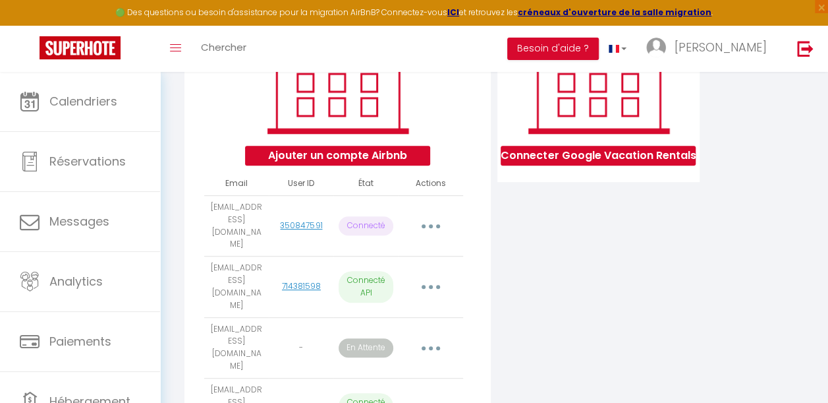
scroll to position [127, 0]
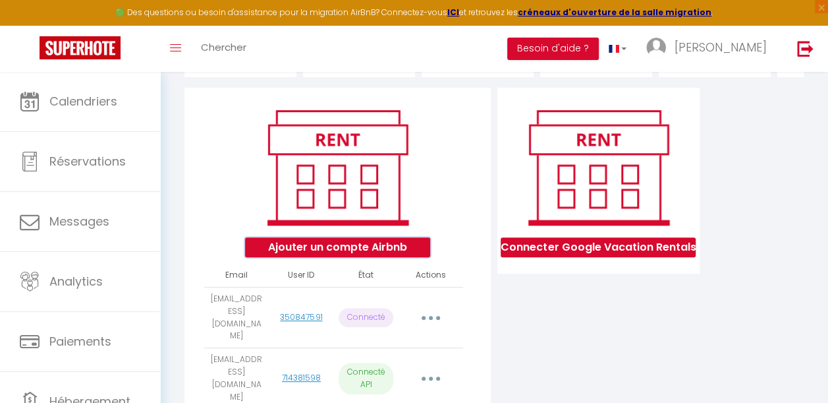
click at [376, 249] on button "Ajouter un compte Airbnb" at bounding box center [337, 247] width 185 height 20
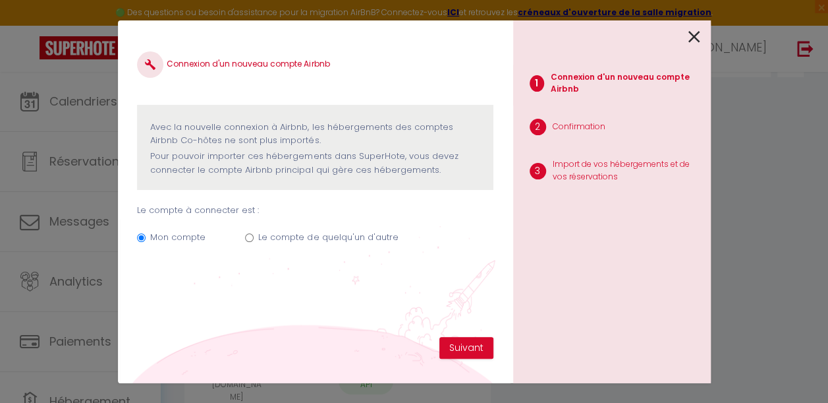
click at [269, 235] on label "Le compte de quelqu'un d'autre" at bounding box center [328, 237] width 140 height 13
click at [254, 235] on input "Le compte de quelqu'un d'autre" at bounding box center [249, 237] width 9 height 9
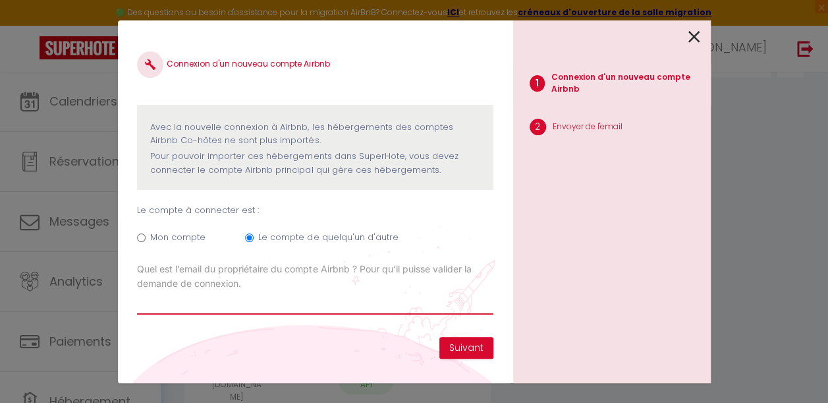
click at [174, 300] on input "Email connexion Airbnb" at bounding box center [315, 303] width 356 height 24
paste input "[PERSON_NAME][EMAIL_ADDRESS][DOMAIN_NAME]"
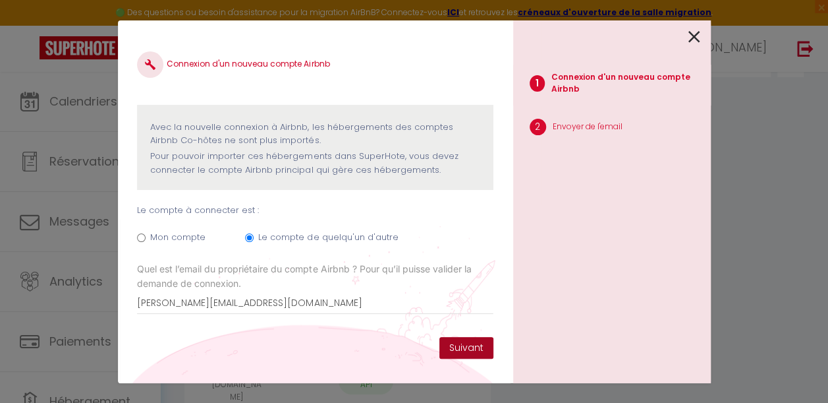
click at [460, 343] on button "Suivant" at bounding box center [466, 348] width 54 height 22
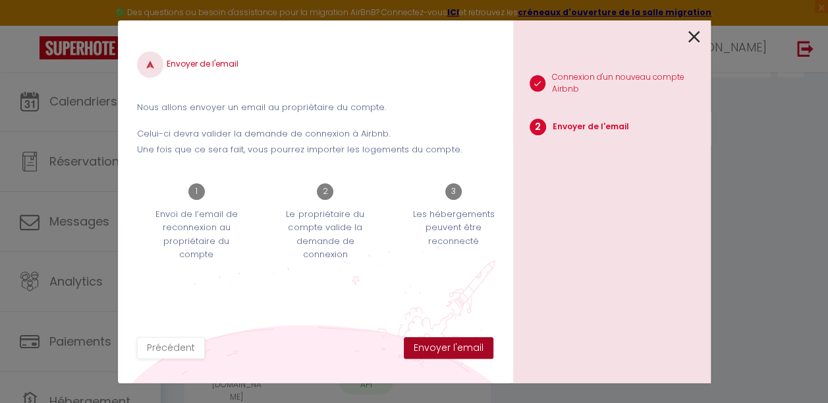
click at [460, 343] on button "Envoyer l'email" at bounding box center [449, 348] width 90 height 22
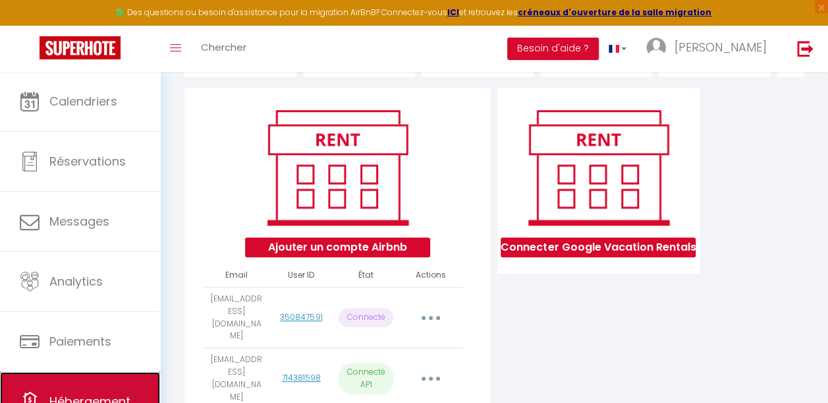
click at [104, 389] on link "Hébergement" at bounding box center [80, 401] width 160 height 59
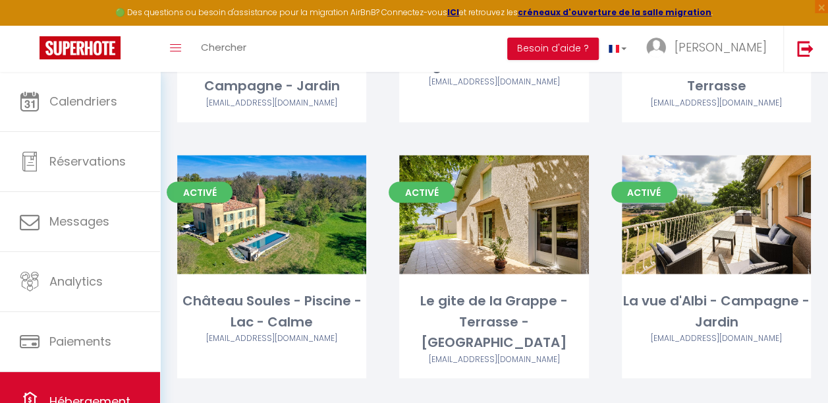
scroll to position [3582, 0]
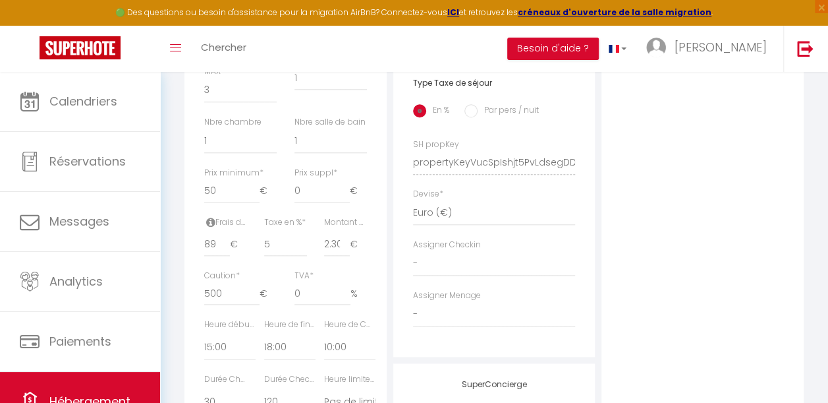
scroll to position [603, 0]
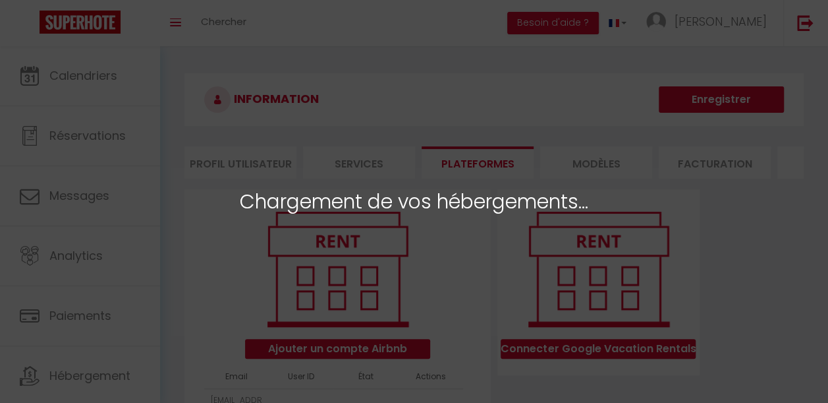
select select "75878"
select select "36528"
select select "36551"
select select "36536"
select select "74626"
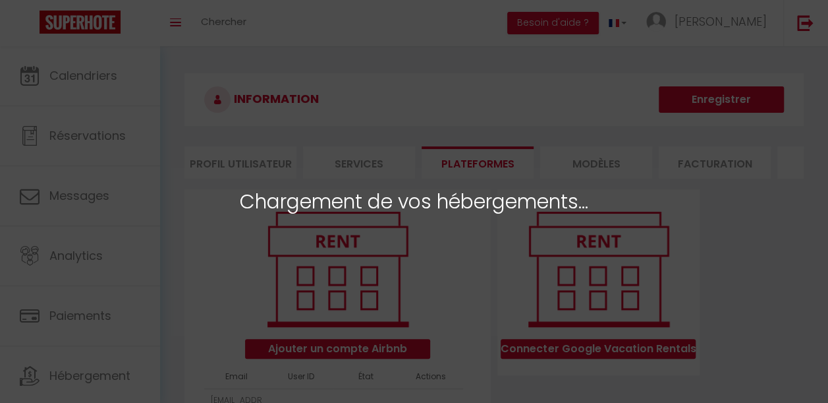
select select "71426"
select select "36539"
select select "36531"
select select "72308"
select select "45449"
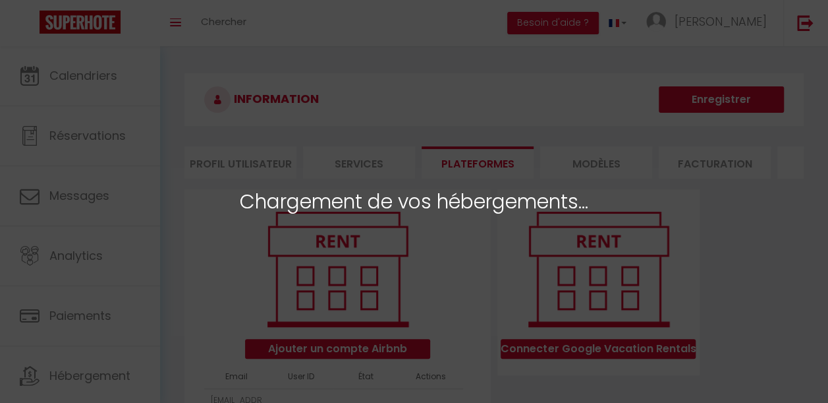
select select "36568"
select select "67720"
select select "75004"
select select "70862"
select select "64554"
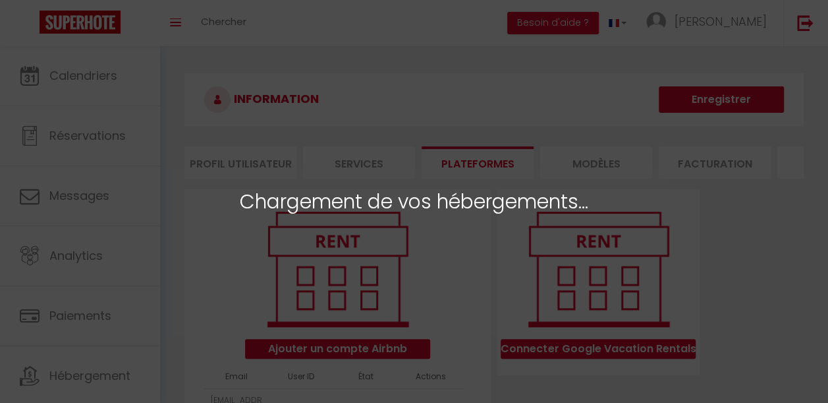
select select "72407"
select select "36567"
select select "65301"
select select "36561"
select select "76008"
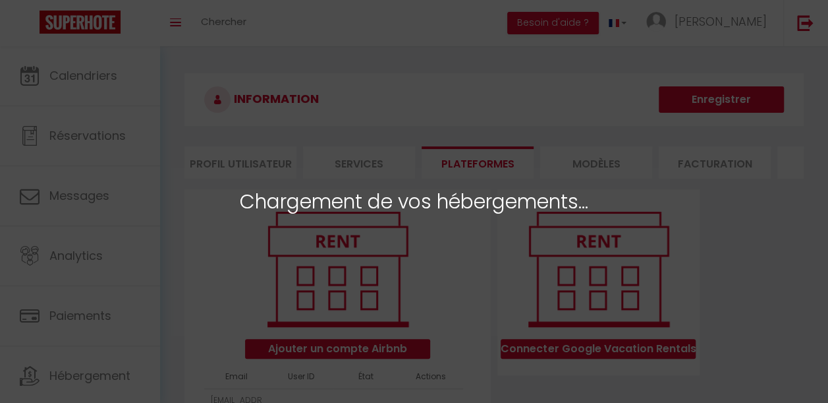
select select "69076"
select select "44081"
select select "71660"
select select "36563"
select select
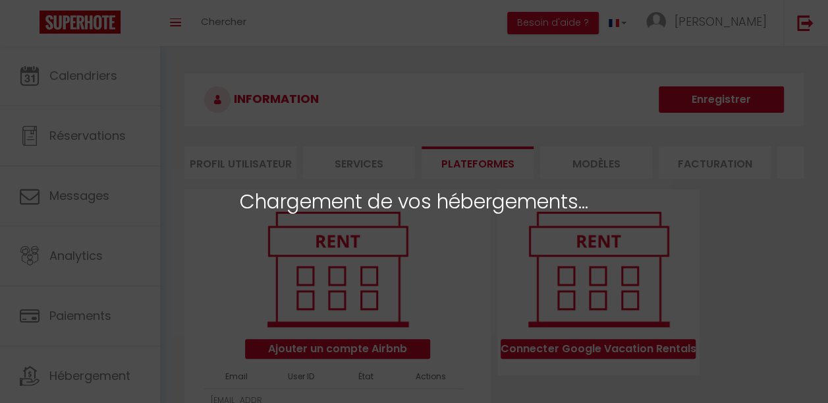
select select "74285"
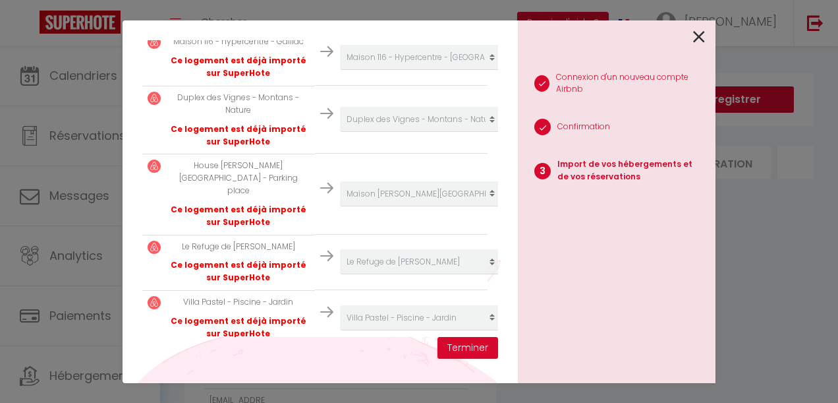
scroll to position [1647, 0]
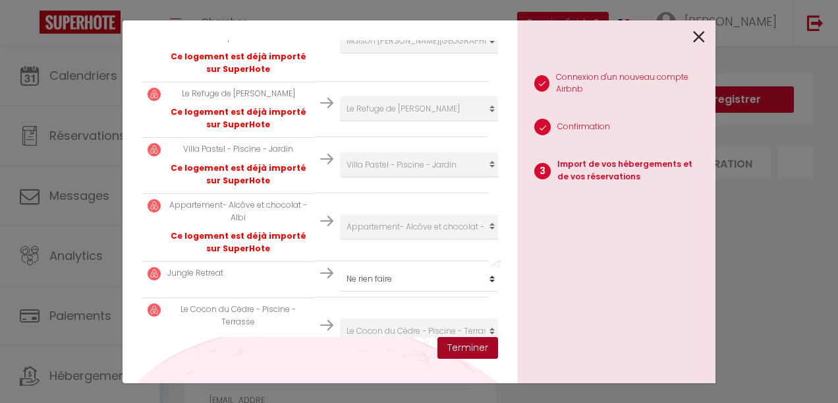
click at [480, 354] on button "Terminer" at bounding box center [467, 348] width 61 height 22
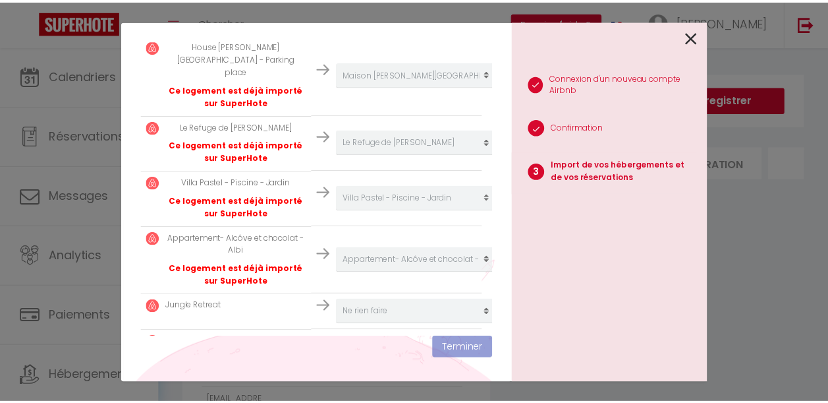
scroll to position [1680, 0]
